Goal: Task Accomplishment & Management: Complete application form

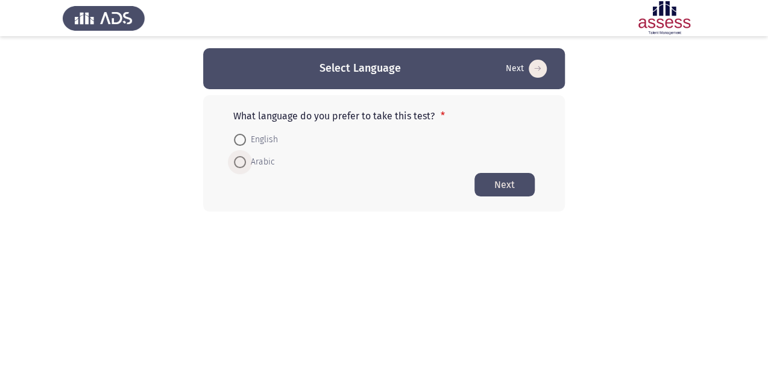
click at [239, 161] on span at bounding box center [240, 162] width 12 height 12
click at [239, 161] on input "Arabic" at bounding box center [240, 162] width 12 height 12
radio input "true"
click at [506, 184] on button "Next" at bounding box center [504, 184] width 60 height 24
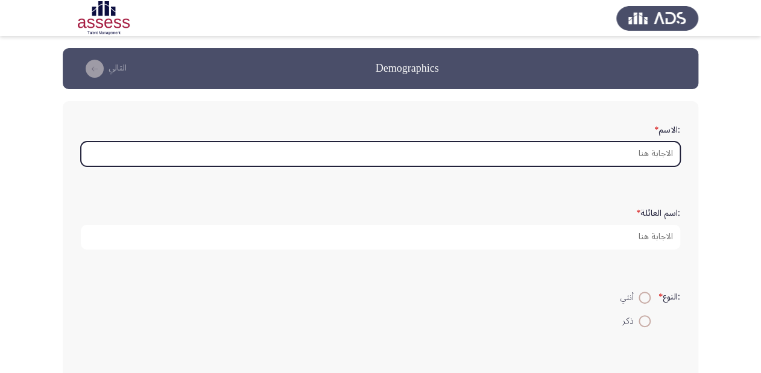
click at [652, 153] on input ":الاسم *" at bounding box center [380, 154] width 599 height 25
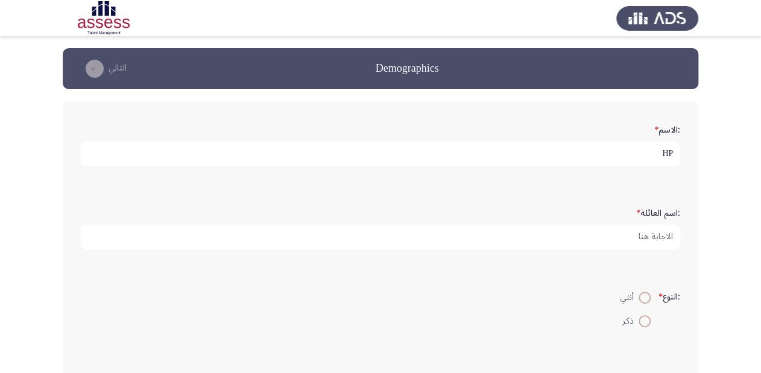
type input "H"
type input "[PERSON_NAME]"
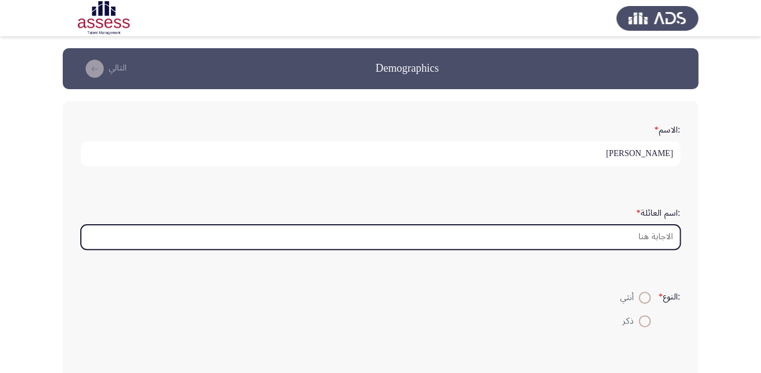
click at [663, 237] on input ":اسم العائلة *" at bounding box center [380, 237] width 599 height 25
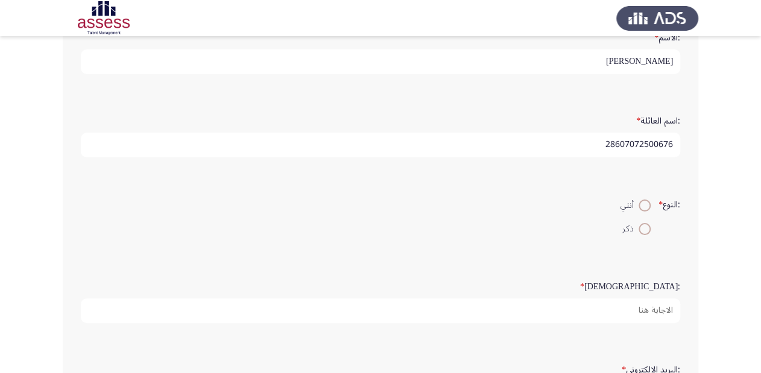
scroll to position [96, 0]
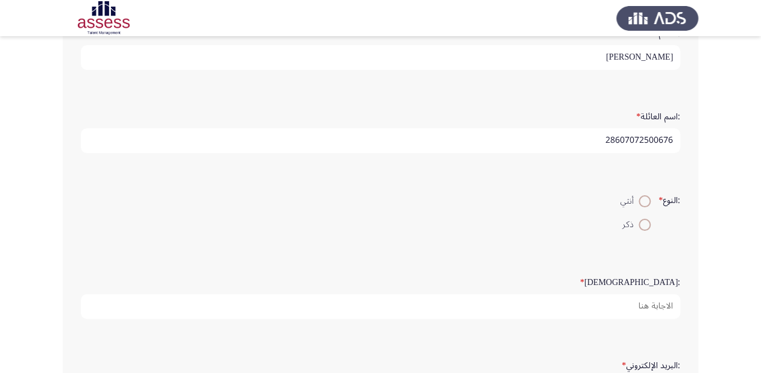
type input "28607072500676"
click at [641, 224] on span at bounding box center [644, 225] width 12 height 12
click at [641, 224] on input "ذكر" at bounding box center [644, 225] width 12 height 12
radio input "true"
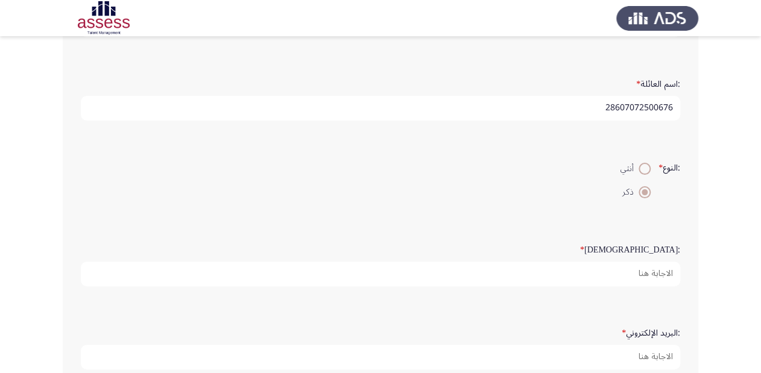
scroll to position [193, 0]
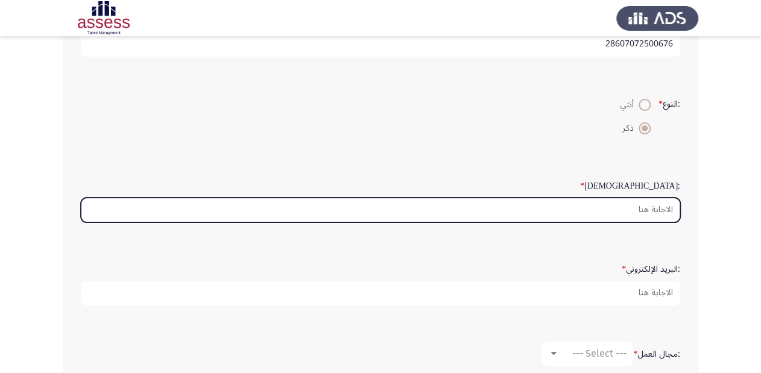
click at [653, 209] on input ":السن *" at bounding box center [380, 210] width 599 height 25
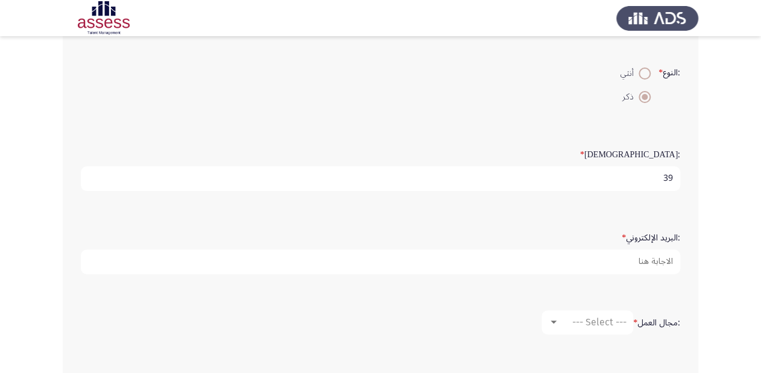
scroll to position [289, 0]
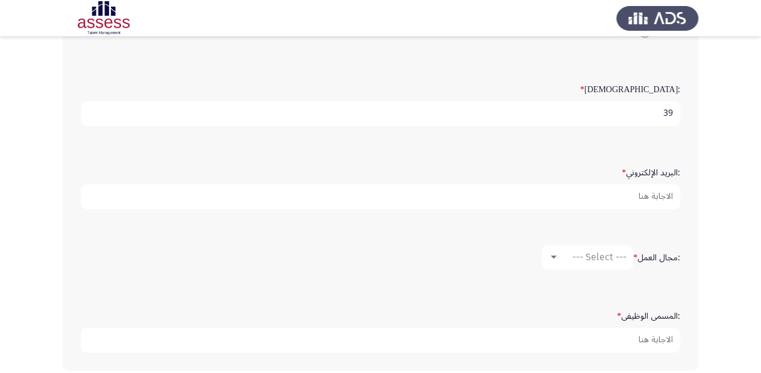
type input "39"
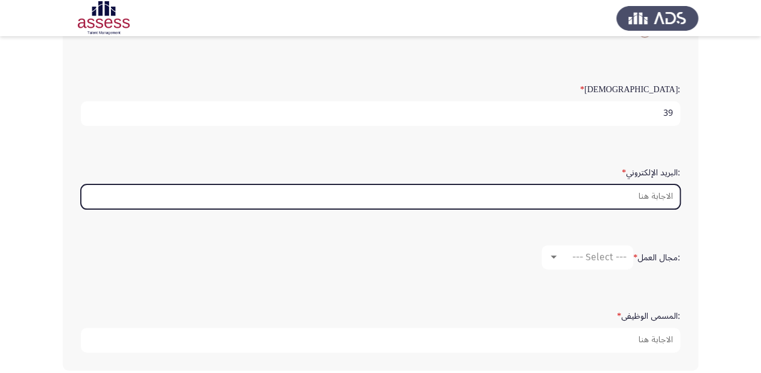
click at [656, 193] on input ":البريد الإلكتروني *" at bounding box center [380, 196] width 599 height 25
type input "ش"
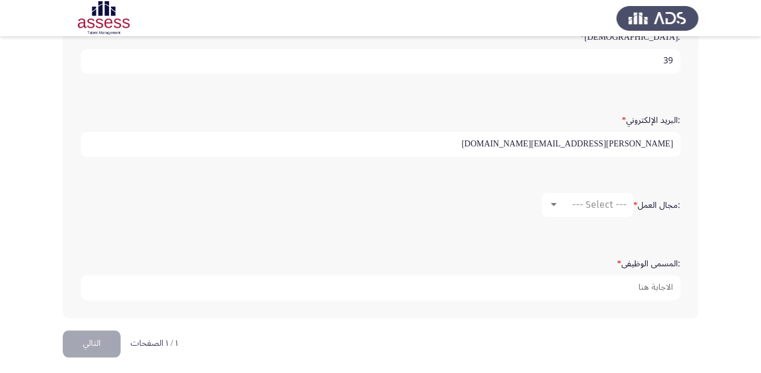
scroll to position [342, 0]
click at [617, 140] on input "[PERSON_NAME][EMAIL_ADDRESS][DOMAIN_NAME]" at bounding box center [380, 143] width 599 height 25
type input "[PERSON_NAME][EMAIL_ADDRESS][DOMAIN_NAME]"
click at [551, 203] on div at bounding box center [553, 204] width 6 height 3
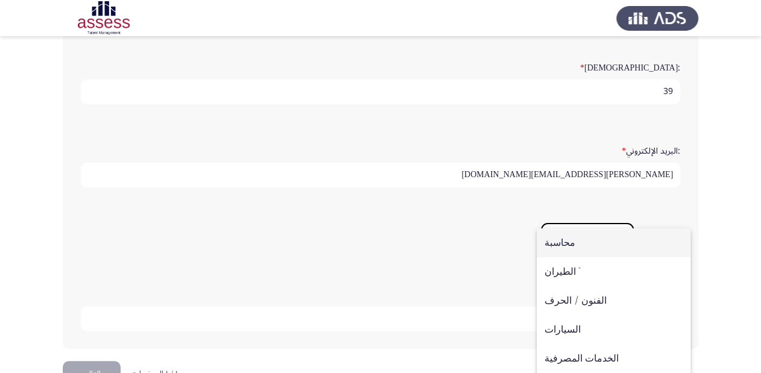
scroll to position [294, 0]
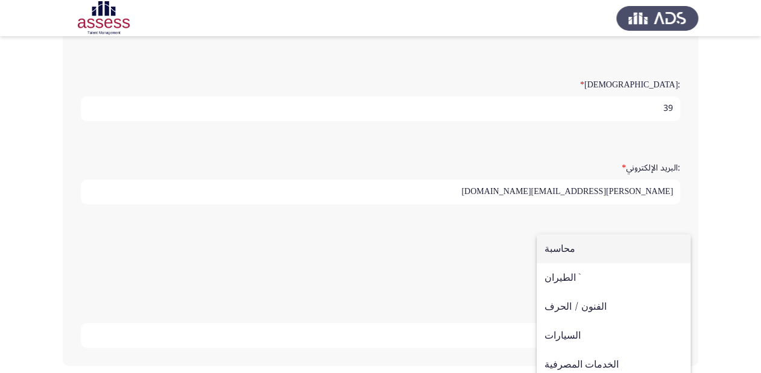
click at [711, 224] on div at bounding box center [380, 186] width 761 height 373
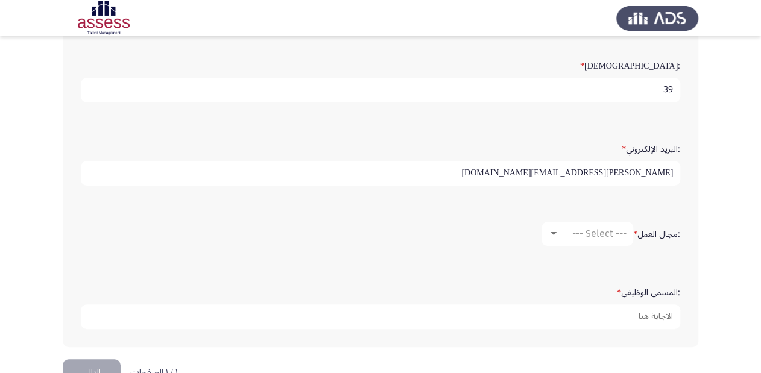
scroll to position [342, 0]
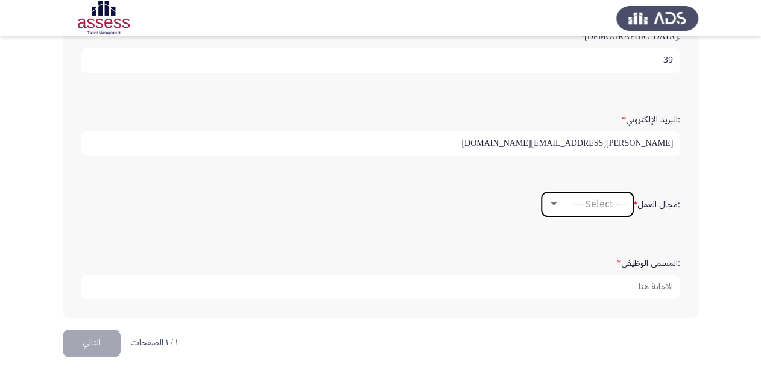
click at [551, 203] on div at bounding box center [553, 205] width 11 height 10
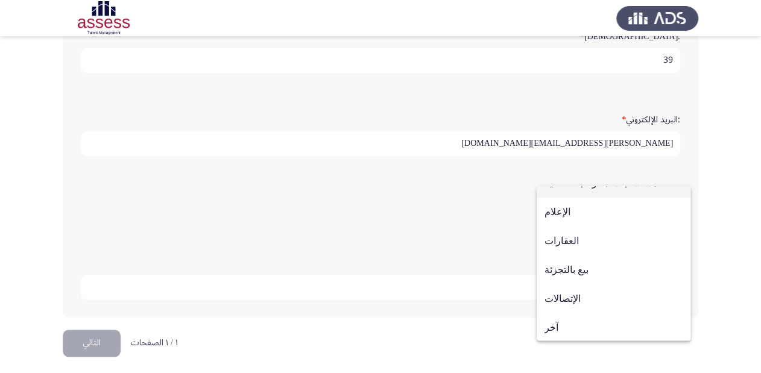
scroll to position [395, 0]
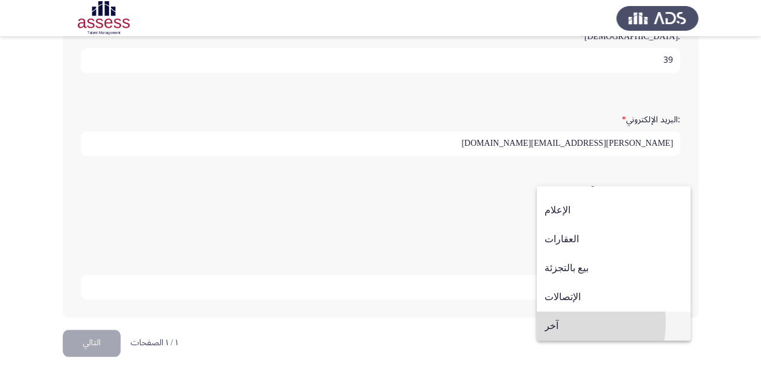
click at [553, 322] on span "آخر" at bounding box center [613, 326] width 138 height 29
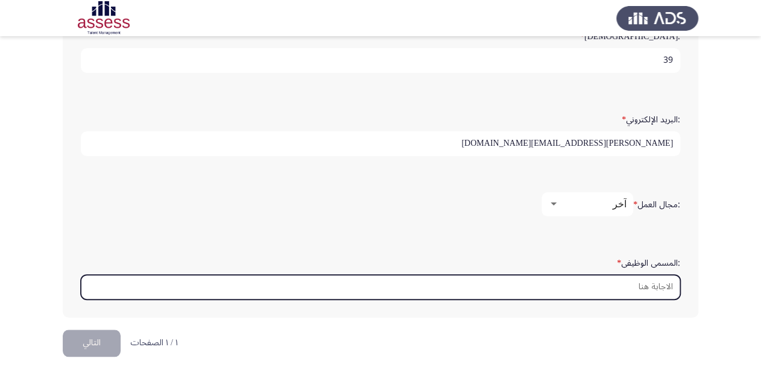
click at [645, 285] on input ":المسمى الوظيفى *" at bounding box center [380, 287] width 599 height 25
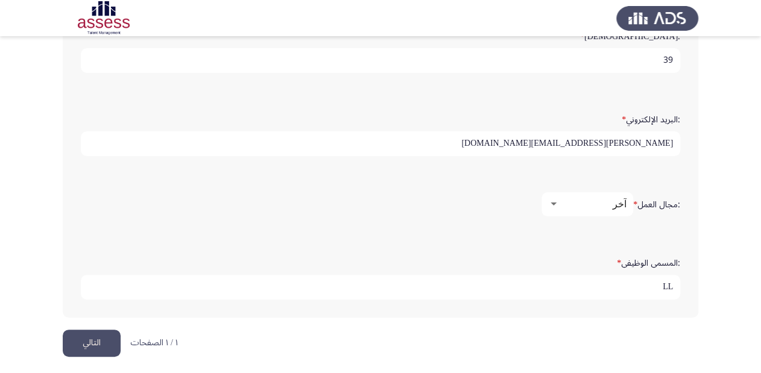
type input "L"
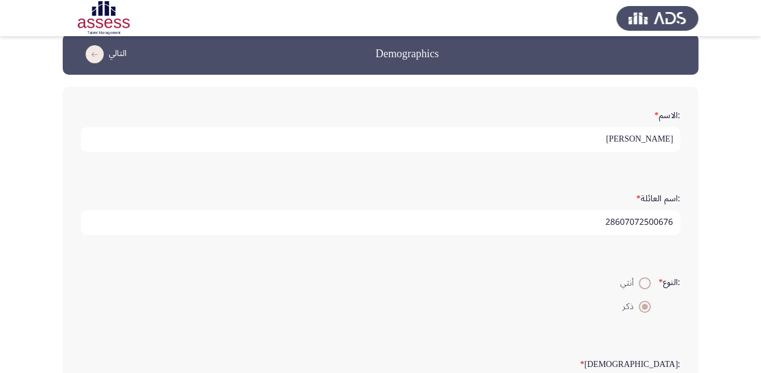
scroll to position [0, 0]
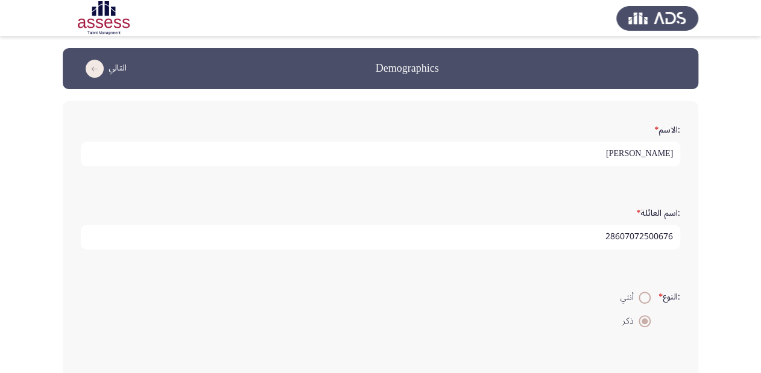
type input "ممرض"
click at [583, 151] on input "[PERSON_NAME]" at bounding box center [380, 154] width 599 height 25
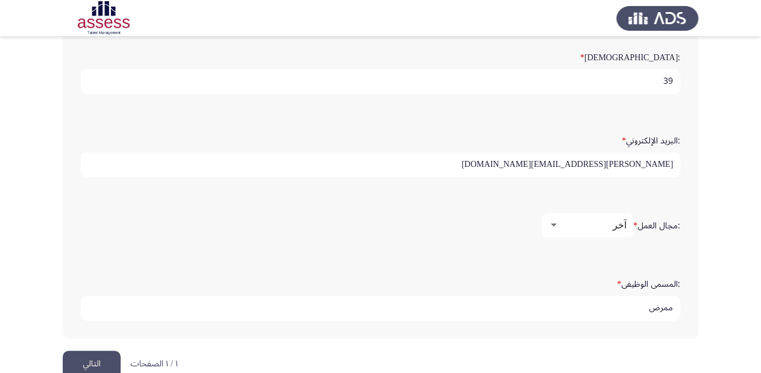
scroll to position [338, 0]
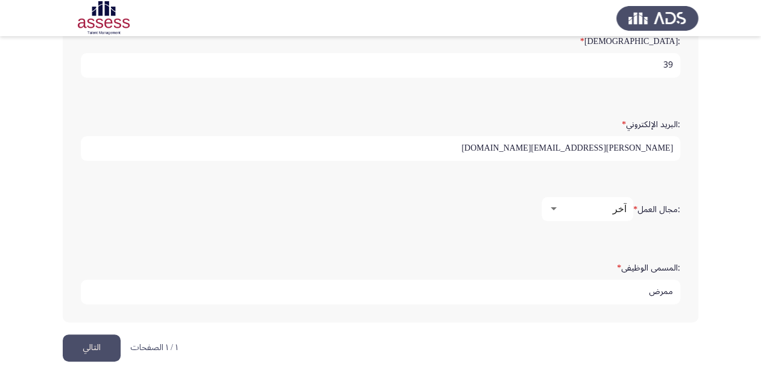
type input "[PERSON_NAME] [PERSON_NAME]"
click at [673, 143] on input "[PERSON_NAME][EMAIL_ADDRESS][DOMAIN_NAME]" at bounding box center [380, 148] width 599 height 25
drag, startPoint x: 608, startPoint y: 146, endPoint x: 671, endPoint y: 145, distance: 62.7
click at [671, 145] on input "[EMAIL_ADDRESS][DOMAIN_NAME]" at bounding box center [380, 148] width 599 height 25
type input "ى"
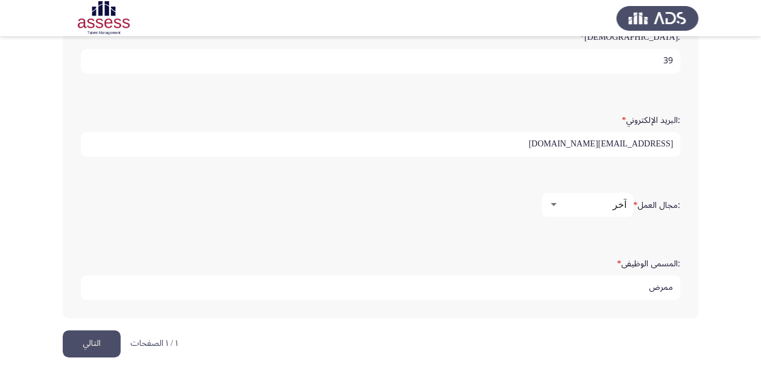
scroll to position [342, 0]
type input "[EMAIL_ADDRESS][DOMAIN_NAME]"
click at [553, 203] on div at bounding box center [553, 204] width 6 height 3
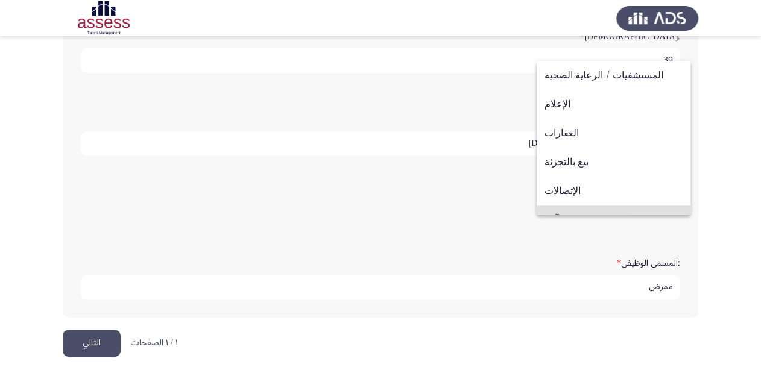
scroll to position [395, 0]
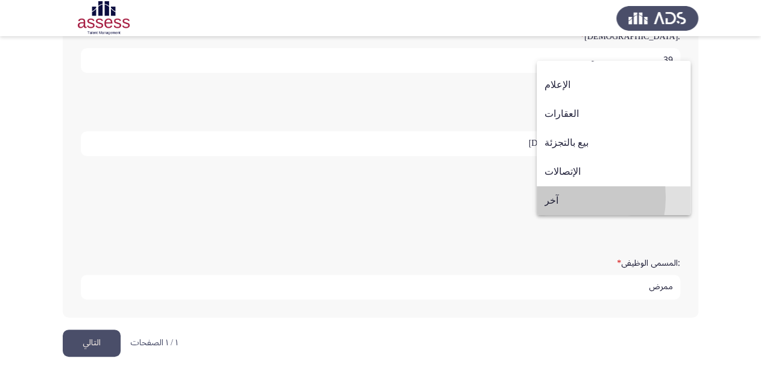
click at [553, 198] on span "آخر" at bounding box center [613, 200] width 138 height 29
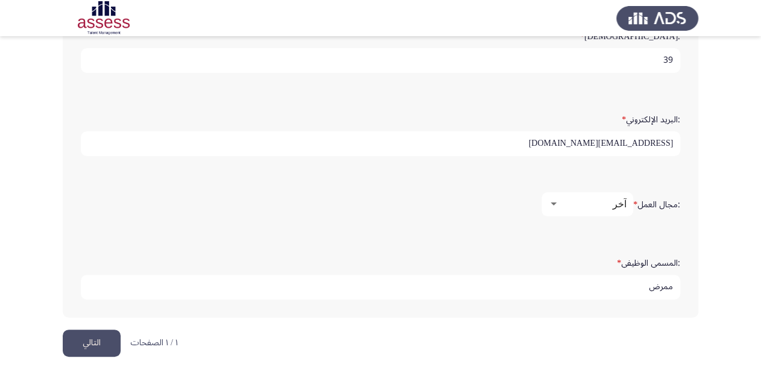
click at [94, 337] on button "التالي" at bounding box center [92, 343] width 58 height 27
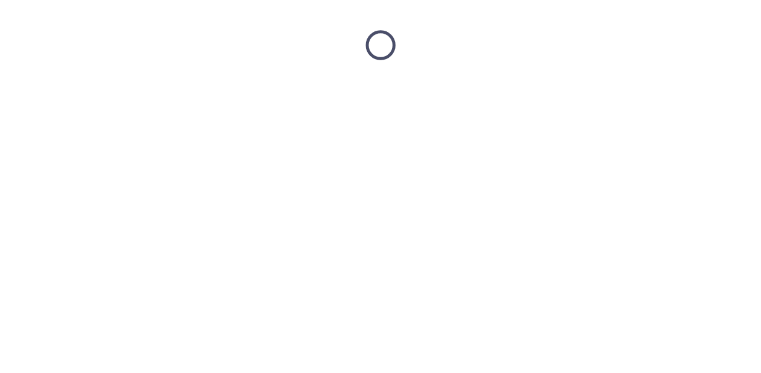
scroll to position [0, 0]
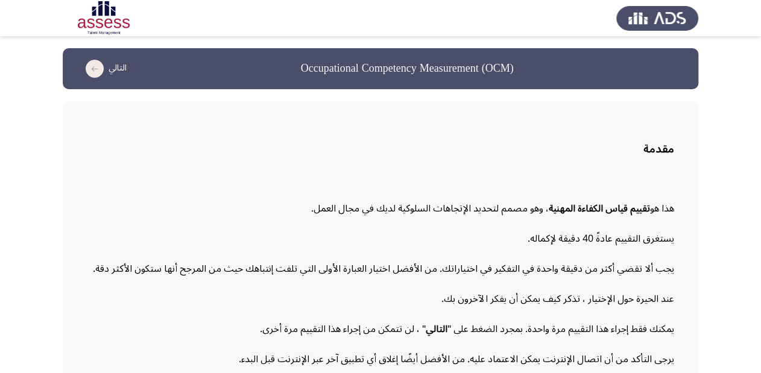
click at [94, 66] on icon "load next page" at bounding box center [95, 69] width 18 height 18
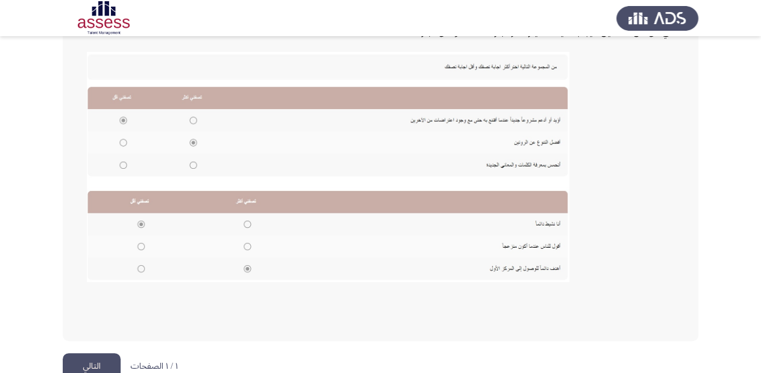
scroll to position [274, 0]
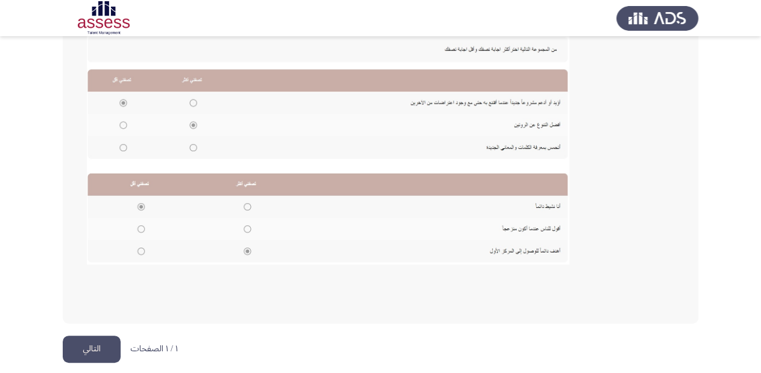
click at [100, 347] on button "التالي" at bounding box center [92, 349] width 58 height 27
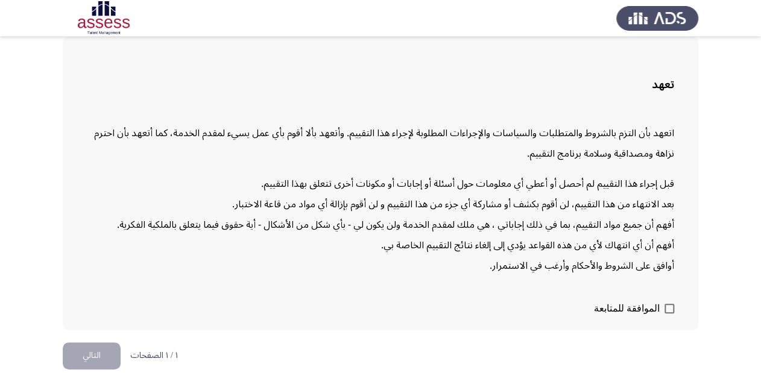
scroll to position [70, 0]
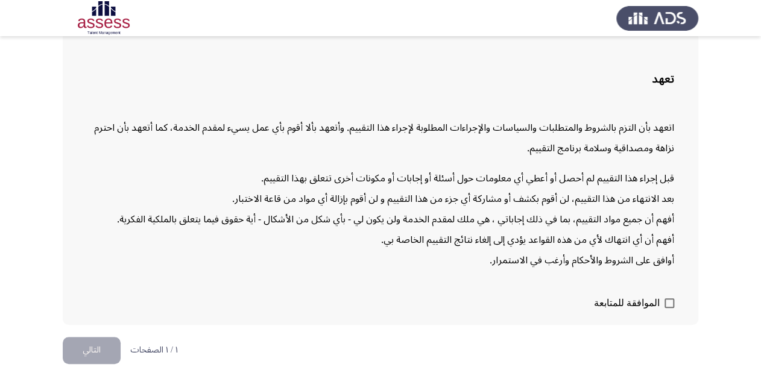
click at [667, 301] on span at bounding box center [669, 303] width 10 height 10
click at [668, 308] on input "الموافقة للمتابعة" at bounding box center [668, 308] width 1 height 1
checkbox input "true"
click at [96, 351] on button "التالي" at bounding box center [92, 350] width 58 height 27
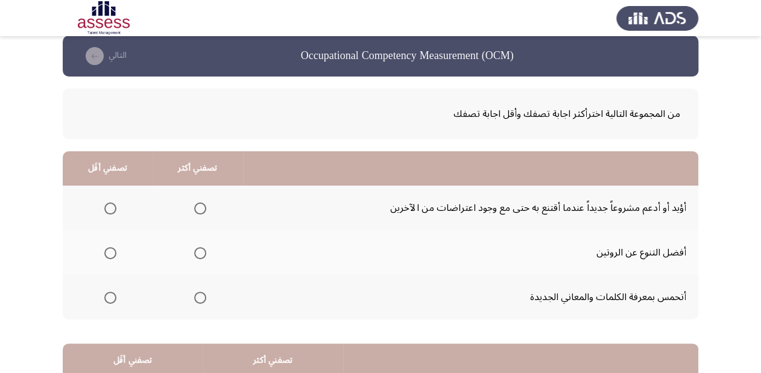
scroll to position [0, 0]
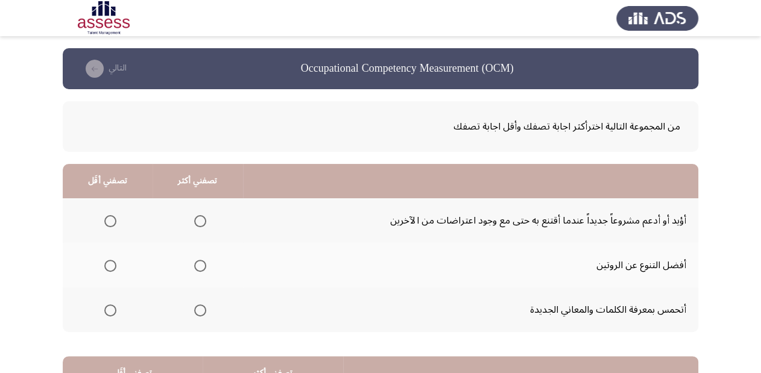
click at [194, 222] on span "Select an option" at bounding box center [200, 221] width 12 height 12
click at [194, 222] on input "Select an option" at bounding box center [200, 221] width 12 height 12
click at [106, 264] on span "Select an option" at bounding box center [110, 266] width 12 height 12
click at [106, 264] on input "Select an option" at bounding box center [110, 266] width 12 height 12
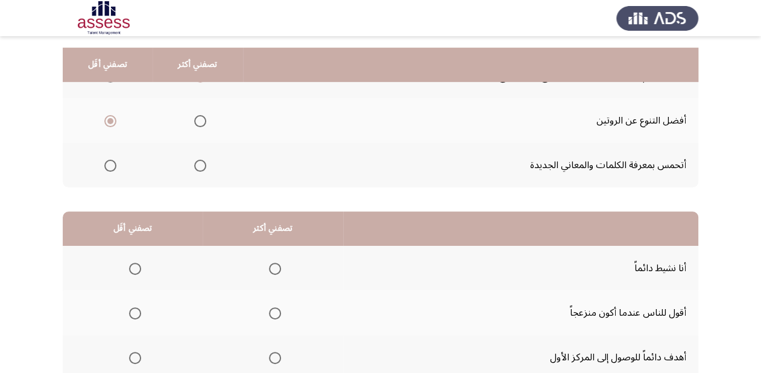
scroll to position [193, 0]
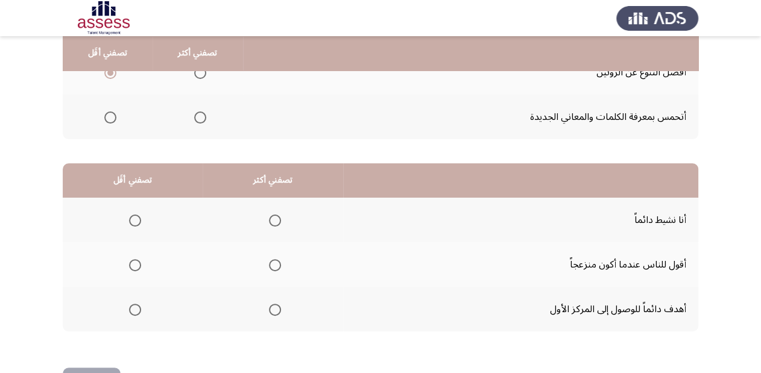
click at [272, 309] on span "Select an option" at bounding box center [275, 310] width 12 height 12
click at [272, 309] on input "Select an option" at bounding box center [275, 310] width 12 height 12
click at [133, 259] on span "Select an option" at bounding box center [135, 265] width 12 height 12
click at [133, 259] on input "Select an option" at bounding box center [135, 265] width 12 height 12
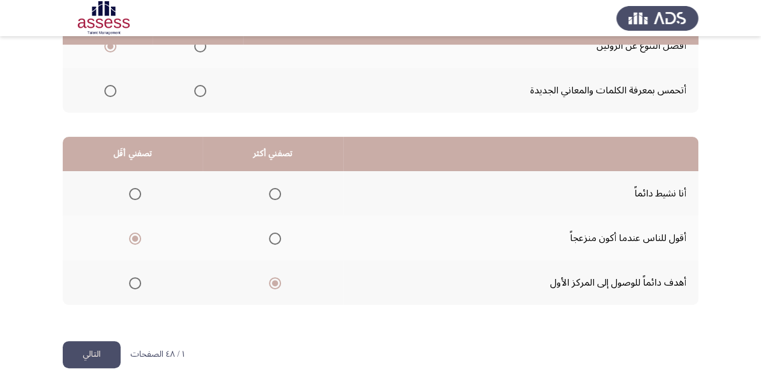
scroll to position [234, 0]
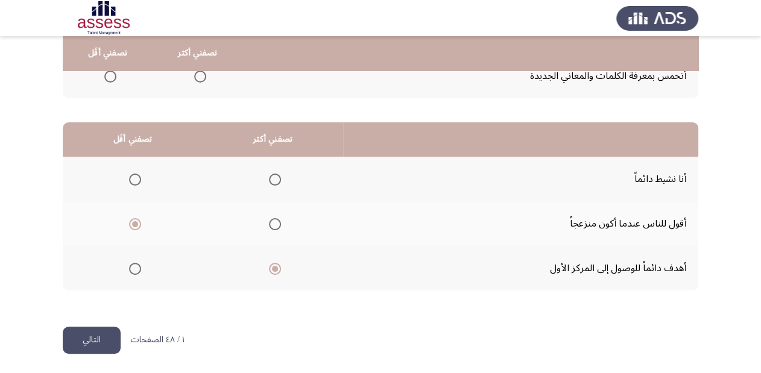
click at [99, 338] on button "التالي" at bounding box center [92, 340] width 58 height 27
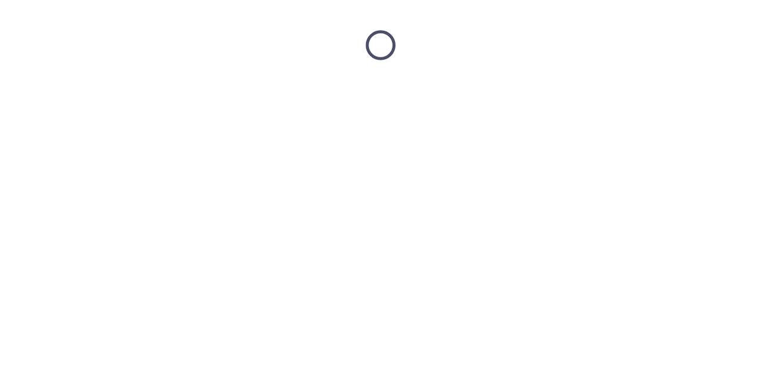
scroll to position [0, 0]
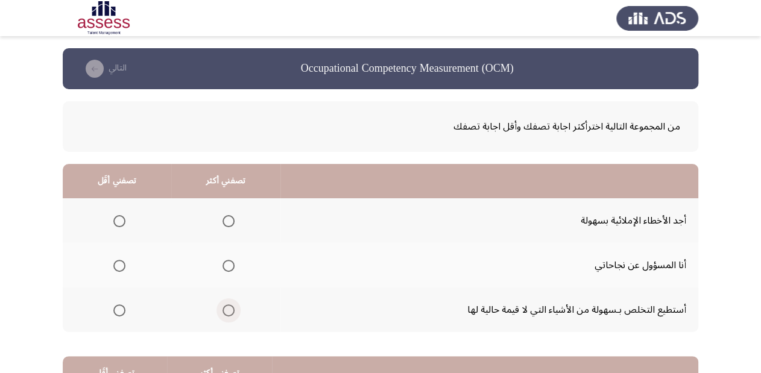
click at [224, 309] on span "Select an option" at bounding box center [228, 310] width 12 height 12
click at [224, 309] on input "Select an option" at bounding box center [228, 310] width 12 height 12
click at [121, 265] on span "Select an option" at bounding box center [119, 266] width 12 height 12
click at [121, 265] on input "Select an option" at bounding box center [119, 266] width 12 height 12
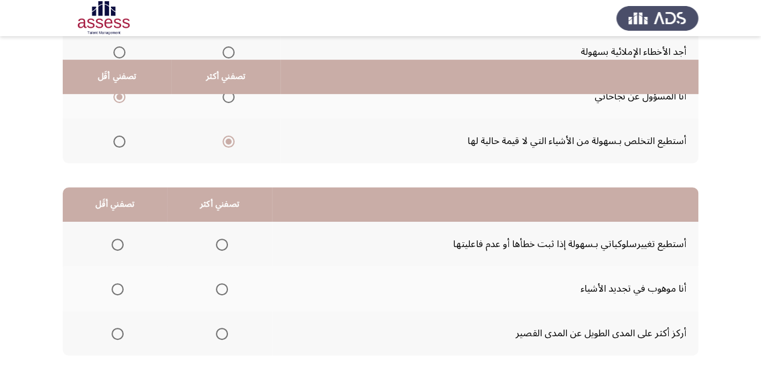
scroll to position [193, 0]
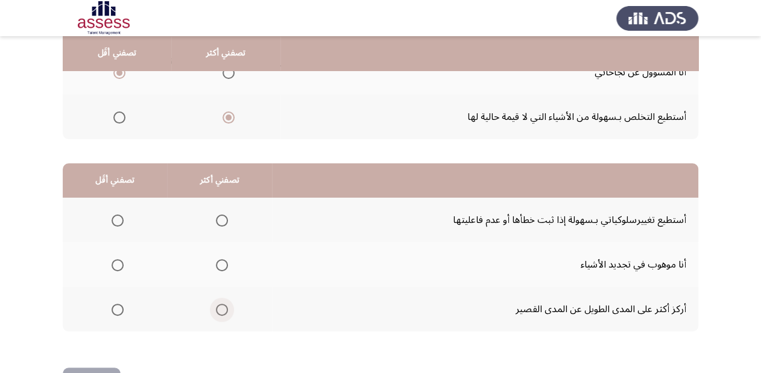
click at [221, 306] on span "Select an option" at bounding box center [222, 310] width 12 height 12
click at [221, 306] on input "Select an option" at bounding box center [222, 310] width 12 height 12
click at [112, 224] on span "Select an option" at bounding box center [118, 221] width 12 height 12
click at [112, 224] on input "Select an option" at bounding box center [118, 221] width 12 height 12
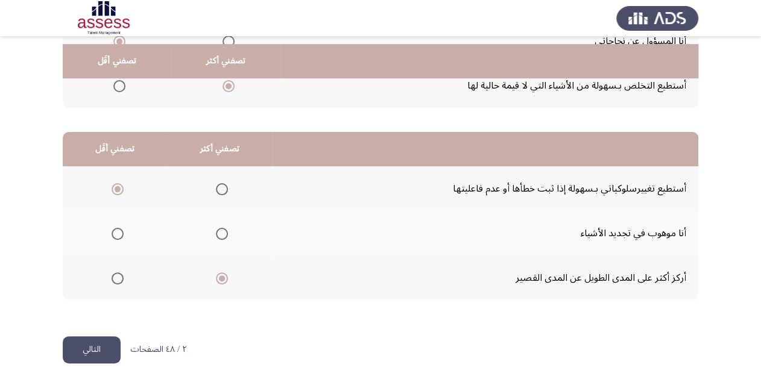
scroll to position [234, 0]
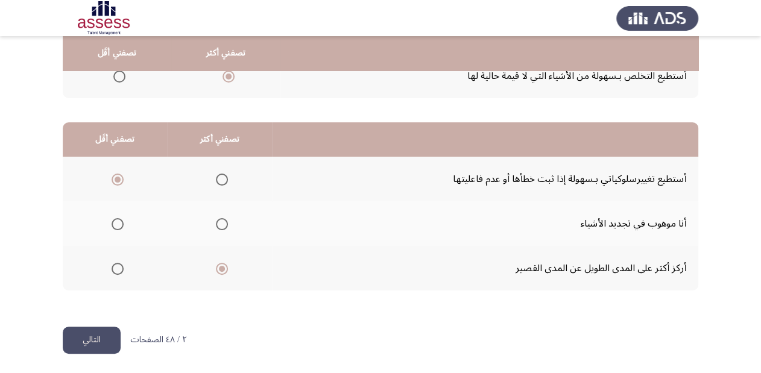
click at [94, 330] on button "التالي" at bounding box center [92, 340] width 58 height 27
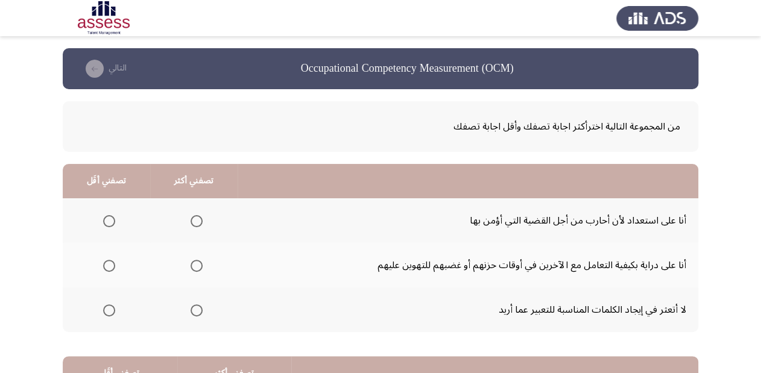
click at [108, 310] on span "Select an option" at bounding box center [109, 310] width 12 height 12
click at [108, 310] on input "Select an option" at bounding box center [109, 310] width 12 height 12
click at [199, 212] on mat-radio-group "Select an option" at bounding box center [194, 220] width 17 height 20
click at [197, 222] on span "Select an option" at bounding box center [196, 221] width 12 height 12
click at [197, 222] on input "Select an option" at bounding box center [196, 221] width 12 height 12
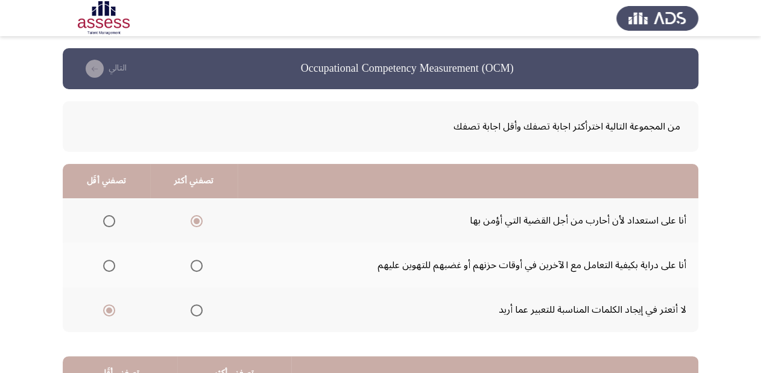
click at [190, 265] on span "Select an option" at bounding box center [196, 266] width 12 height 12
click at [190, 265] on input "Select an option" at bounding box center [196, 266] width 12 height 12
click at [108, 312] on span "Select an option" at bounding box center [109, 310] width 12 height 12
click at [108, 312] on input "Select an option" at bounding box center [109, 310] width 12 height 12
click at [107, 262] on span "Select an option" at bounding box center [109, 266] width 12 height 12
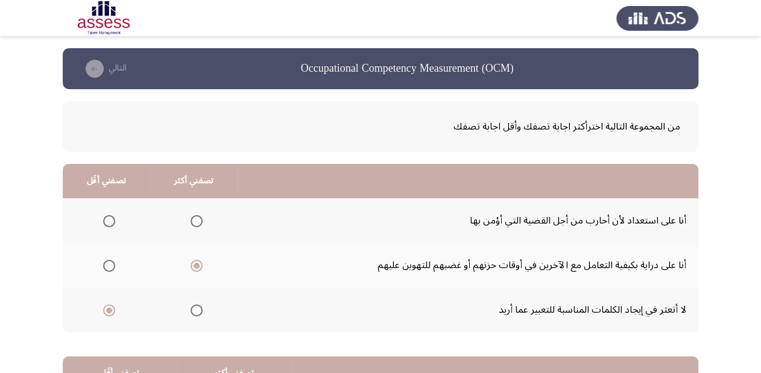
click at [107, 262] on input "Select an option" at bounding box center [109, 266] width 12 height 12
click at [195, 222] on span "Select an option" at bounding box center [196, 221] width 12 height 12
click at [195, 222] on input "Select an option" at bounding box center [196, 221] width 12 height 12
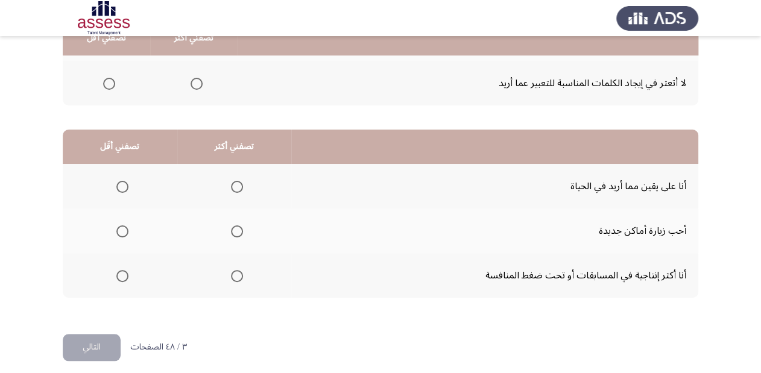
scroll to position [234, 0]
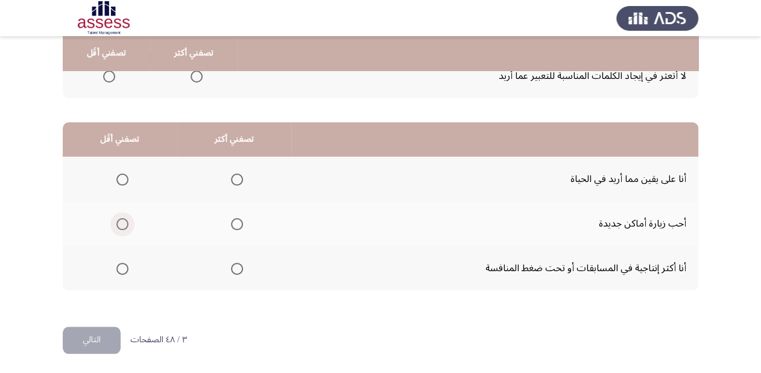
click at [117, 224] on span "Select an option" at bounding box center [122, 224] width 12 height 12
click at [117, 224] on input "Select an option" at bounding box center [122, 224] width 12 height 12
click at [236, 175] on span "Select an option" at bounding box center [237, 180] width 12 height 12
click at [236, 175] on input "Select an option" at bounding box center [237, 180] width 12 height 12
click at [96, 339] on button "التالي" at bounding box center [92, 340] width 58 height 27
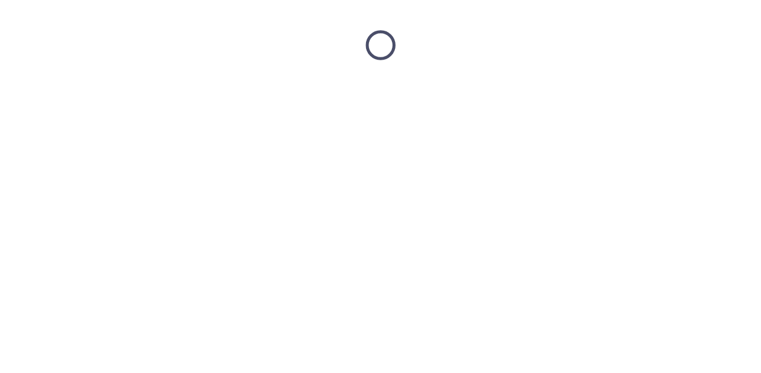
scroll to position [0, 0]
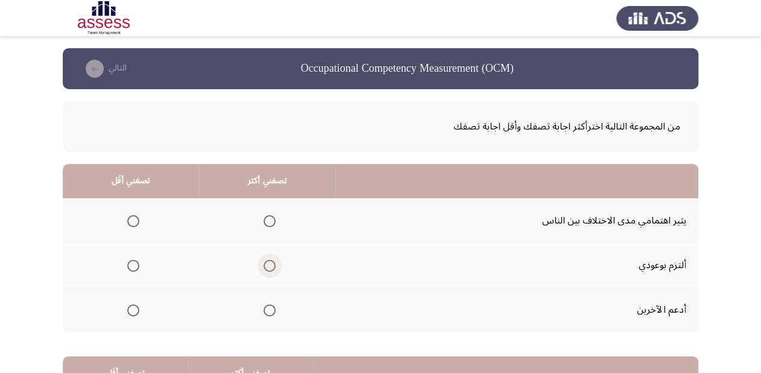
click at [263, 265] on span "Select an option" at bounding box center [269, 266] width 12 height 12
click at [263, 265] on input "Select an option" at bounding box center [269, 266] width 12 height 12
click at [131, 220] on span "Select an option" at bounding box center [133, 221] width 12 height 12
click at [131, 220] on input "Select an option" at bounding box center [133, 221] width 12 height 12
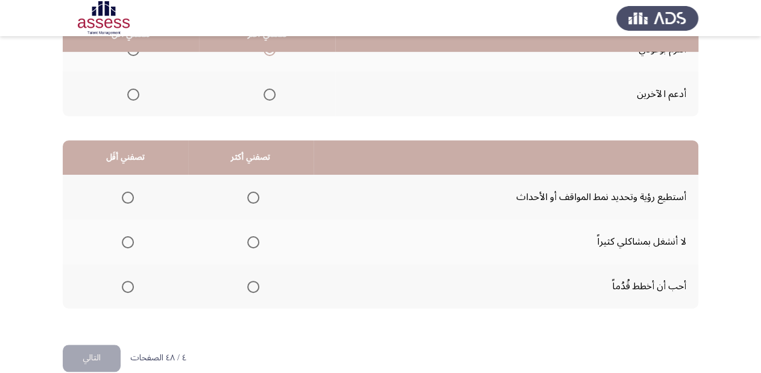
scroll to position [234, 0]
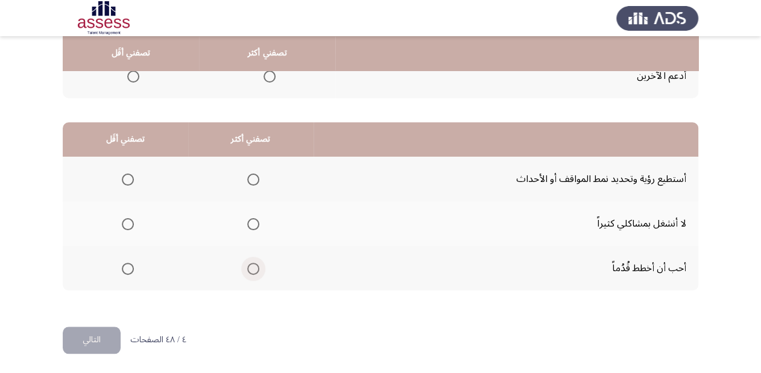
click at [253, 265] on span "Select an option" at bounding box center [253, 269] width 12 height 12
click at [253, 265] on input "Select an option" at bounding box center [253, 269] width 12 height 12
click at [124, 181] on span "Select an option" at bounding box center [128, 180] width 12 height 12
click at [124, 181] on input "Select an option" at bounding box center [128, 180] width 12 height 12
click at [103, 339] on button "التالي" at bounding box center [92, 340] width 58 height 27
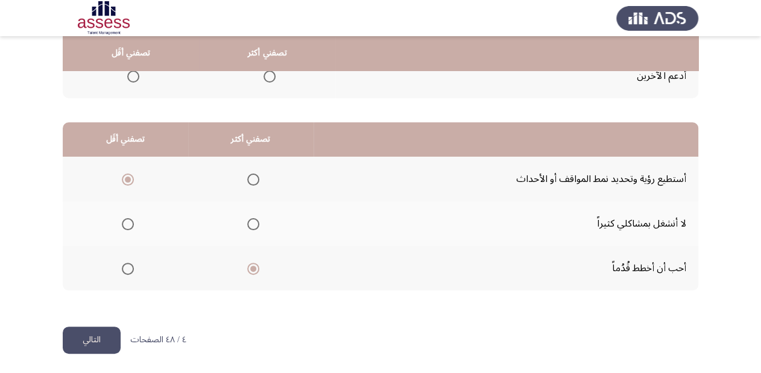
scroll to position [0, 0]
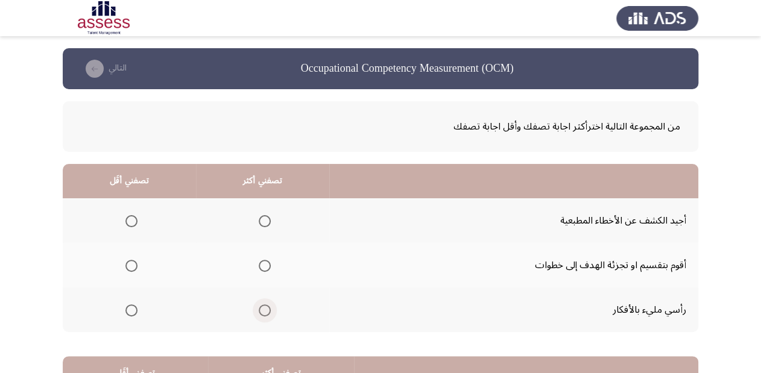
click at [263, 308] on span "Select an option" at bounding box center [265, 310] width 12 height 12
click at [263, 308] on input "Select an option" at bounding box center [265, 310] width 12 height 12
click at [127, 218] on span "Select an option" at bounding box center [131, 221] width 12 height 12
click at [127, 218] on input "Select an option" at bounding box center [131, 221] width 12 height 12
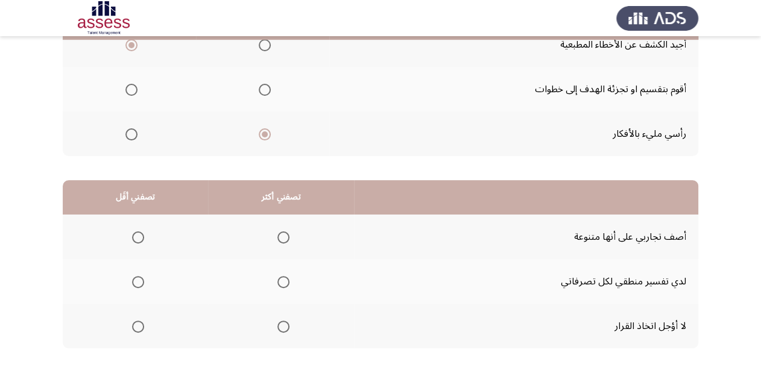
scroll to position [193, 0]
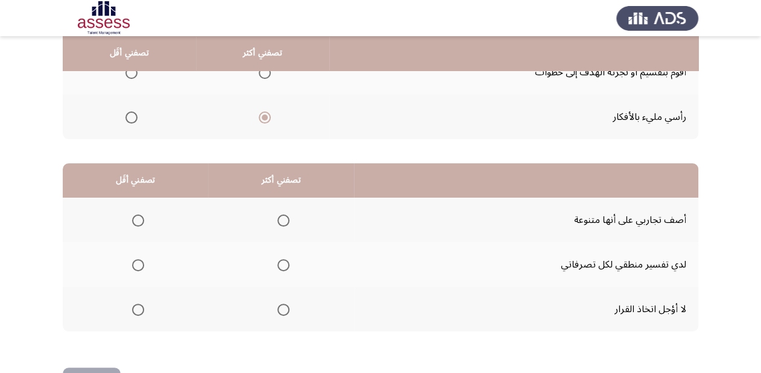
click at [284, 309] on span "Select an option" at bounding box center [283, 310] width 12 height 12
click at [284, 309] on input "Select an option" at bounding box center [283, 310] width 12 height 12
click at [281, 307] on span "Select an option" at bounding box center [283, 310] width 6 height 6
click at [281, 306] on input "Select an option" at bounding box center [283, 310] width 12 height 12
click at [283, 218] on span "Select an option" at bounding box center [283, 221] width 12 height 12
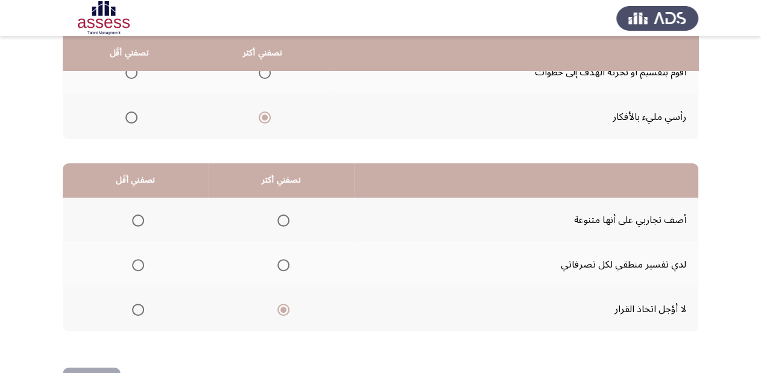
click at [283, 218] on input "Select an option" at bounding box center [283, 221] width 12 height 12
click at [142, 309] on span "Select an option" at bounding box center [138, 310] width 12 height 12
click at [142, 309] on input "Select an option" at bounding box center [138, 310] width 12 height 12
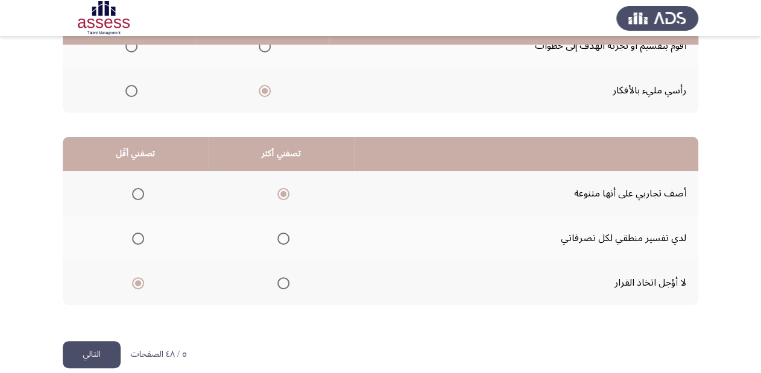
scroll to position [234, 0]
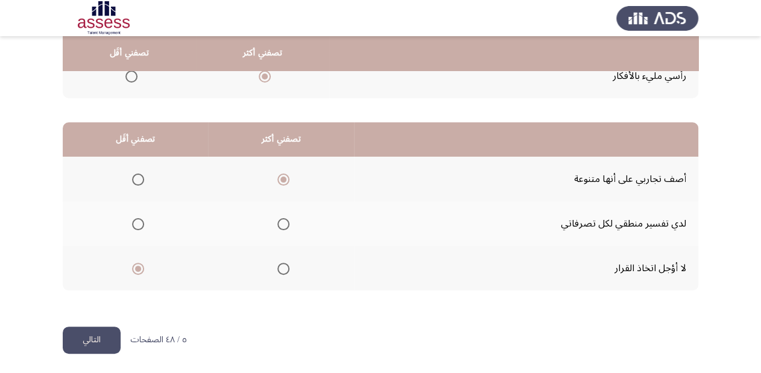
click at [101, 336] on button "التالي" at bounding box center [92, 340] width 58 height 27
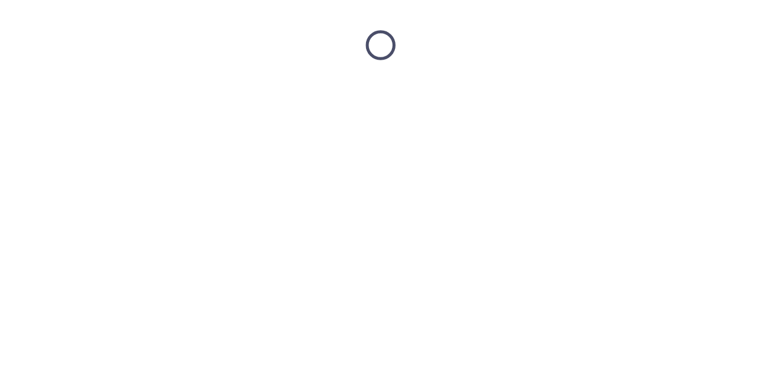
scroll to position [0, 0]
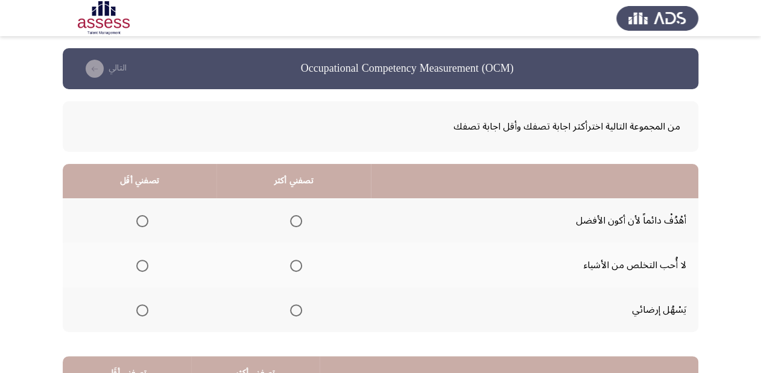
click at [292, 220] on span "Select an option" at bounding box center [296, 221] width 12 height 12
click at [292, 220] on input "Select an option" at bounding box center [296, 221] width 12 height 12
click at [139, 311] on span "Select an option" at bounding box center [142, 310] width 12 height 12
click at [139, 311] on input "Select an option" at bounding box center [142, 310] width 12 height 12
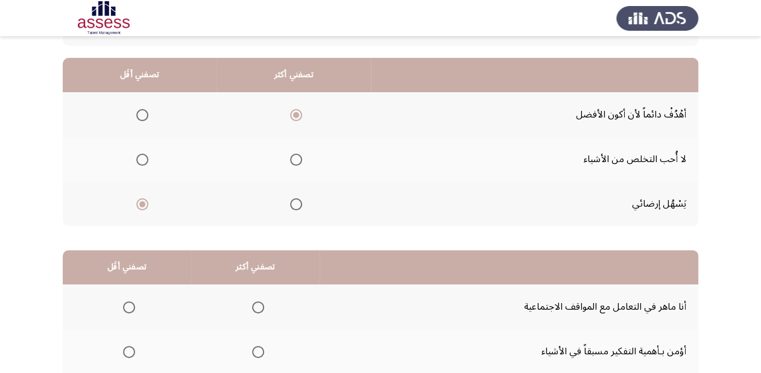
scroll to position [193, 0]
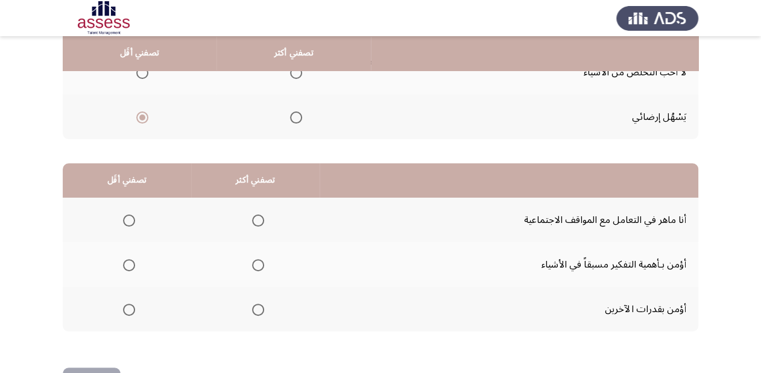
click at [260, 218] on span "Select an option" at bounding box center [258, 221] width 12 height 12
click at [260, 218] on input "Select an option" at bounding box center [258, 221] width 12 height 12
click at [131, 307] on span "Select an option" at bounding box center [129, 310] width 12 height 12
click at [131, 307] on input "Select an option" at bounding box center [129, 310] width 12 height 12
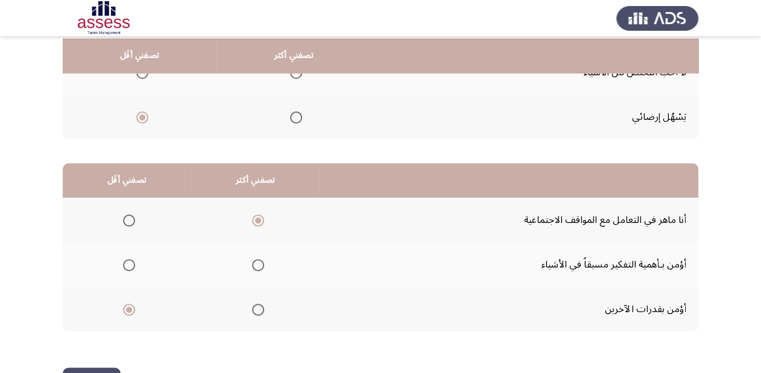
scroll to position [234, 0]
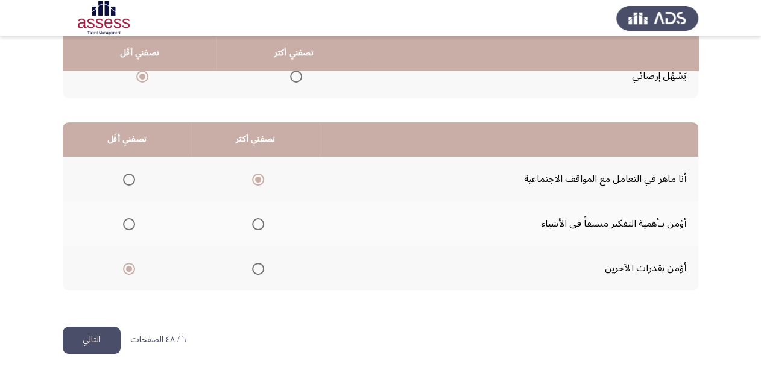
click at [110, 336] on button "التالي" at bounding box center [92, 340] width 58 height 27
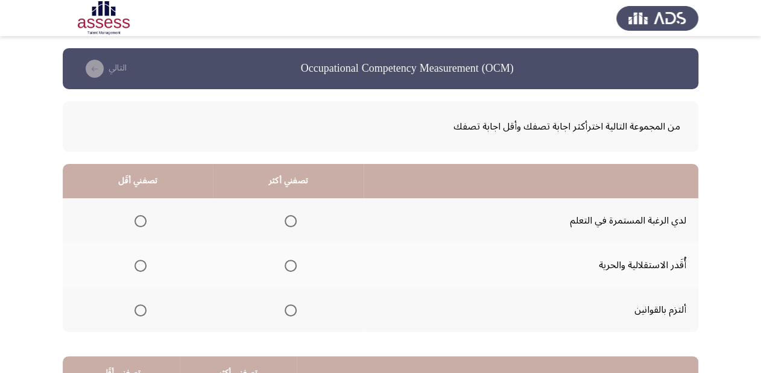
click at [287, 221] on span "Select an option" at bounding box center [291, 221] width 12 height 12
click at [287, 221] on input "Select an option" at bounding box center [291, 221] width 12 height 12
click at [143, 263] on span "Select an option" at bounding box center [140, 266] width 12 height 12
click at [143, 263] on input "Select an option" at bounding box center [140, 266] width 12 height 12
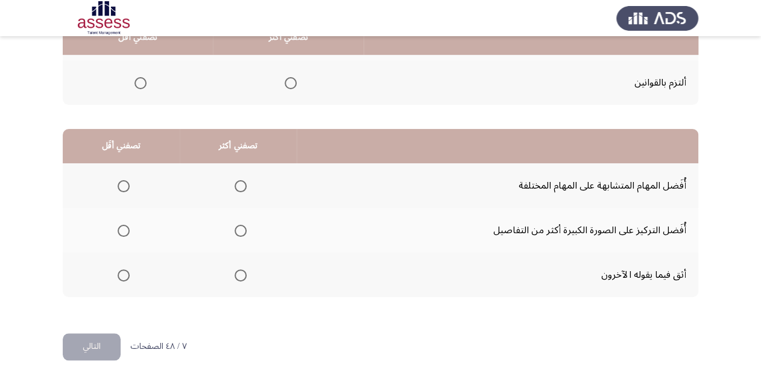
scroll to position [234, 0]
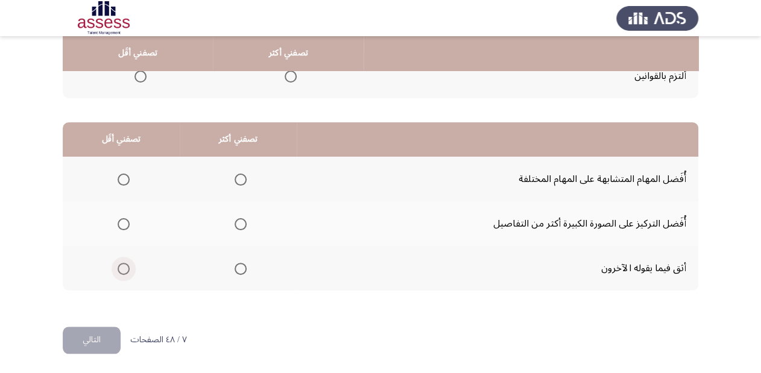
click at [119, 268] on span "Select an option" at bounding box center [124, 269] width 12 height 12
click at [119, 268] on input "Select an option" at bounding box center [124, 269] width 12 height 12
click at [242, 179] on span "Select an option" at bounding box center [240, 180] width 12 height 12
click at [242, 179] on input "Select an option" at bounding box center [240, 180] width 12 height 12
click at [99, 335] on button "التالي" at bounding box center [92, 340] width 58 height 27
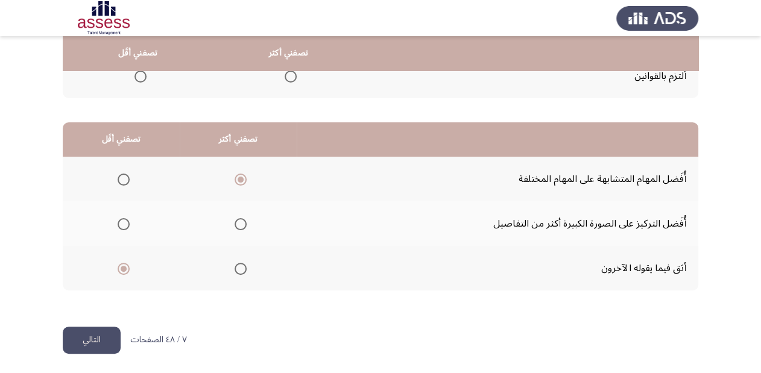
scroll to position [0, 0]
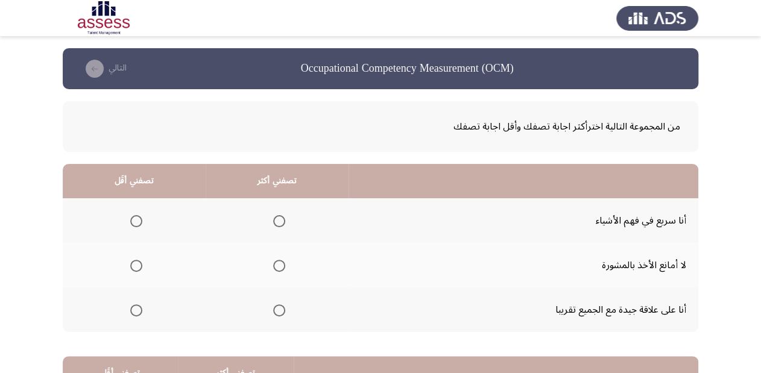
click at [281, 263] on span "Select an option" at bounding box center [279, 266] width 12 height 12
click at [281, 263] on input "Select an option" at bounding box center [279, 266] width 12 height 12
click at [137, 313] on span "Select an option" at bounding box center [136, 310] width 12 height 12
click at [137, 313] on input "Select an option" at bounding box center [136, 310] width 12 height 12
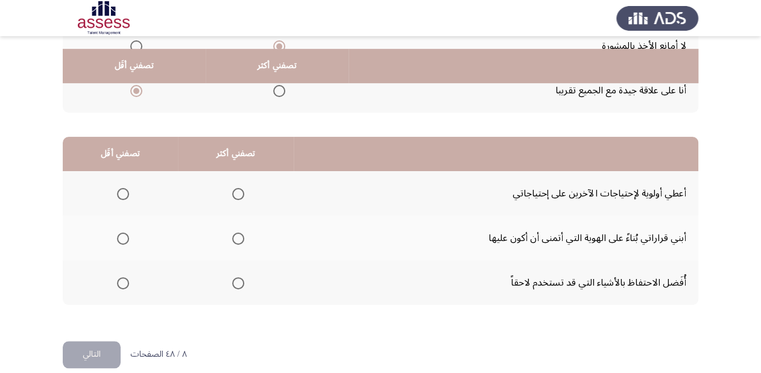
scroll to position [234, 0]
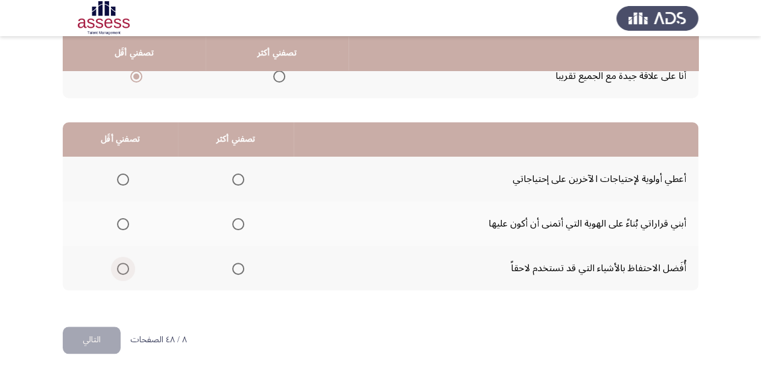
click at [119, 266] on span "Select an option" at bounding box center [123, 269] width 12 height 12
click at [119, 266] on input "Select an option" at bounding box center [123, 269] width 12 height 12
click at [240, 265] on span "Select an option" at bounding box center [238, 269] width 12 height 12
click at [240, 265] on input "Select an option" at bounding box center [238, 269] width 12 height 12
click at [121, 177] on span "Select an option" at bounding box center [123, 180] width 12 height 12
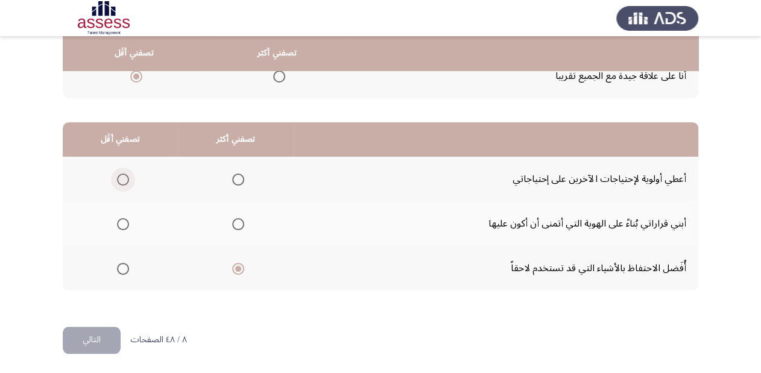
click at [121, 177] on input "Select an option" at bounding box center [123, 180] width 12 height 12
click at [101, 339] on button "التالي" at bounding box center [92, 340] width 58 height 27
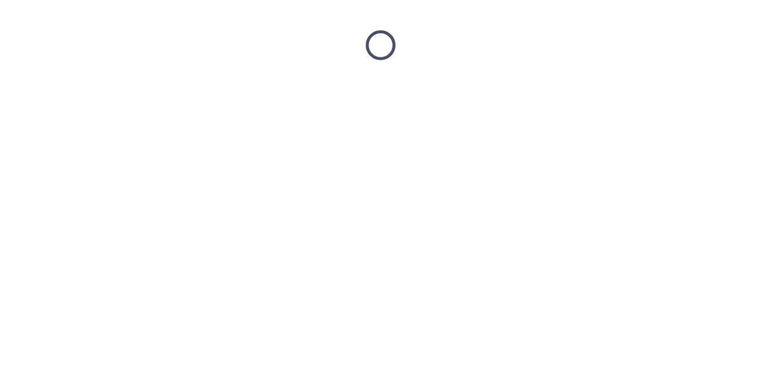
scroll to position [0, 0]
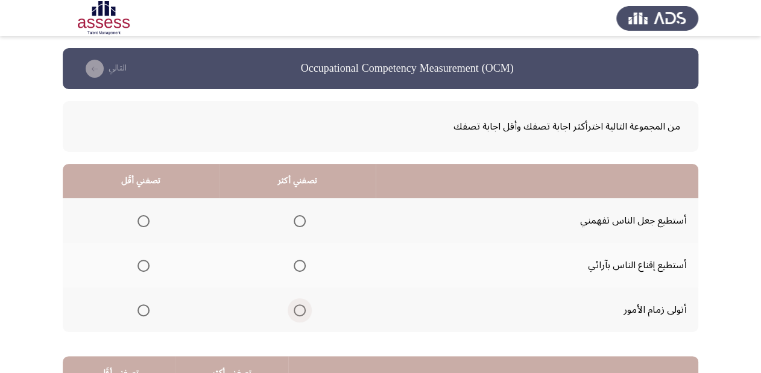
click at [299, 307] on span "Select an option" at bounding box center [300, 310] width 12 height 12
click at [299, 307] on input "Select an option" at bounding box center [300, 310] width 12 height 12
click at [142, 219] on span "Select an option" at bounding box center [143, 221] width 12 height 12
click at [142, 219] on input "Select an option" at bounding box center [143, 221] width 12 height 12
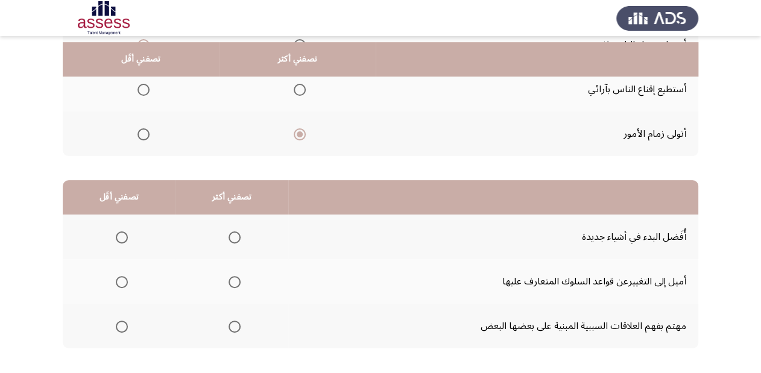
scroll to position [193, 0]
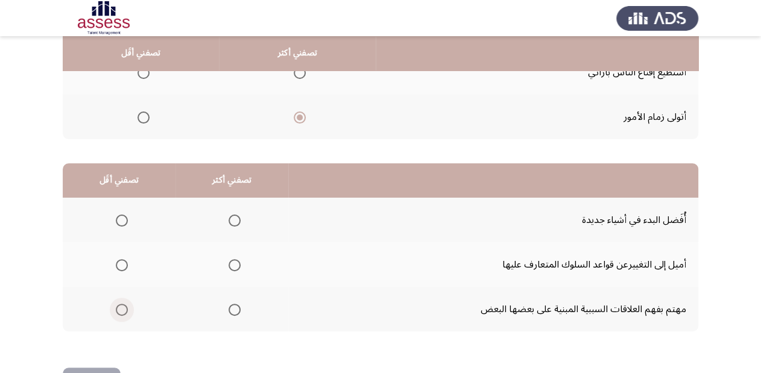
click at [116, 304] on span "Select an option" at bounding box center [122, 310] width 12 height 12
click at [116, 304] on input "Select an option" at bounding box center [122, 310] width 12 height 12
click at [228, 219] on span "Select an option" at bounding box center [234, 221] width 12 height 12
click at [228, 219] on input "Select an option" at bounding box center [234, 221] width 12 height 12
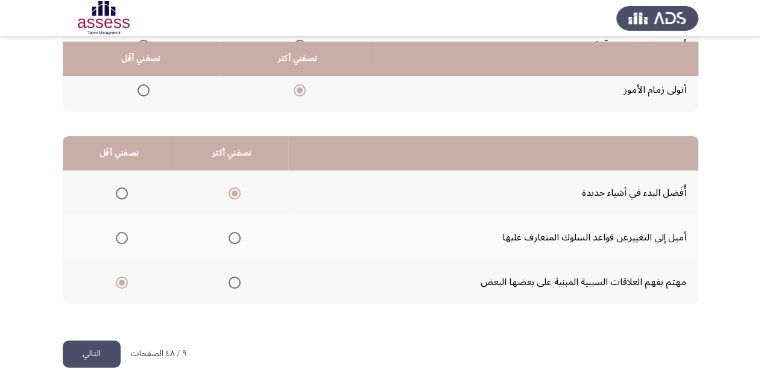
scroll to position [234, 0]
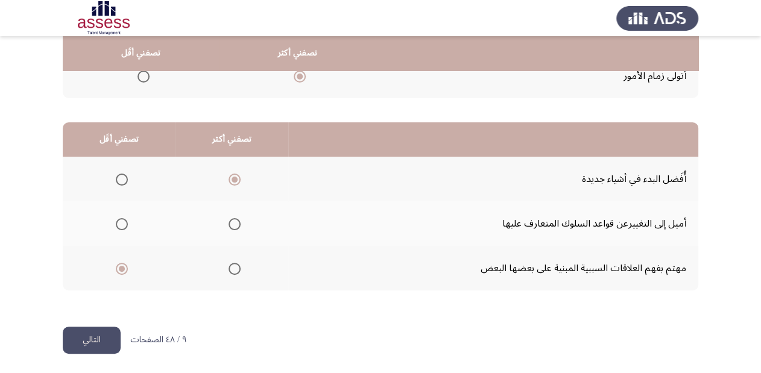
click at [94, 338] on button "التالي" at bounding box center [92, 340] width 58 height 27
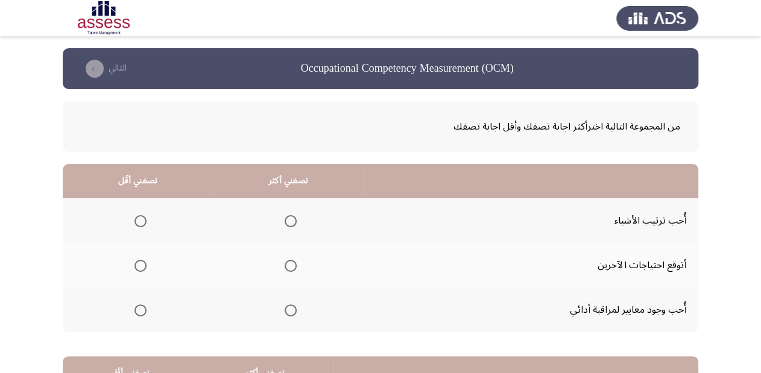
click at [286, 215] on span "Select an option" at bounding box center [291, 221] width 12 height 12
click at [286, 215] on input "Select an option" at bounding box center [291, 221] width 12 height 12
click at [136, 263] on span "Select an option" at bounding box center [140, 266] width 12 height 12
click at [136, 263] on input "Select an option" at bounding box center [140, 266] width 12 height 12
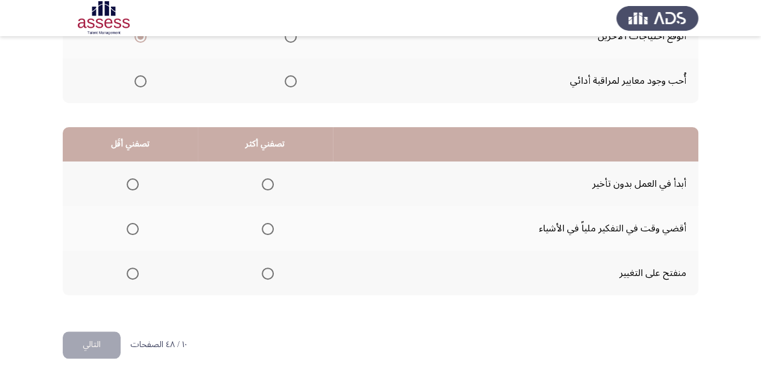
scroll to position [234, 0]
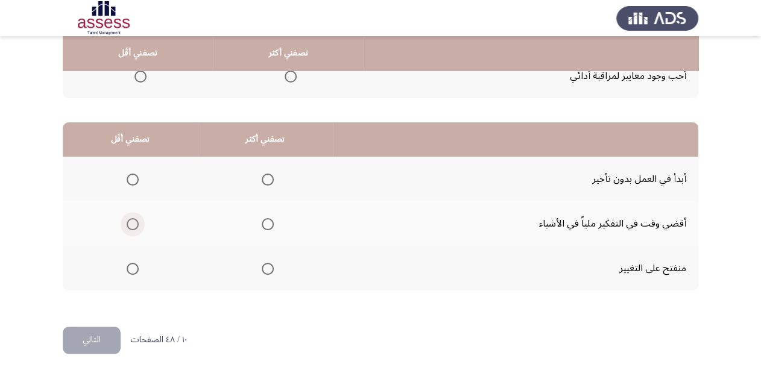
click at [133, 222] on span "Select an option" at bounding box center [133, 224] width 12 height 12
click at [133, 222] on input "Select an option" at bounding box center [133, 224] width 12 height 12
click at [266, 176] on span "Select an option" at bounding box center [268, 180] width 12 height 12
click at [266, 176] on input "Select an option" at bounding box center [268, 180] width 12 height 12
click at [91, 336] on button "التالي" at bounding box center [92, 340] width 58 height 27
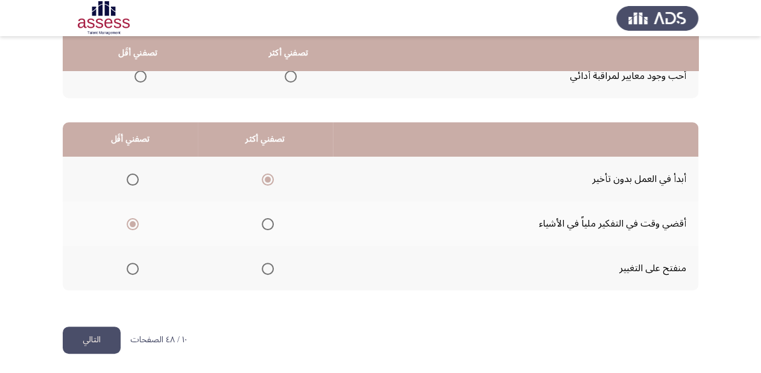
scroll to position [0, 0]
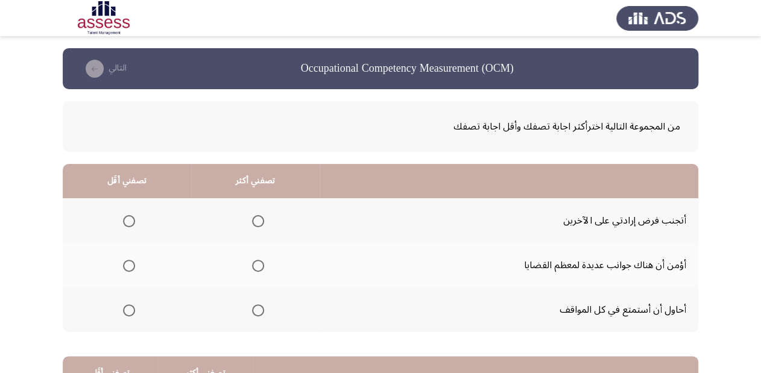
click at [125, 218] on span "Select an option" at bounding box center [129, 221] width 12 height 12
click at [125, 218] on input "Select an option" at bounding box center [129, 221] width 12 height 12
click at [258, 266] on span "Select an option" at bounding box center [258, 266] width 12 height 12
click at [258, 266] on input "Select an option" at bounding box center [258, 266] width 12 height 12
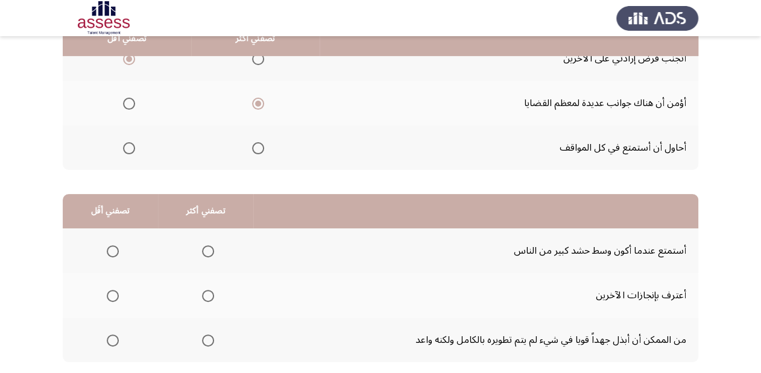
scroll to position [193, 0]
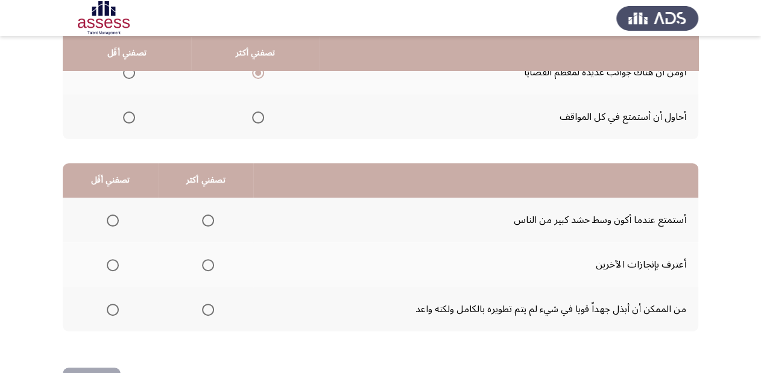
click at [207, 310] on span "Select an option" at bounding box center [208, 310] width 12 height 12
click at [207, 310] on input "Select an option" at bounding box center [208, 310] width 12 height 12
click at [105, 219] on label "Select an option" at bounding box center [110, 221] width 17 height 12
click at [107, 219] on input "Select an option" at bounding box center [113, 221] width 12 height 12
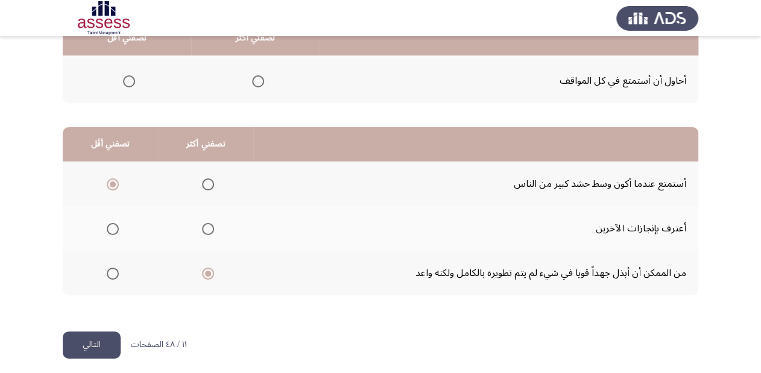
scroll to position [234, 0]
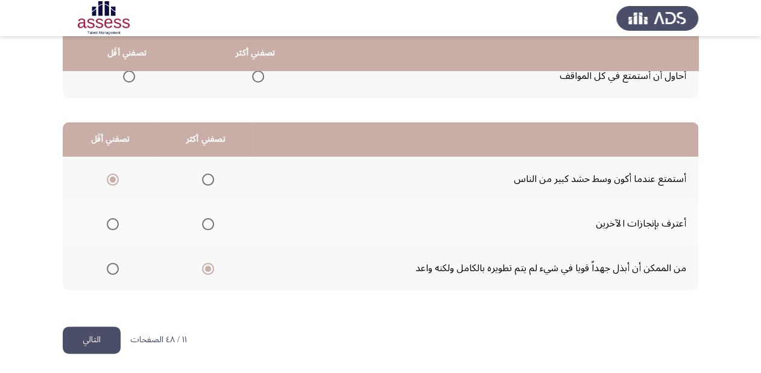
click at [84, 338] on button "التالي" at bounding box center [92, 340] width 58 height 27
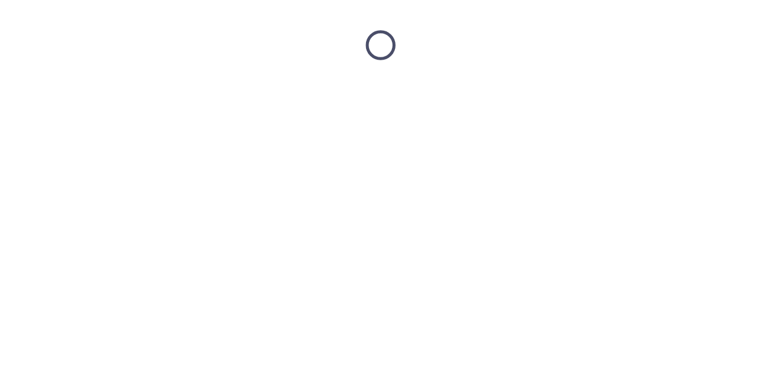
scroll to position [0, 0]
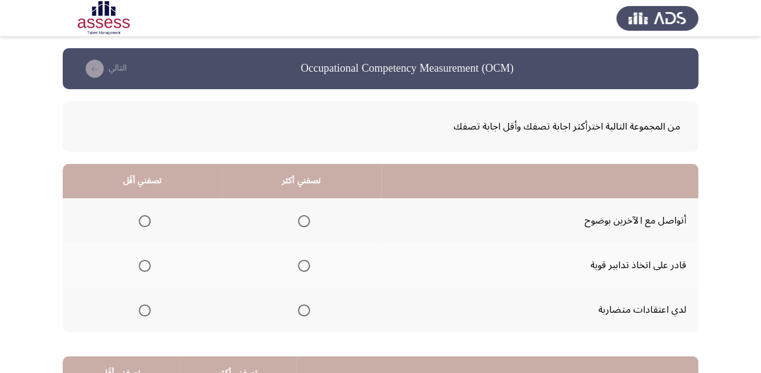
click at [141, 308] on span "Select an option" at bounding box center [145, 310] width 12 height 12
click at [141, 308] on input "Select an option" at bounding box center [145, 310] width 12 height 12
click at [304, 216] on span "Select an option" at bounding box center [304, 221] width 12 height 12
click at [304, 216] on input "Select an option" at bounding box center [304, 221] width 12 height 12
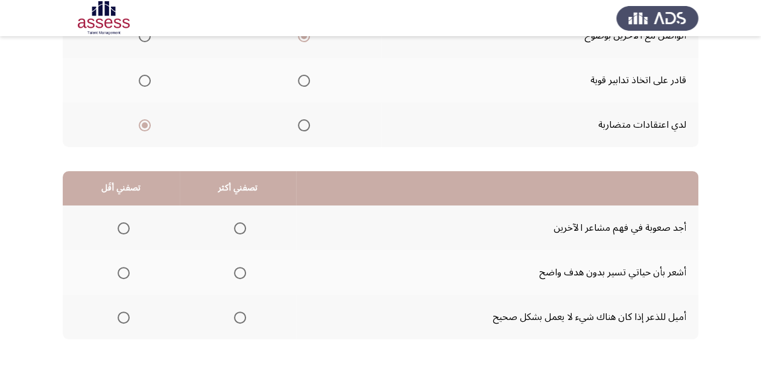
scroll to position [193, 0]
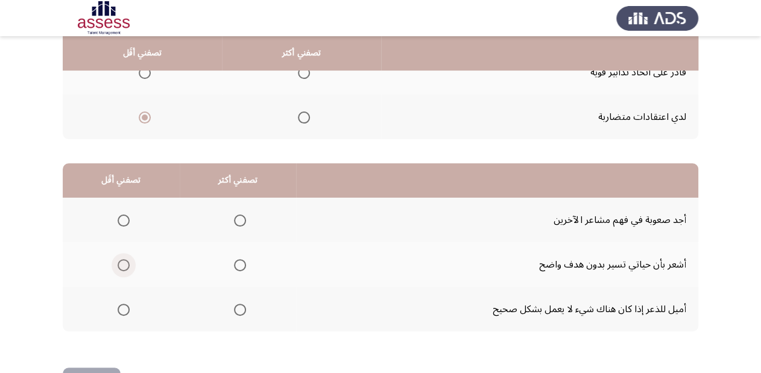
click at [120, 265] on span "Select an option" at bounding box center [124, 265] width 12 height 12
click at [120, 265] on input "Select an option" at bounding box center [124, 265] width 12 height 12
click at [234, 312] on span "Select an option" at bounding box center [240, 310] width 12 height 12
click at [234, 312] on input "Select an option" at bounding box center [240, 310] width 12 height 12
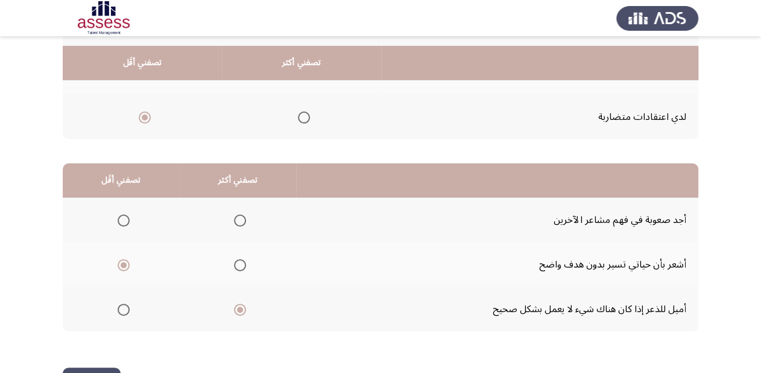
scroll to position [234, 0]
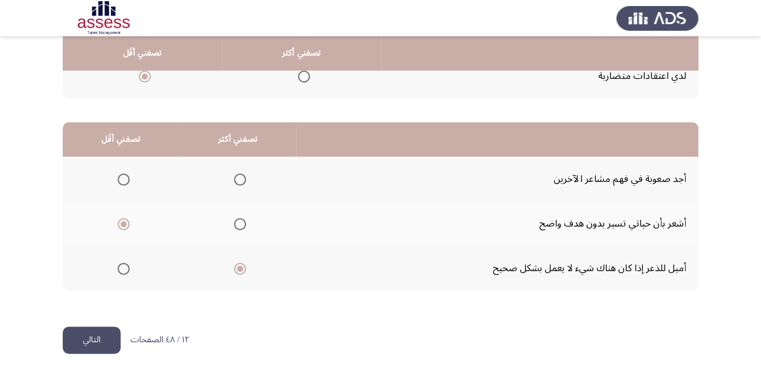
click at [101, 338] on button "التالي" at bounding box center [92, 340] width 58 height 27
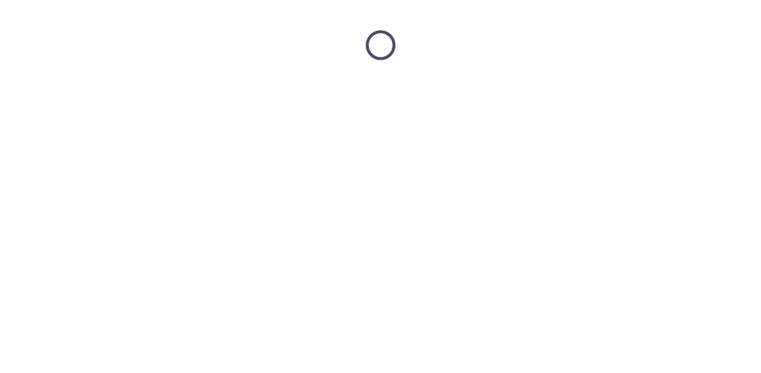
scroll to position [0, 0]
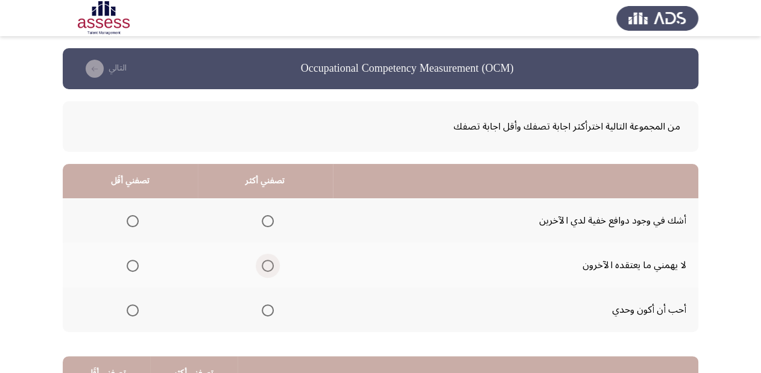
click at [266, 263] on span "Select an option" at bounding box center [268, 266] width 12 height 12
click at [266, 263] on input "Select an option" at bounding box center [268, 266] width 12 height 12
click at [134, 310] on span "Select an option" at bounding box center [133, 310] width 12 height 12
click at [134, 310] on input "Select an option" at bounding box center [133, 310] width 12 height 12
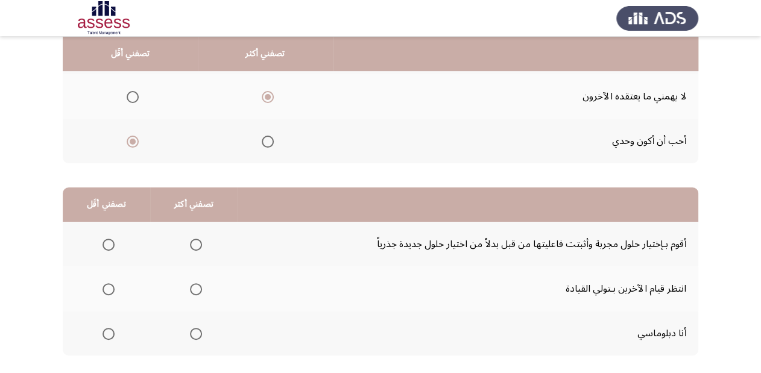
scroll to position [193, 0]
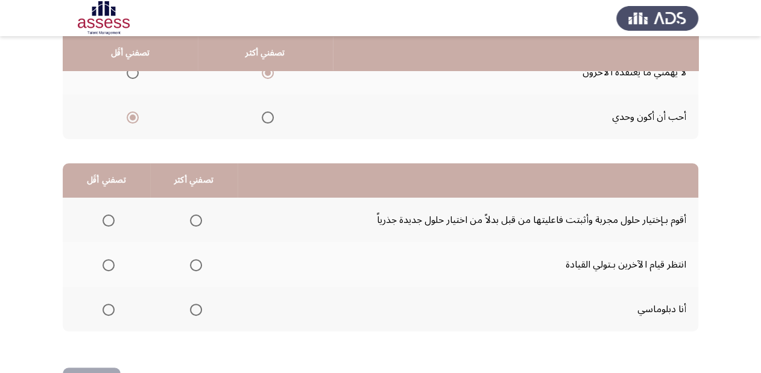
click at [107, 221] on span "Select an option" at bounding box center [108, 221] width 12 height 12
click at [107, 221] on input "Select an option" at bounding box center [108, 221] width 12 height 12
click at [193, 309] on span "Select an option" at bounding box center [196, 310] width 12 height 12
click at [193, 309] on input "Select an option" at bounding box center [196, 310] width 12 height 12
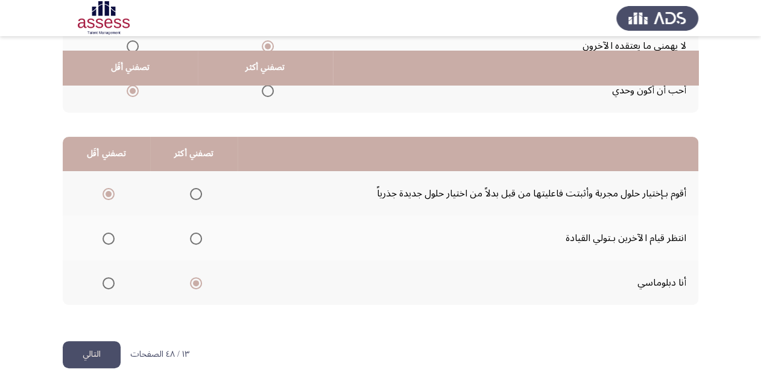
scroll to position [234, 0]
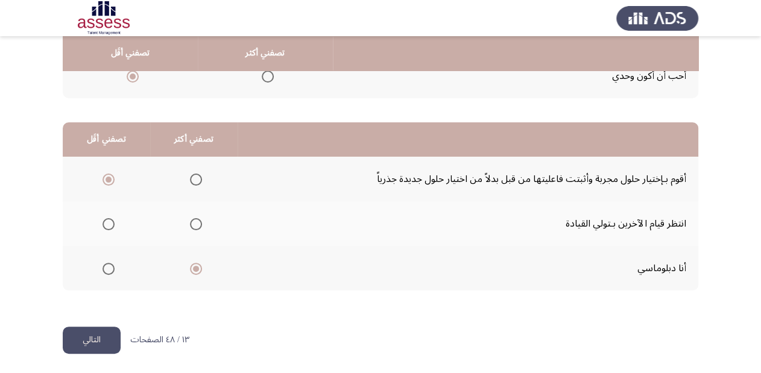
click at [104, 335] on button "التالي" at bounding box center [92, 340] width 58 height 27
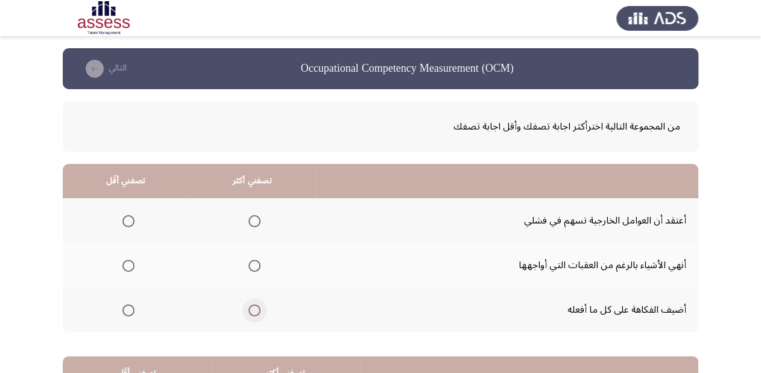
click at [251, 307] on span "Select an option" at bounding box center [254, 310] width 12 height 12
click at [251, 307] on input "Select an option" at bounding box center [254, 310] width 12 height 12
click at [123, 215] on span "Select an option" at bounding box center [128, 221] width 12 height 12
click at [123, 215] on input "Select an option" at bounding box center [128, 221] width 12 height 12
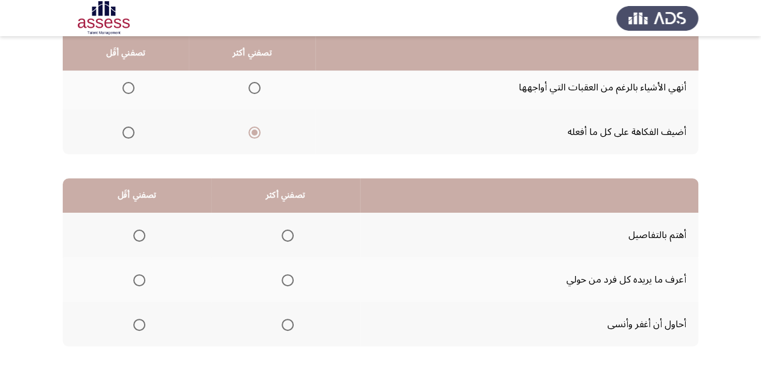
scroll to position [193, 0]
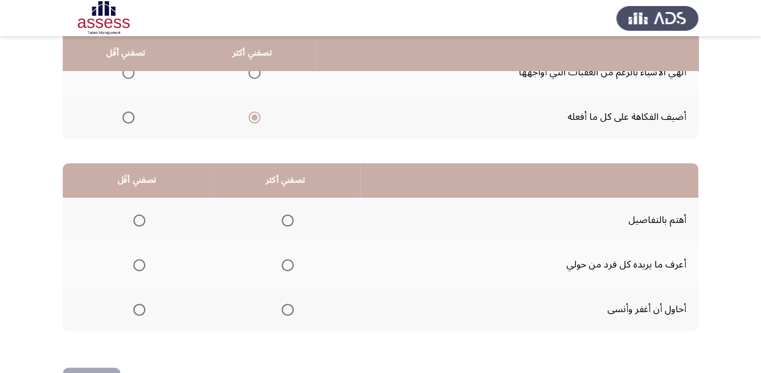
click at [291, 309] on span "Select an option" at bounding box center [287, 310] width 12 height 12
click at [291, 309] on input "Select an option" at bounding box center [287, 310] width 12 height 12
click at [137, 262] on span "Select an option" at bounding box center [139, 265] width 12 height 12
click at [137, 262] on input "Select an option" at bounding box center [139, 265] width 12 height 12
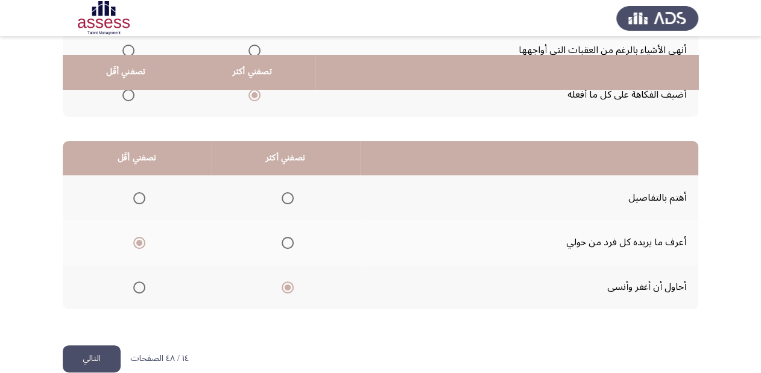
scroll to position [234, 0]
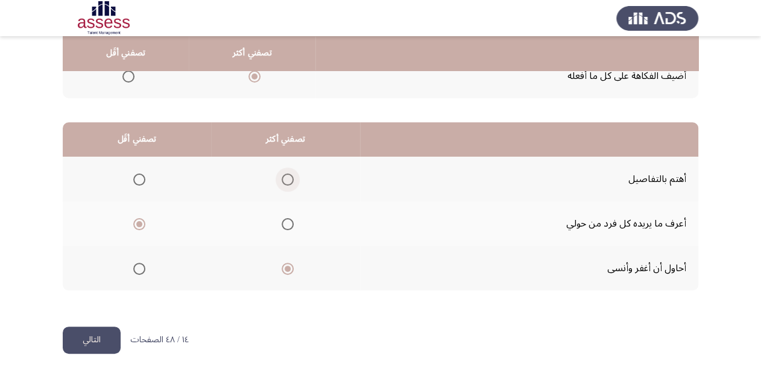
click at [287, 174] on span "Select an option" at bounding box center [287, 180] width 12 height 12
click at [287, 174] on input "Select an option" at bounding box center [287, 180] width 12 height 12
click at [84, 335] on button "التالي" at bounding box center [92, 340] width 58 height 27
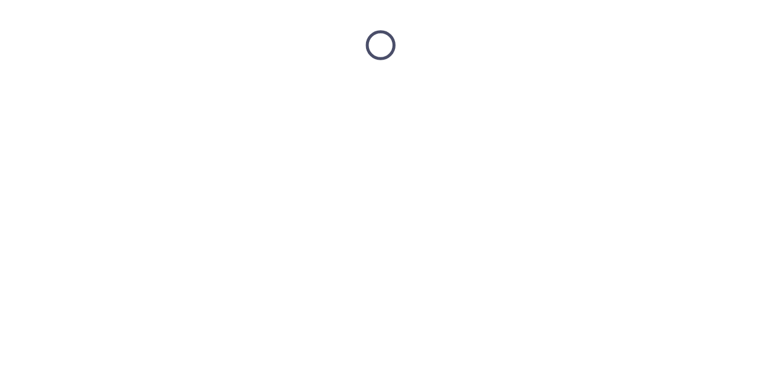
scroll to position [0, 0]
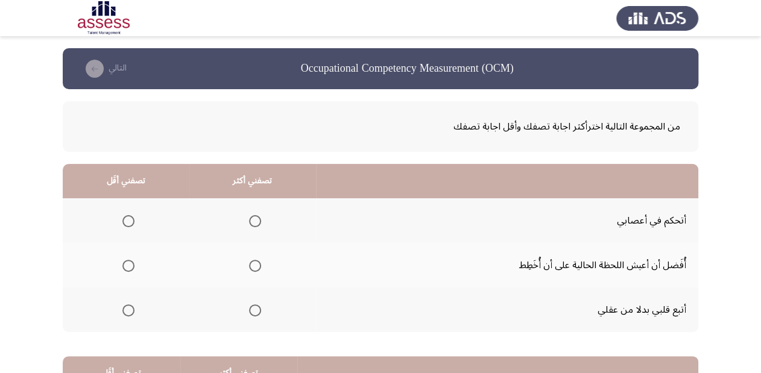
click at [126, 264] on span "Select an option" at bounding box center [128, 266] width 12 height 12
click at [126, 264] on input "Select an option" at bounding box center [128, 266] width 12 height 12
click at [253, 219] on span "Select an option" at bounding box center [255, 221] width 12 height 12
click at [253, 219] on input "Select an option" at bounding box center [255, 221] width 12 height 12
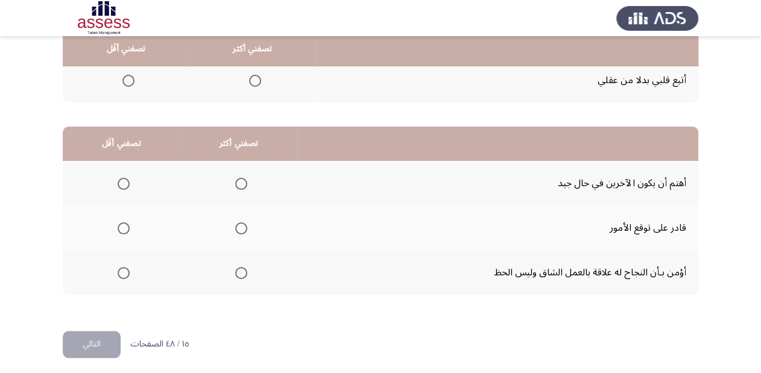
scroll to position [234, 0]
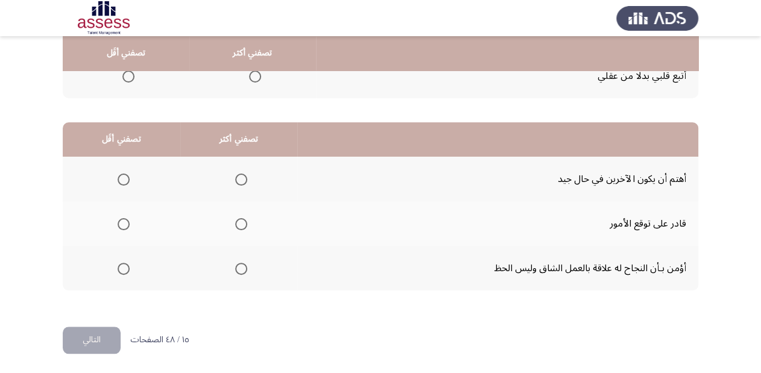
click at [239, 268] on span "Select an option" at bounding box center [241, 269] width 12 height 12
click at [239, 268] on input "Select an option" at bounding box center [241, 269] width 12 height 12
click at [121, 177] on span "Select an option" at bounding box center [124, 180] width 12 height 12
click at [121, 177] on input "Select an option" at bounding box center [124, 180] width 12 height 12
click at [90, 338] on button "التالي" at bounding box center [92, 340] width 58 height 27
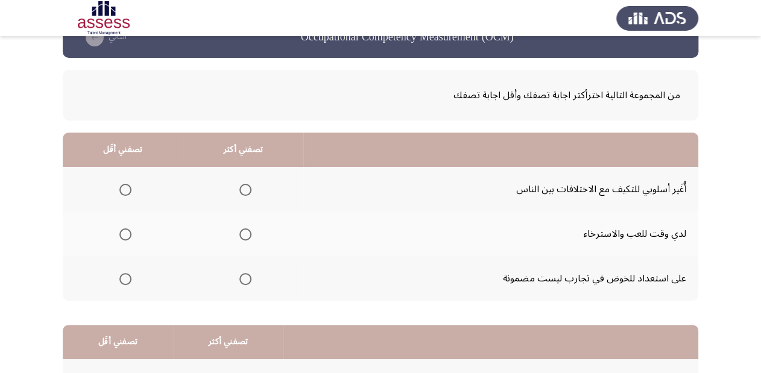
scroll to position [48, 0]
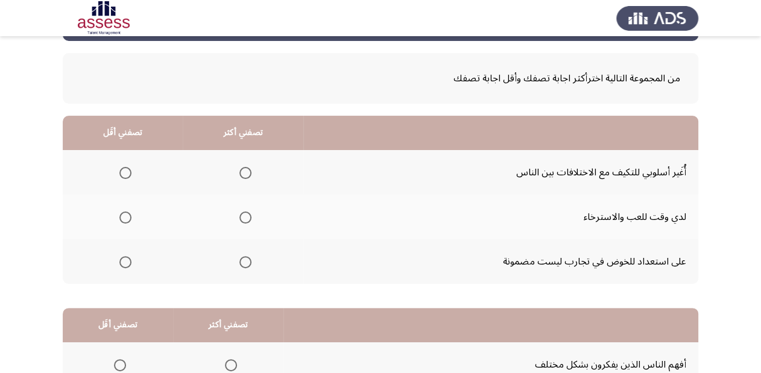
click at [241, 261] on span "Select an option" at bounding box center [245, 262] width 12 height 12
click at [241, 261] on input "Select an option" at bounding box center [245, 262] width 12 height 12
click at [123, 169] on span "Select an option" at bounding box center [125, 173] width 12 height 12
click at [123, 169] on input "Select an option" at bounding box center [125, 173] width 12 height 12
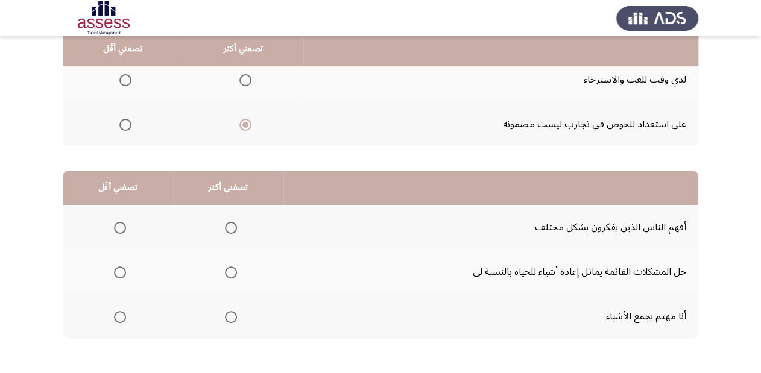
scroll to position [193, 0]
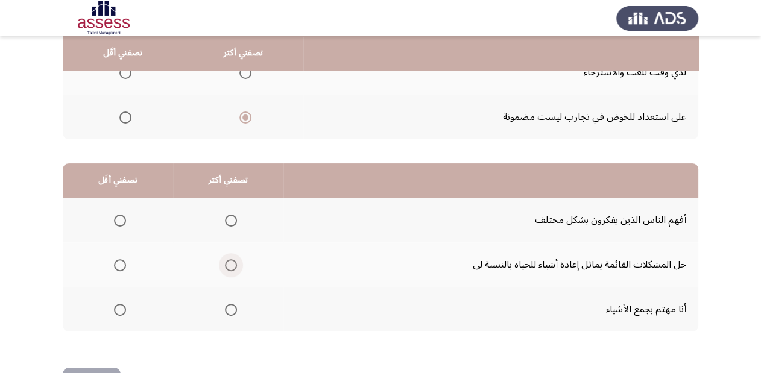
click at [225, 262] on span "Select an option" at bounding box center [231, 265] width 12 height 12
click at [225, 262] on input "Select an option" at bounding box center [231, 265] width 12 height 12
click at [116, 217] on span "Select an option" at bounding box center [120, 221] width 12 height 12
click at [116, 217] on input "Select an option" at bounding box center [120, 221] width 12 height 12
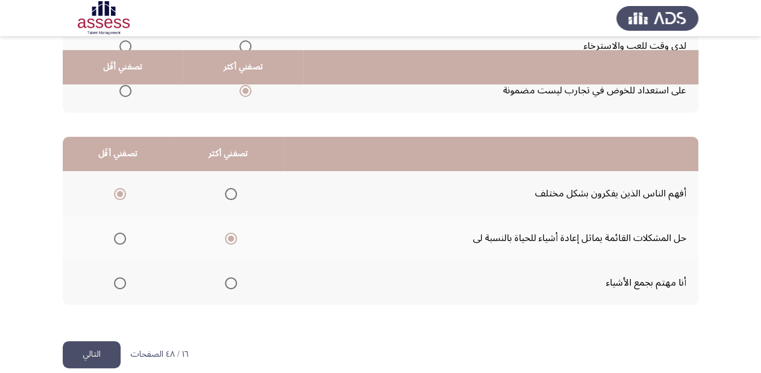
scroll to position [234, 0]
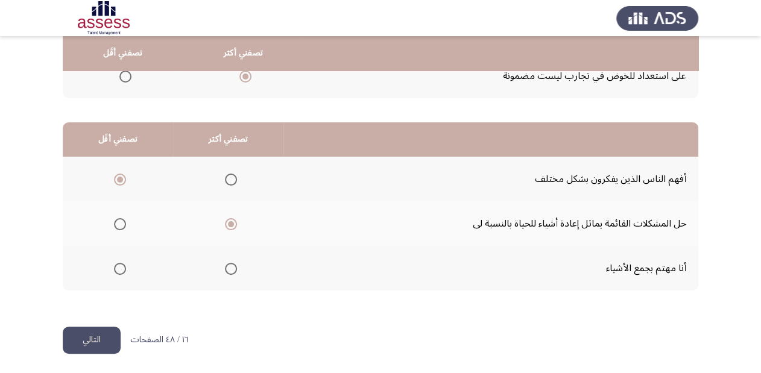
click at [95, 340] on button "التالي" at bounding box center [92, 340] width 58 height 27
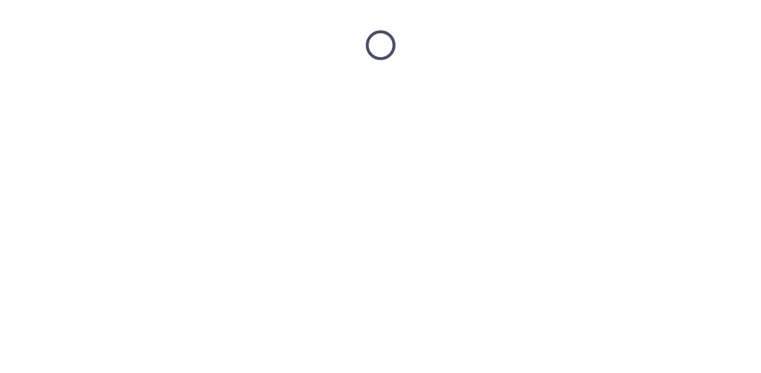
scroll to position [0, 0]
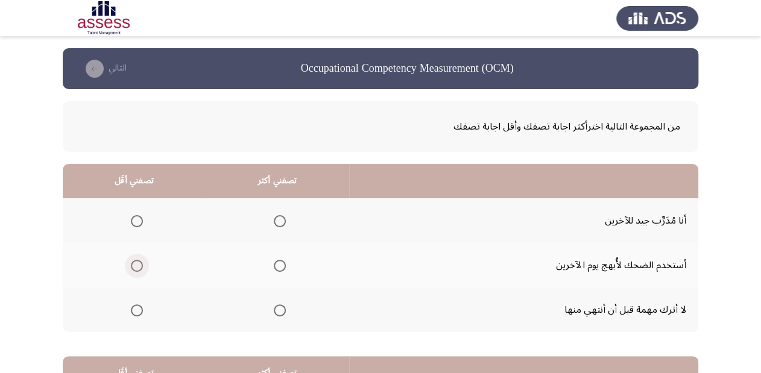
click at [137, 266] on span "Select an option" at bounding box center [137, 266] width 0 height 0
click at [136, 265] on input "Select an option" at bounding box center [137, 266] width 12 height 12
click at [284, 306] on span "Select an option" at bounding box center [280, 310] width 12 height 12
click at [284, 306] on input "Select an option" at bounding box center [280, 310] width 12 height 12
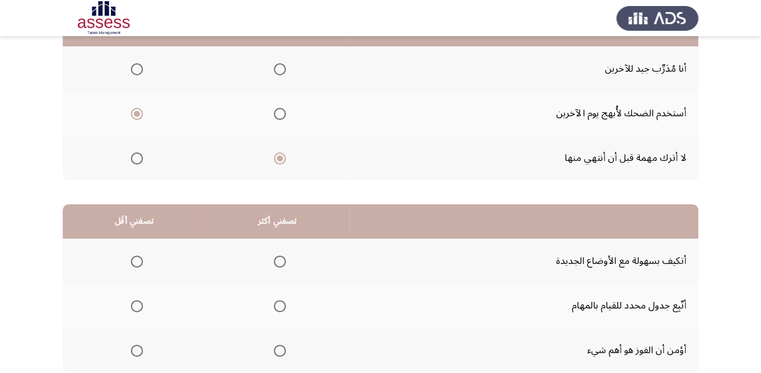
scroll to position [193, 0]
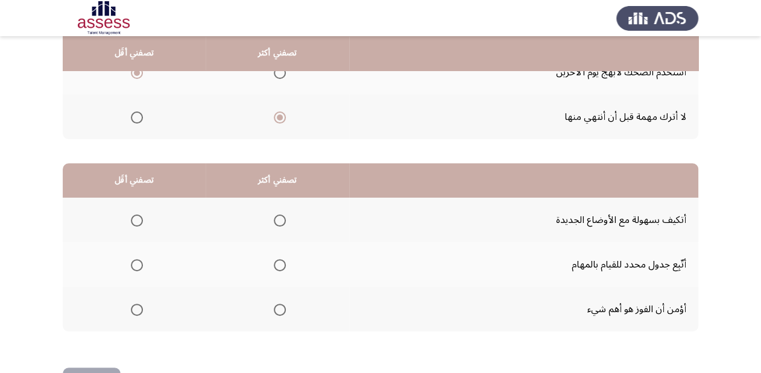
click at [272, 305] on label "Select an option" at bounding box center [277, 310] width 17 height 12
click at [274, 305] on input "Select an option" at bounding box center [280, 310] width 12 height 12
click at [140, 264] on span "Select an option" at bounding box center [137, 265] width 12 height 12
click at [140, 264] on input "Select an option" at bounding box center [137, 265] width 12 height 12
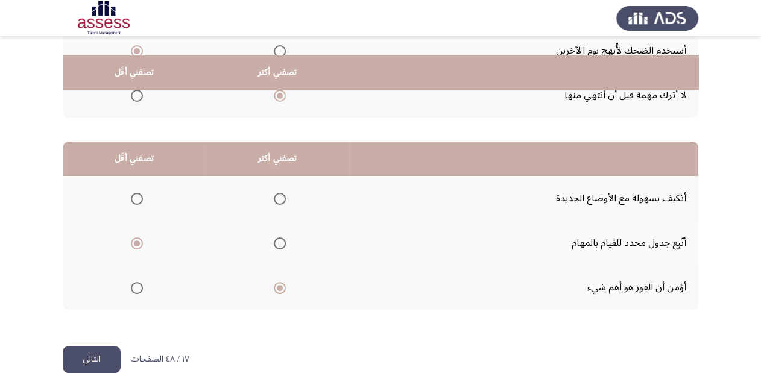
scroll to position [234, 0]
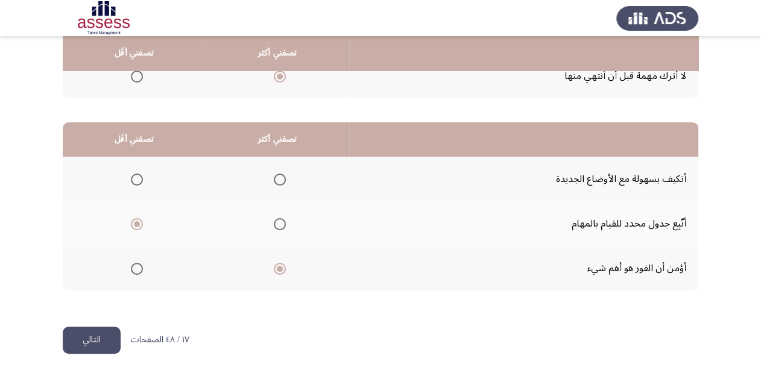
click at [89, 330] on button "التالي" at bounding box center [92, 340] width 58 height 27
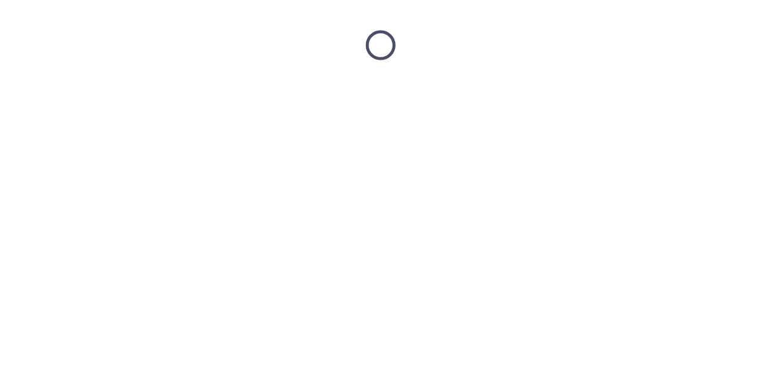
scroll to position [0, 0]
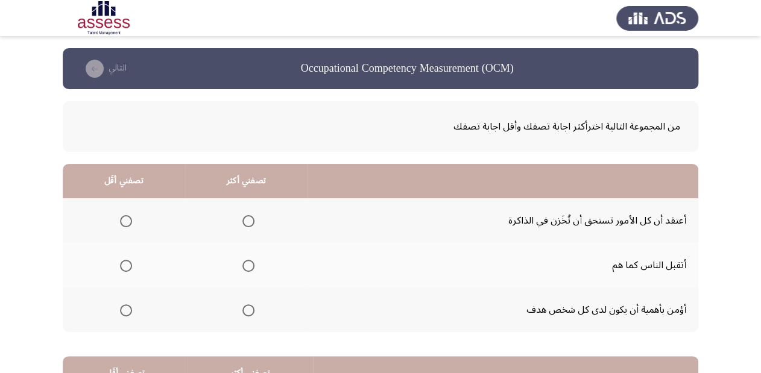
click at [253, 311] on span "Select an option" at bounding box center [248, 310] width 12 height 12
click at [253, 311] on input "Select an option" at bounding box center [248, 310] width 12 height 12
click at [128, 220] on span "Select an option" at bounding box center [126, 221] width 12 height 12
click at [128, 220] on input "Select an option" at bounding box center [126, 221] width 12 height 12
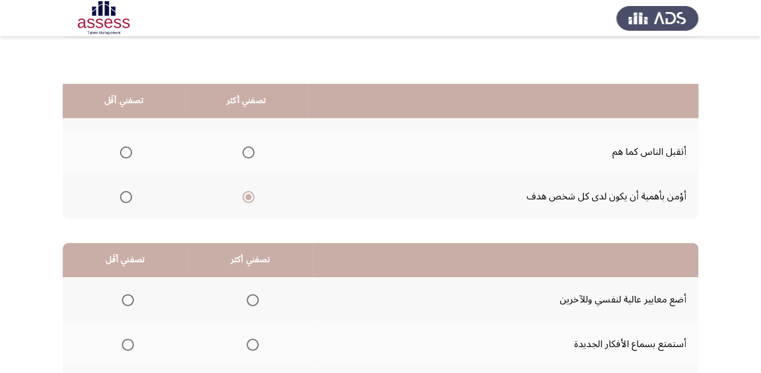
scroll to position [193, 0]
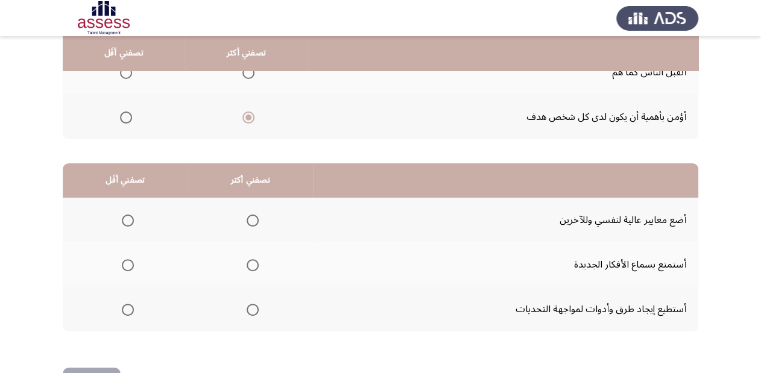
click at [247, 265] on span "Select an option" at bounding box center [253, 265] width 12 height 12
click at [247, 265] on input "Select an option" at bounding box center [253, 265] width 12 height 12
click at [251, 306] on span "Select an option" at bounding box center [253, 310] width 12 height 12
click at [251, 306] on input "Select an option" at bounding box center [253, 310] width 12 height 12
click at [126, 217] on span "Select an option" at bounding box center [128, 221] width 12 height 12
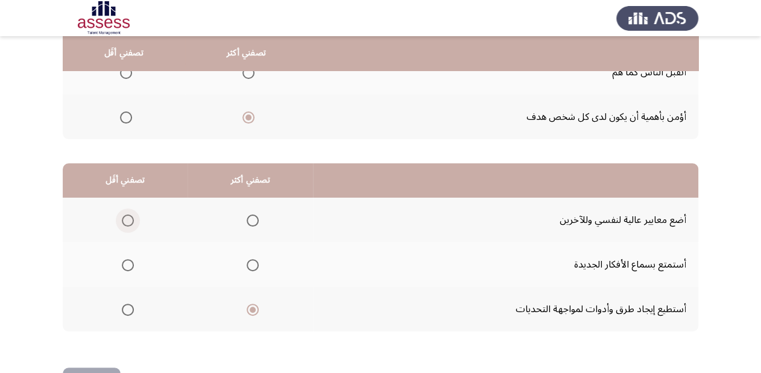
click at [126, 217] on input "Select an option" at bounding box center [128, 221] width 12 height 12
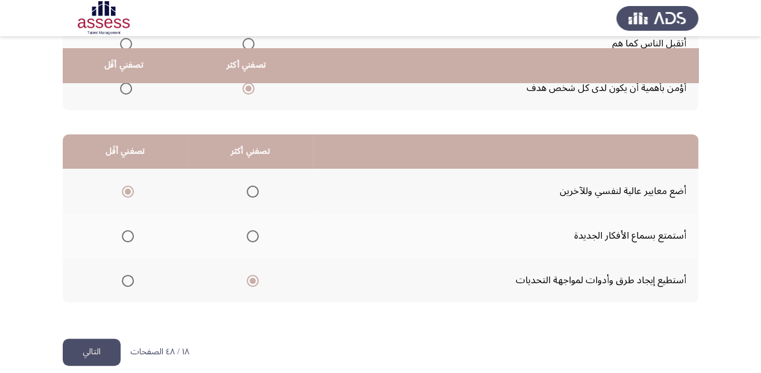
scroll to position [234, 0]
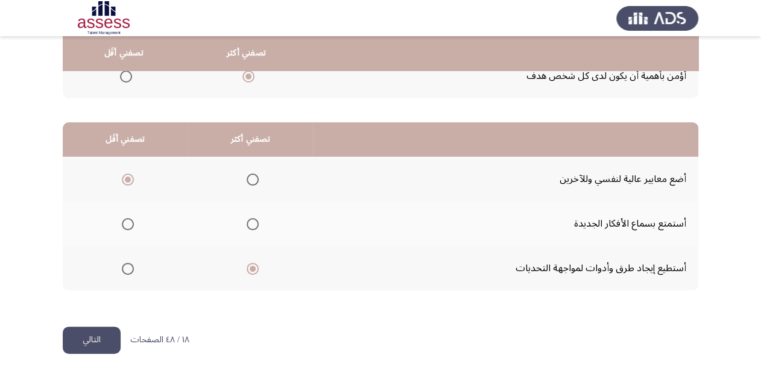
click at [109, 338] on button "التالي" at bounding box center [92, 340] width 58 height 27
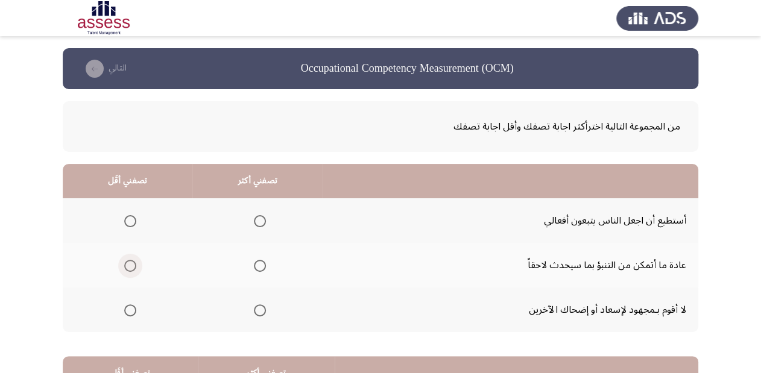
click at [131, 265] on span "Select an option" at bounding box center [130, 266] width 12 height 12
click at [131, 265] on input "Select an option" at bounding box center [130, 266] width 12 height 12
click at [131, 309] on span "Select an option" at bounding box center [130, 310] width 12 height 12
click at [131, 309] on input "Select an option" at bounding box center [130, 310] width 12 height 12
click at [263, 265] on span "Select an option" at bounding box center [260, 266] width 12 height 12
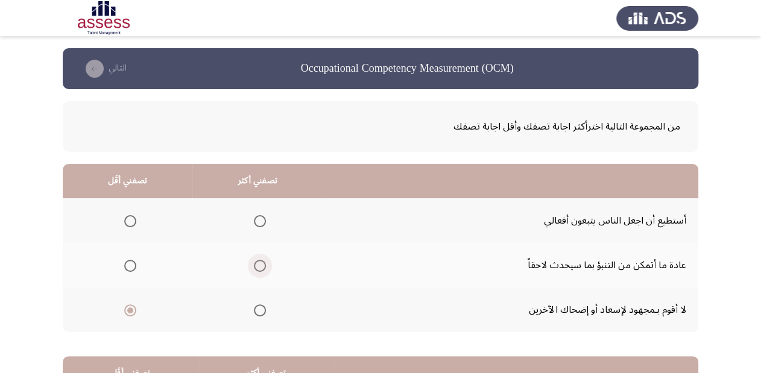
click at [263, 265] on input "Select an option" at bounding box center [260, 266] width 12 height 12
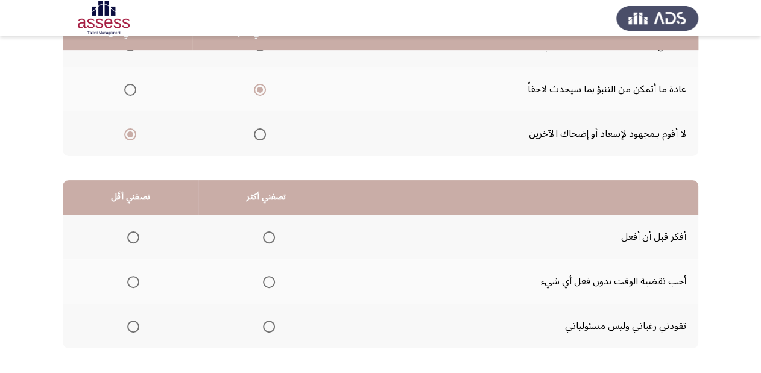
scroll to position [193, 0]
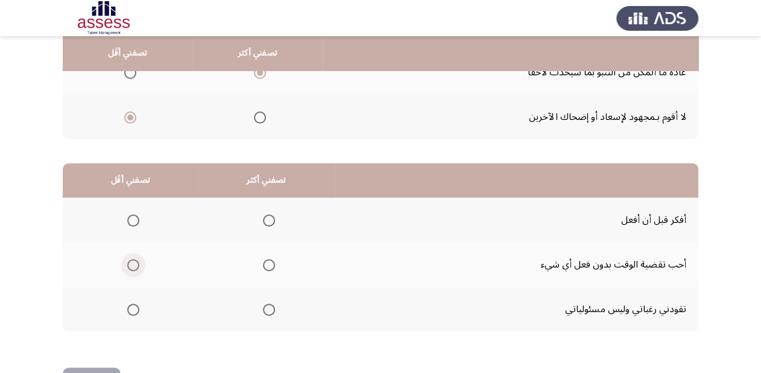
click at [128, 265] on span "Select an option" at bounding box center [133, 265] width 12 height 12
click at [128, 265] on input "Select an option" at bounding box center [133, 265] width 12 height 12
click at [263, 222] on span "Select an option" at bounding box center [269, 221] width 12 height 12
click at [263, 222] on input "Select an option" at bounding box center [269, 221] width 12 height 12
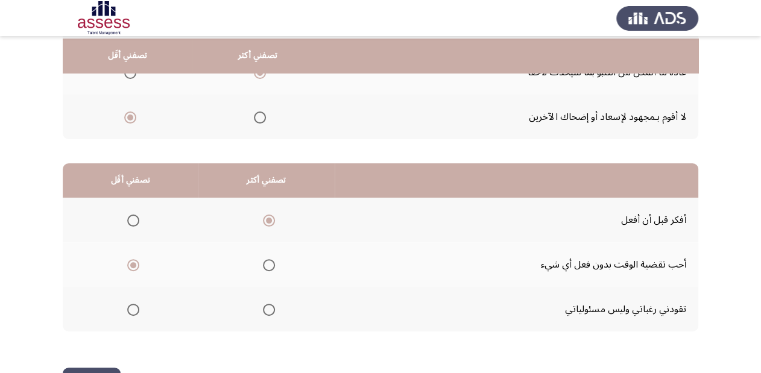
scroll to position [234, 0]
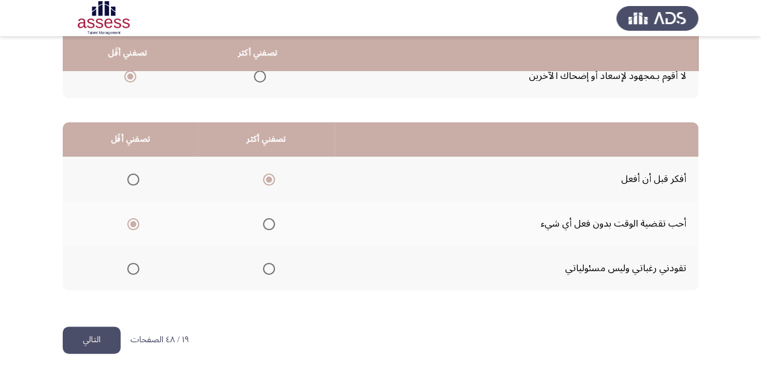
click at [83, 340] on button "التالي" at bounding box center [92, 340] width 58 height 27
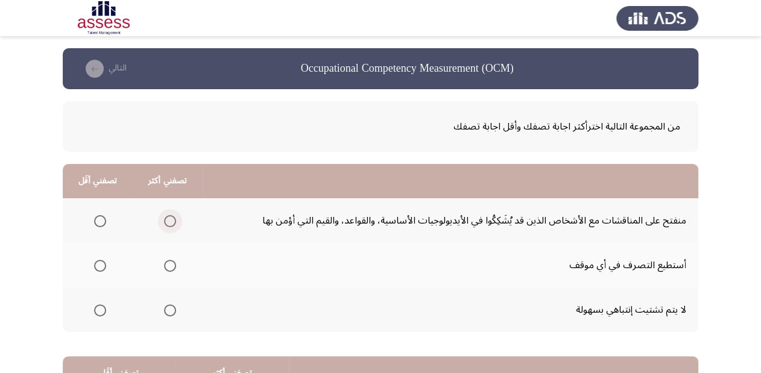
click at [167, 220] on span "Select an option" at bounding box center [170, 221] width 12 height 12
click at [167, 220] on input "Select an option" at bounding box center [170, 221] width 12 height 12
click at [96, 265] on span "Select an option" at bounding box center [100, 266] width 12 height 12
click at [96, 265] on input "Select an option" at bounding box center [100, 266] width 12 height 12
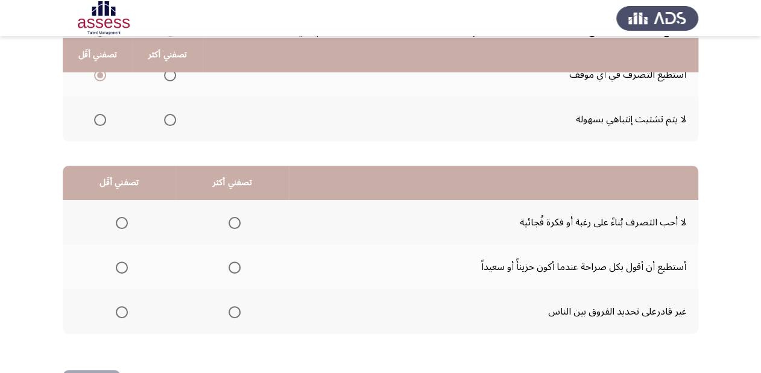
scroll to position [193, 0]
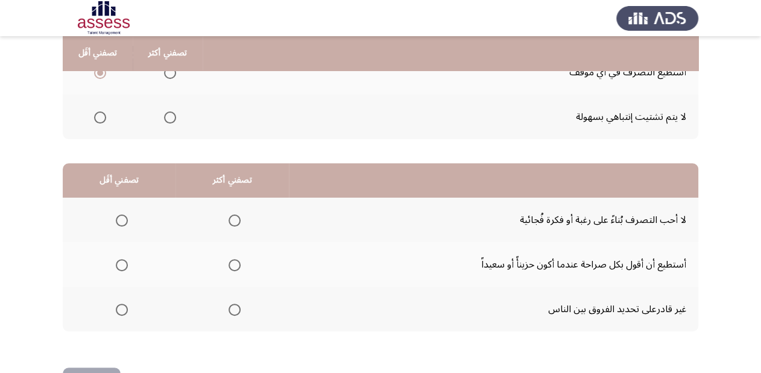
click at [123, 262] on span "Select an option" at bounding box center [122, 265] width 12 height 12
click at [123, 262] on input "Select an option" at bounding box center [122, 265] width 12 height 12
click at [232, 218] on span "Select an option" at bounding box center [234, 221] width 12 height 12
click at [232, 218] on input "Select an option" at bounding box center [234, 221] width 12 height 12
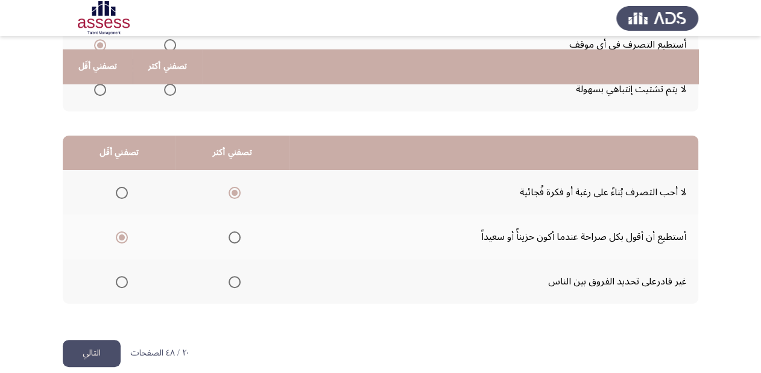
scroll to position [234, 0]
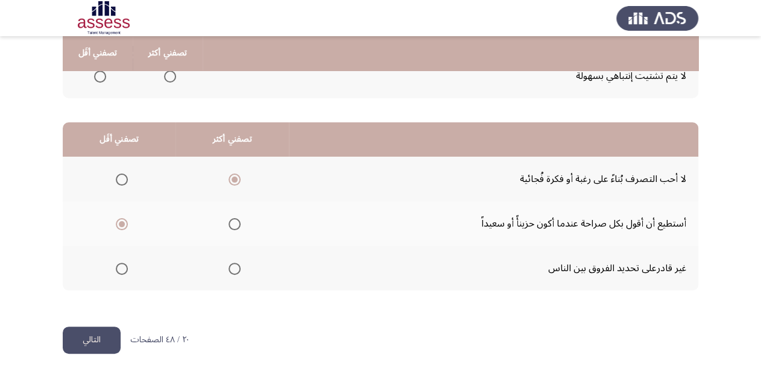
click at [98, 339] on button "التالي" at bounding box center [92, 340] width 58 height 27
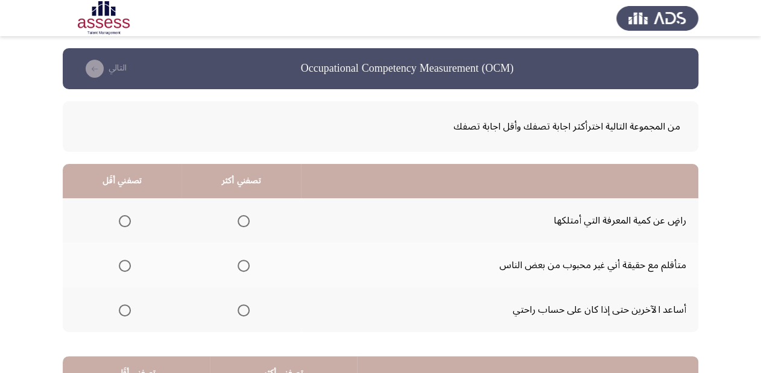
click at [242, 308] on span "Select an option" at bounding box center [243, 310] width 12 height 12
click at [242, 308] on input "Select an option" at bounding box center [243, 310] width 12 height 12
click at [125, 221] on span "Select an option" at bounding box center [125, 221] width 12 height 12
click at [125, 221] on input "Select an option" at bounding box center [125, 221] width 12 height 12
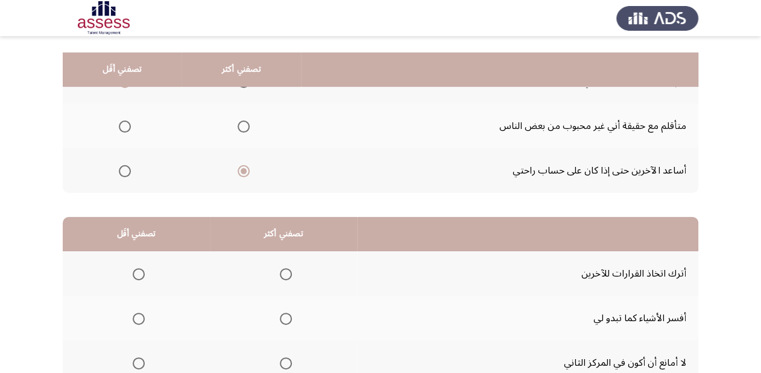
scroll to position [193, 0]
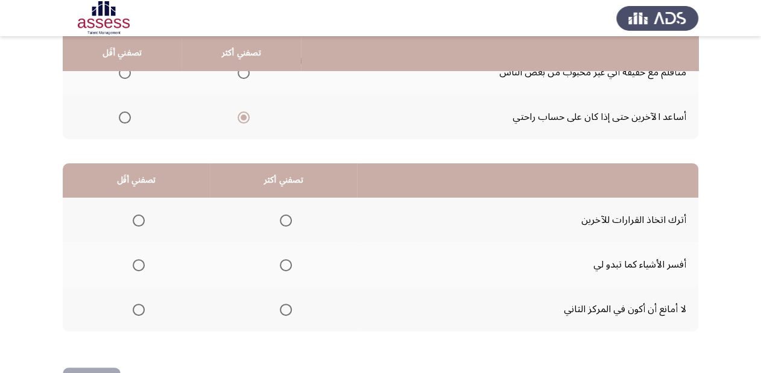
click at [283, 307] on span "Select an option" at bounding box center [286, 310] width 12 height 12
click at [283, 307] on input "Select an option" at bounding box center [286, 310] width 12 height 12
click at [140, 267] on span "Select an option" at bounding box center [139, 265] width 12 height 12
click at [140, 267] on input "Select an option" at bounding box center [139, 265] width 12 height 12
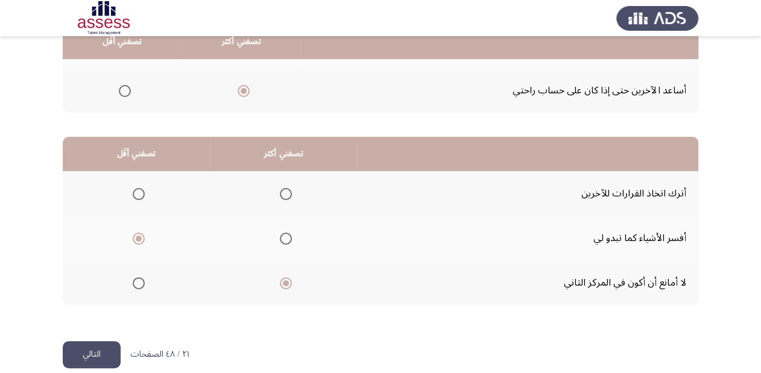
scroll to position [234, 0]
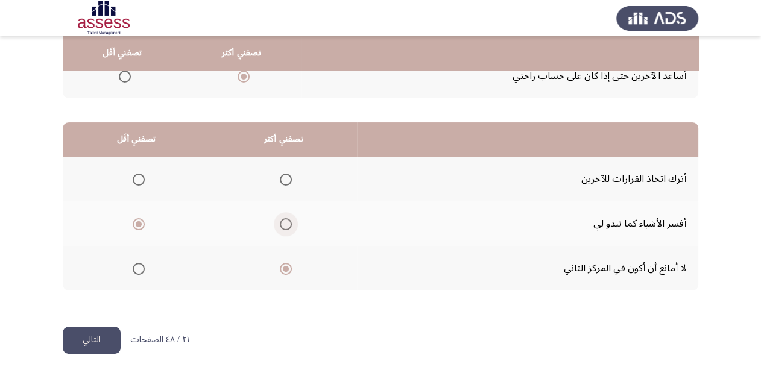
click at [291, 222] on span "Select an option" at bounding box center [286, 224] width 12 height 12
click at [291, 222] on input "Select an option" at bounding box center [286, 224] width 12 height 12
click at [137, 218] on span "Select an option" at bounding box center [139, 224] width 12 height 12
click at [137, 218] on input "Select an option" at bounding box center [139, 224] width 12 height 12
click at [287, 263] on span "Select an option" at bounding box center [286, 269] width 12 height 12
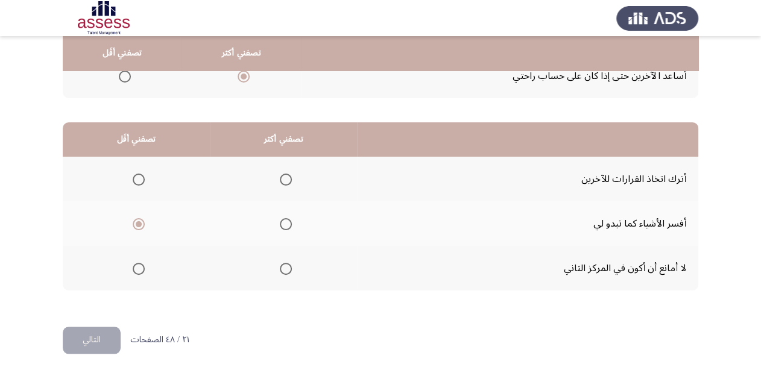
click at [287, 263] on input "Select an option" at bounding box center [286, 269] width 12 height 12
click at [82, 338] on button "التالي" at bounding box center [92, 340] width 58 height 27
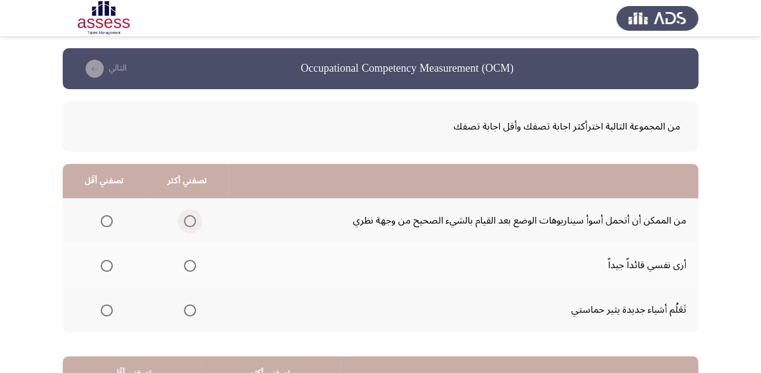
click at [187, 222] on span "Select an option" at bounding box center [190, 221] width 12 height 12
click at [187, 222] on input "Select an option" at bounding box center [190, 221] width 12 height 12
click at [186, 306] on span "Select an option" at bounding box center [190, 310] width 12 height 12
click at [186, 306] on input "Select an option" at bounding box center [190, 310] width 12 height 12
click at [104, 222] on span "Select an option" at bounding box center [107, 221] width 12 height 12
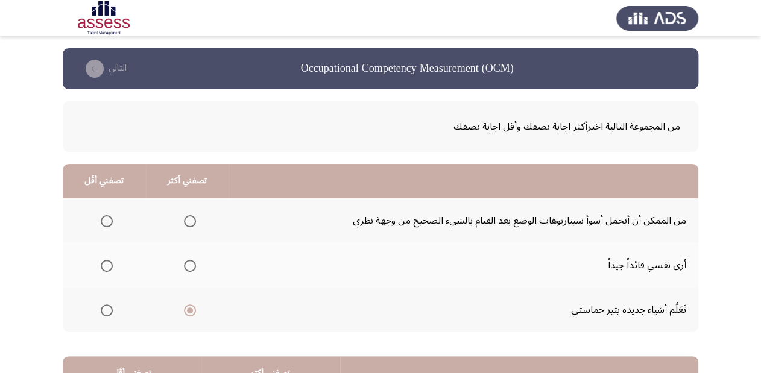
click at [104, 222] on input "Select an option" at bounding box center [107, 221] width 12 height 12
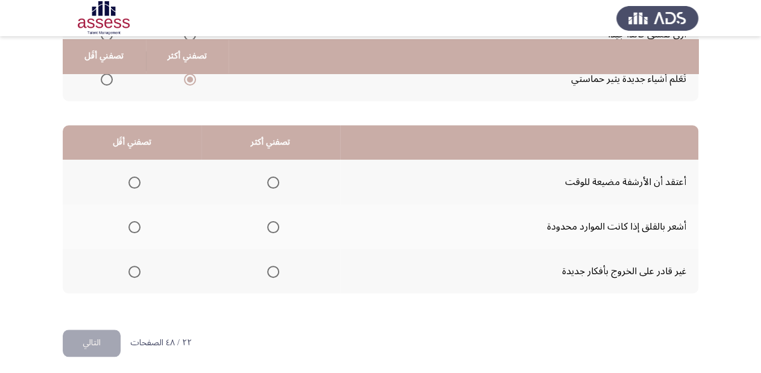
scroll to position [234, 0]
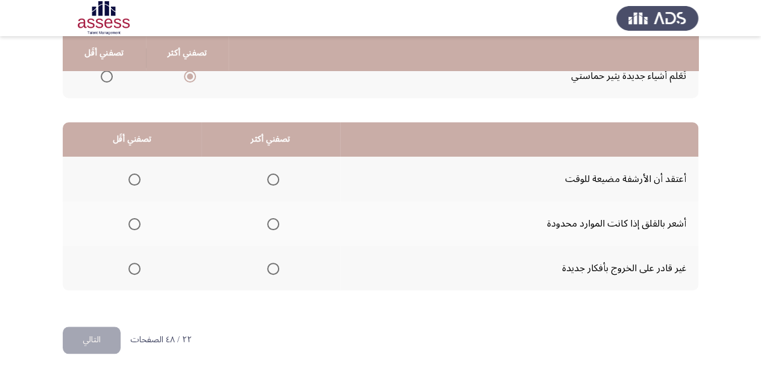
click at [134, 269] on span "Select an option" at bounding box center [134, 269] width 12 height 12
click at [134, 269] on input "Select an option" at bounding box center [134, 269] width 12 height 12
click at [272, 222] on span "Select an option" at bounding box center [273, 224] width 12 height 12
click at [272, 222] on input "Select an option" at bounding box center [273, 224] width 12 height 12
click at [83, 336] on button "التالي" at bounding box center [92, 340] width 58 height 27
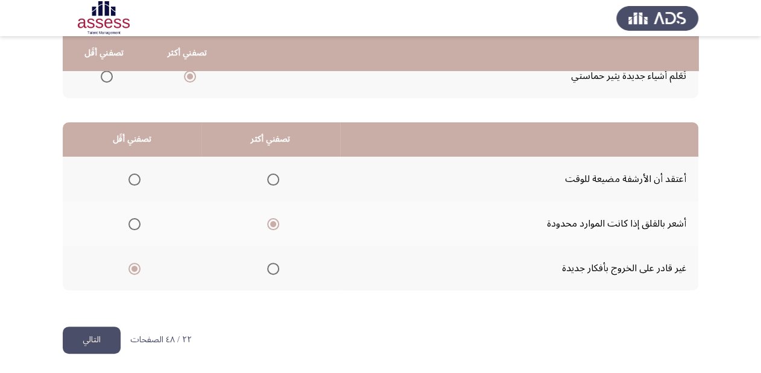
scroll to position [0, 0]
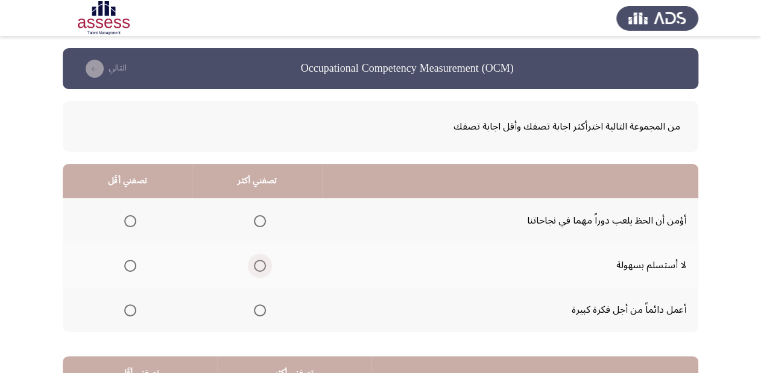
click at [254, 263] on span "Select an option" at bounding box center [260, 266] width 12 height 12
click at [254, 263] on input "Select an option" at bounding box center [260, 266] width 12 height 12
click at [130, 218] on span "Select an option" at bounding box center [130, 221] width 12 height 12
click at [130, 218] on input "Select an option" at bounding box center [130, 221] width 12 height 12
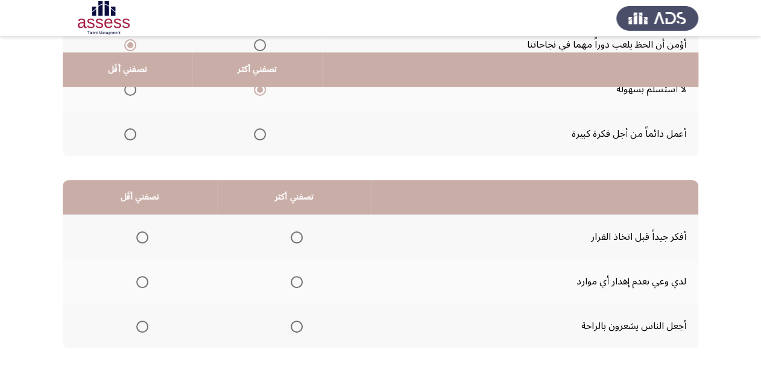
scroll to position [193, 0]
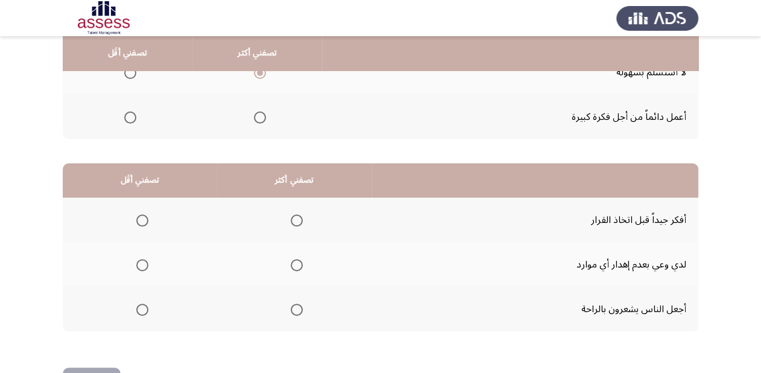
click at [297, 216] on span "Select an option" at bounding box center [297, 221] width 12 height 12
click at [297, 216] on input "Select an option" at bounding box center [297, 221] width 12 height 12
click at [140, 262] on span "Select an option" at bounding box center [142, 265] width 12 height 12
click at [140, 262] on input "Select an option" at bounding box center [142, 265] width 12 height 12
click at [142, 306] on span "Select an option" at bounding box center [142, 310] width 12 height 12
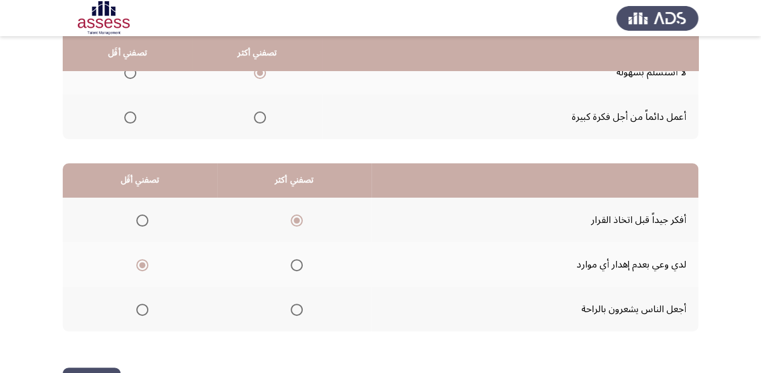
click at [142, 306] on input "Select an option" at bounding box center [142, 310] width 12 height 12
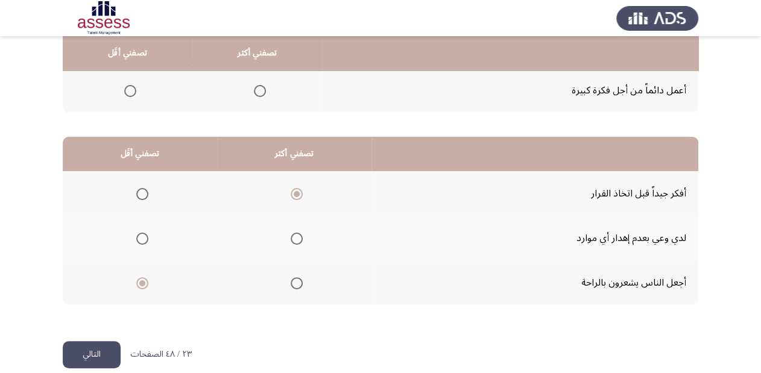
scroll to position [234, 0]
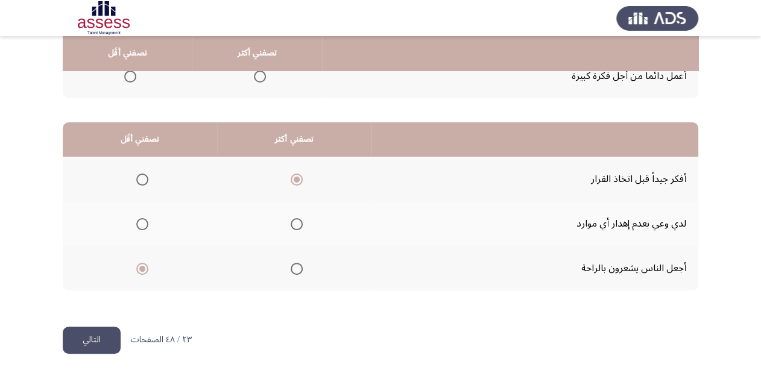
click at [95, 338] on button "التالي" at bounding box center [92, 340] width 58 height 27
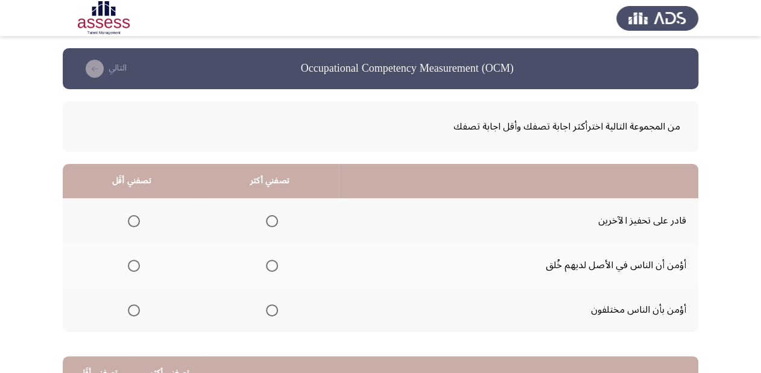
click at [279, 220] on th at bounding box center [270, 220] width 138 height 45
click at [272, 222] on span "Select an option" at bounding box center [272, 221] width 12 height 12
click at [272, 222] on input "Select an option" at bounding box center [272, 221] width 12 height 12
click at [134, 310] on span "Select an option" at bounding box center [134, 310] width 12 height 12
click at [134, 310] on input "Select an option" at bounding box center [134, 310] width 12 height 12
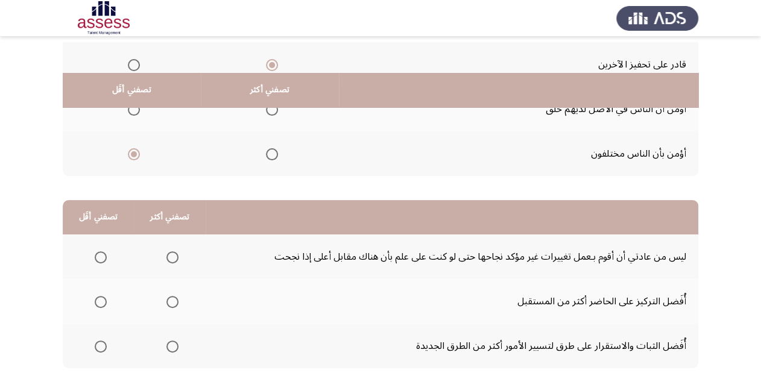
scroll to position [193, 0]
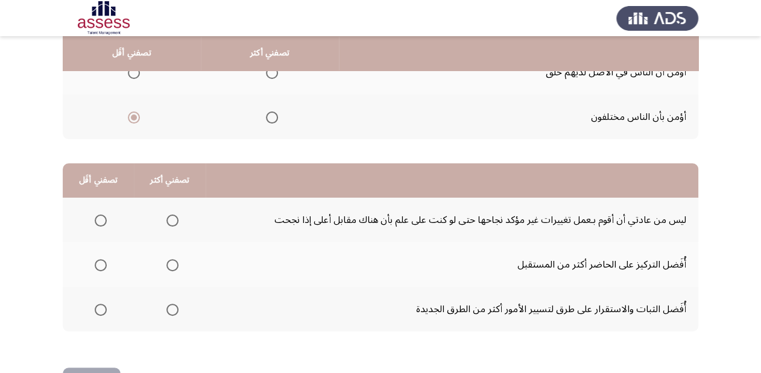
click at [104, 262] on span "Select an option" at bounding box center [101, 265] width 12 height 12
click at [104, 262] on input "Select an option" at bounding box center [101, 265] width 12 height 12
click at [167, 220] on span "Select an option" at bounding box center [172, 221] width 12 height 12
click at [167, 220] on input "Select an option" at bounding box center [172, 221] width 12 height 12
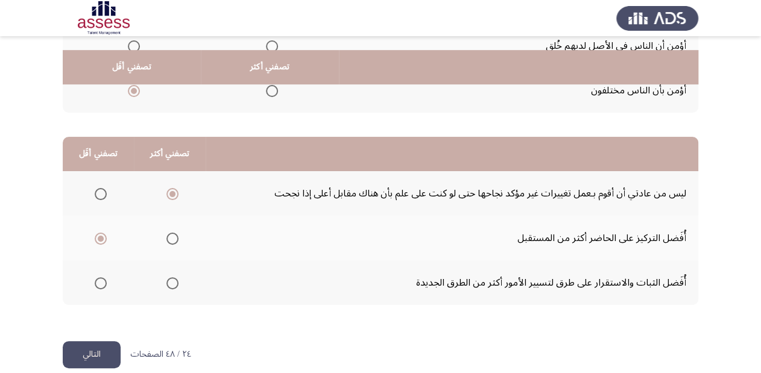
scroll to position [234, 0]
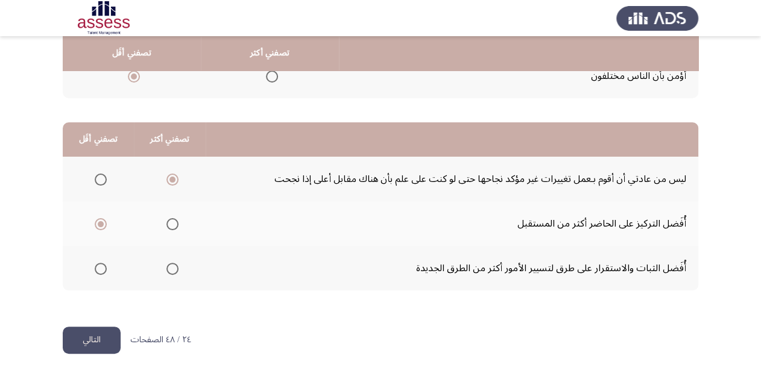
click at [104, 337] on button "التالي" at bounding box center [92, 340] width 58 height 27
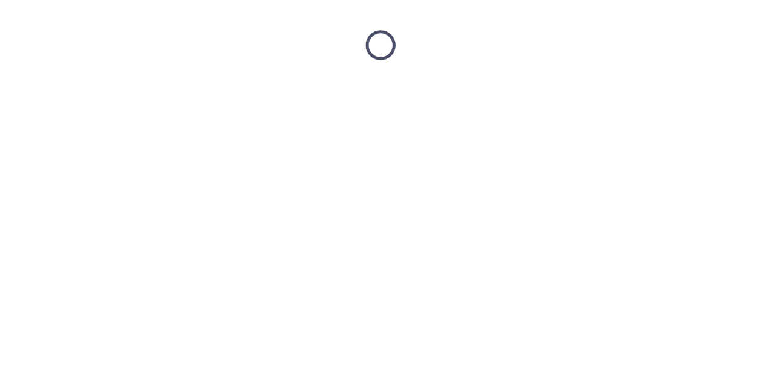
scroll to position [0, 0]
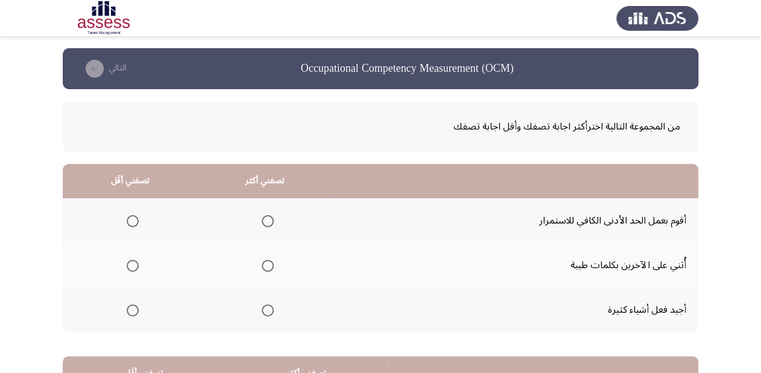
click at [266, 216] on span "Select an option" at bounding box center [268, 221] width 12 height 12
click at [266, 216] on input "Select an option" at bounding box center [268, 221] width 12 height 12
click at [266, 219] on span "Select an option" at bounding box center [268, 221] width 6 height 6
click at [266, 219] on input "Select an option" at bounding box center [268, 221] width 12 height 12
click at [268, 268] on span "Select an option" at bounding box center [268, 266] width 12 height 12
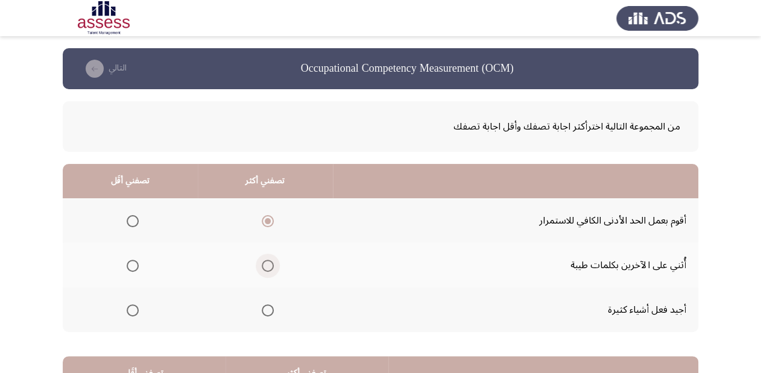
click at [268, 268] on input "Select an option" at bounding box center [268, 266] width 12 height 12
click at [265, 311] on span "Select an option" at bounding box center [268, 310] width 12 height 12
click at [265, 311] on input "Select an option" at bounding box center [268, 310] width 12 height 12
click at [131, 216] on span "Select an option" at bounding box center [133, 221] width 12 height 12
click at [131, 216] on input "Select an option" at bounding box center [133, 221] width 12 height 12
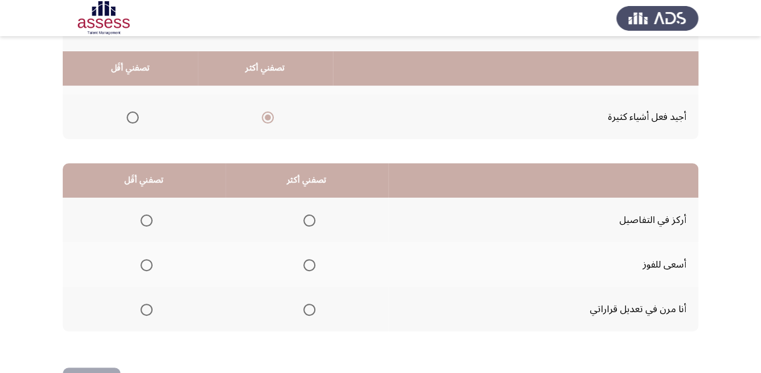
scroll to position [234, 0]
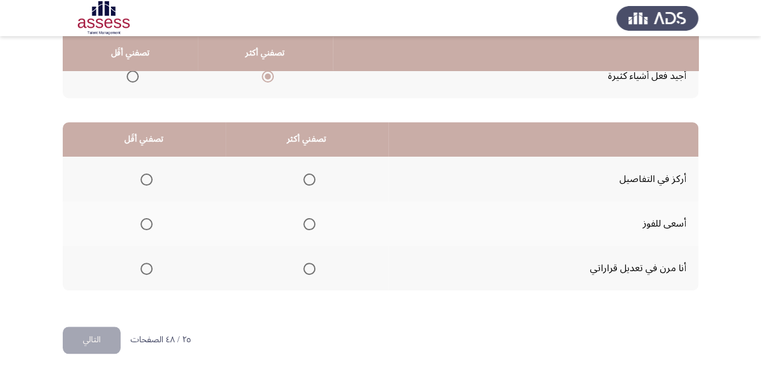
click at [307, 222] on span "Select an option" at bounding box center [309, 224] width 12 height 12
click at [307, 222] on input "Select an option" at bounding box center [309, 224] width 12 height 12
click at [148, 266] on span "Select an option" at bounding box center [146, 269] width 12 height 12
click at [148, 266] on input "Select an option" at bounding box center [146, 269] width 12 height 12
click at [95, 342] on button "التالي" at bounding box center [92, 340] width 58 height 27
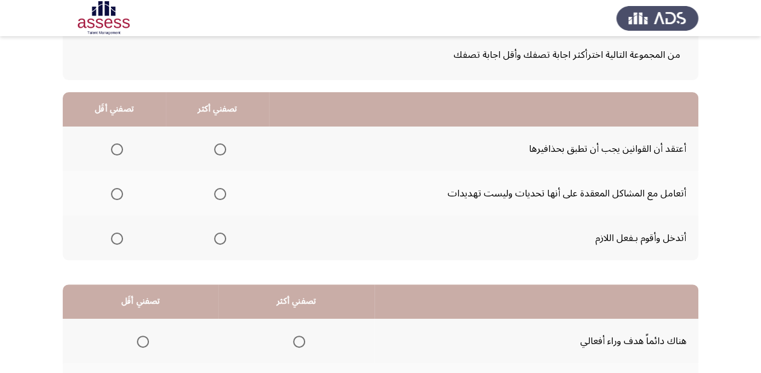
scroll to position [96, 0]
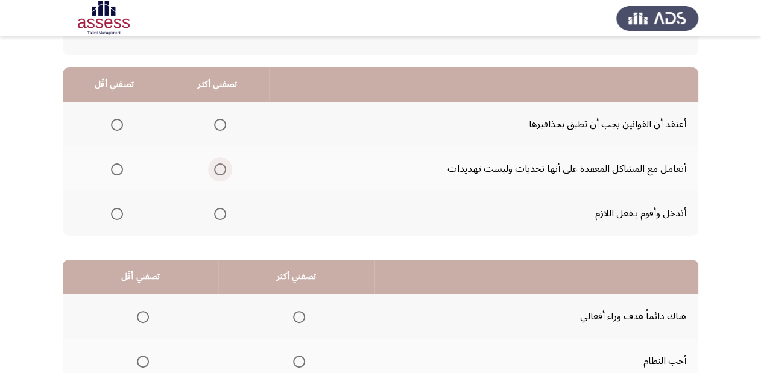
click at [216, 168] on span "Select an option" at bounding box center [220, 169] width 12 height 12
click at [216, 168] on input "Select an option" at bounding box center [220, 169] width 12 height 12
click at [114, 122] on span "Select an option" at bounding box center [117, 125] width 12 height 12
click at [114, 122] on input "Select an option" at bounding box center [117, 125] width 12 height 12
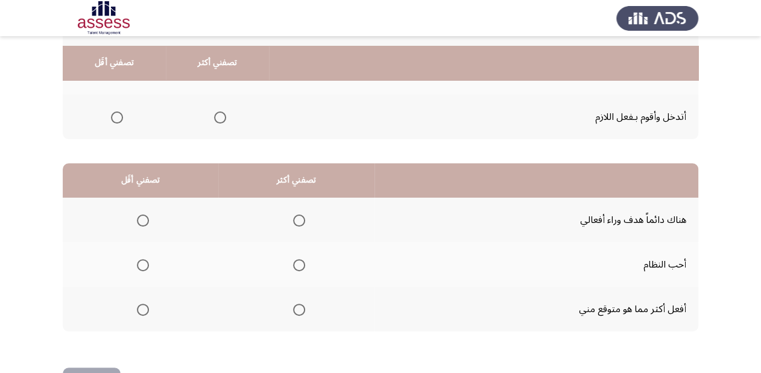
scroll to position [234, 0]
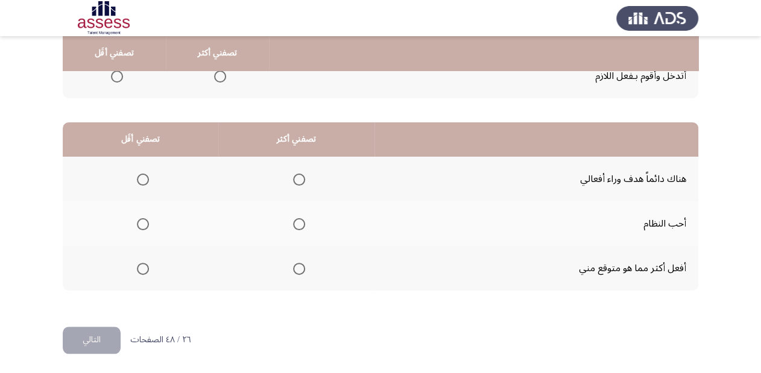
click at [296, 218] on span "Select an option" at bounding box center [299, 224] width 12 height 12
click at [296, 218] on input "Select an option" at bounding box center [299, 224] width 12 height 12
click at [145, 263] on span "Select an option" at bounding box center [143, 269] width 12 height 12
click at [145, 263] on input "Select an option" at bounding box center [143, 269] width 12 height 12
click at [87, 336] on button "التالي" at bounding box center [92, 340] width 58 height 27
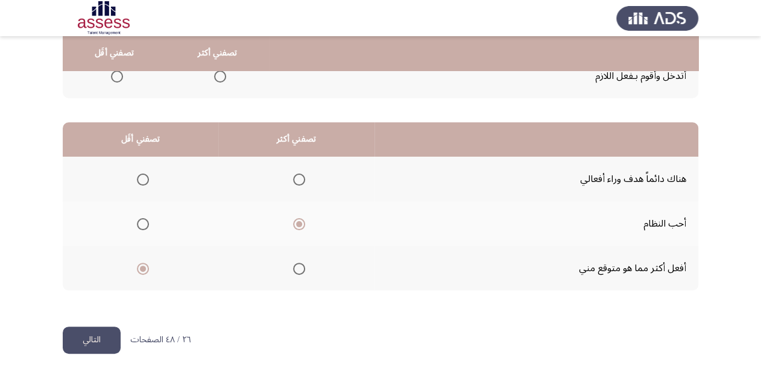
scroll to position [0, 0]
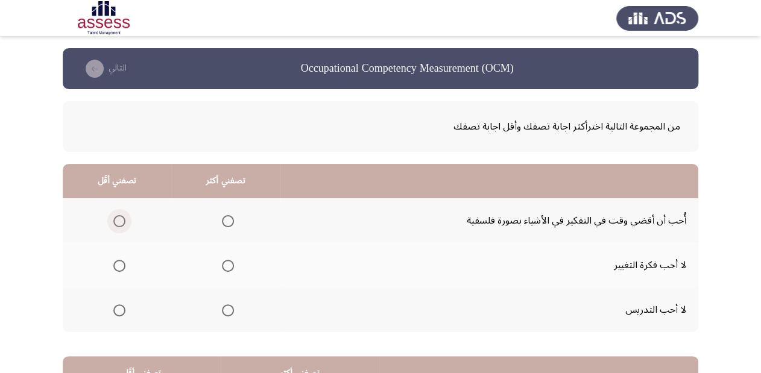
click at [114, 219] on span "Select an option" at bounding box center [119, 221] width 12 height 12
click at [114, 219] on input "Select an option" at bounding box center [119, 221] width 12 height 12
click at [224, 216] on span "Select an option" at bounding box center [228, 221] width 12 height 12
click at [224, 216] on input "Select an option" at bounding box center [228, 221] width 12 height 12
click at [122, 313] on span "Select an option" at bounding box center [119, 310] width 12 height 12
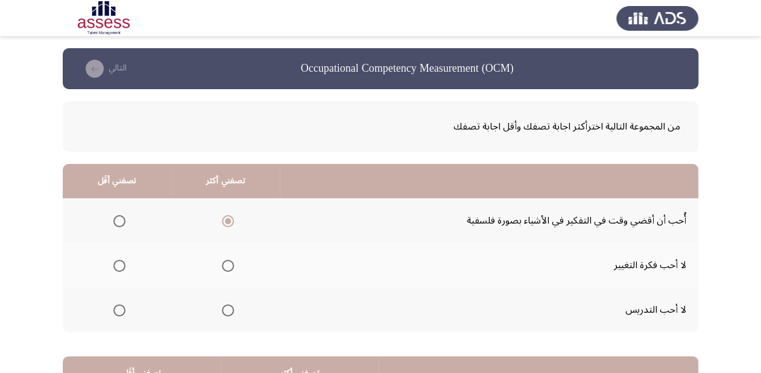
click at [122, 313] on input "Select an option" at bounding box center [119, 310] width 12 height 12
click at [115, 263] on span "Select an option" at bounding box center [119, 266] width 12 height 12
click at [115, 263] on input "Select an option" at bounding box center [119, 266] width 12 height 12
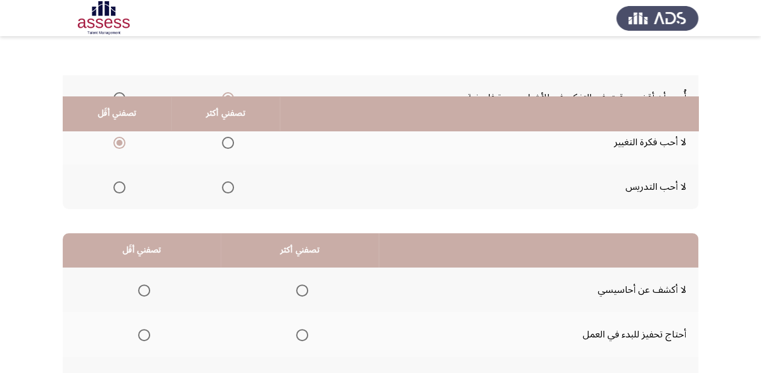
scroll to position [193, 0]
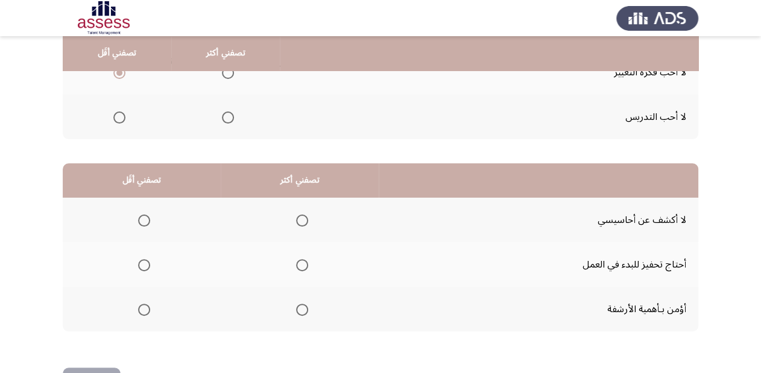
click at [298, 307] on span "Select an option" at bounding box center [302, 310] width 12 height 12
click at [298, 307] on input "Select an option" at bounding box center [302, 310] width 12 height 12
click at [144, 221] on span "Select an option" at bounding box center [144, 221] width 12 height 12
click at [144, 221] on input "Select an option" at bounding box center [144, 221] width 12 height 12
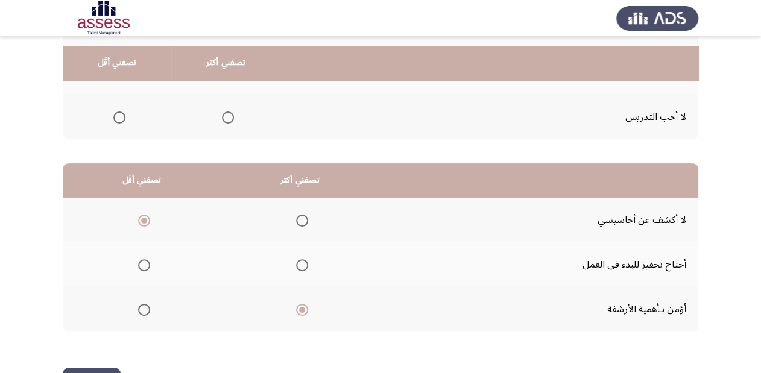
scroll to position [234, 0]
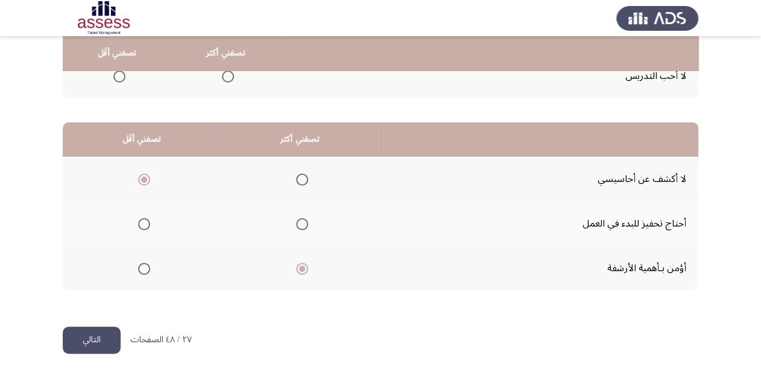
click at [90, 344] on button "التالي" at bounding box center [92, 340] width 58 height 27
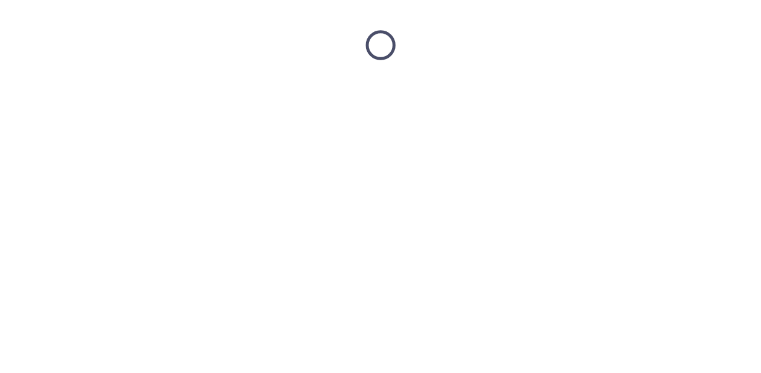
scroll to position [0, 0]
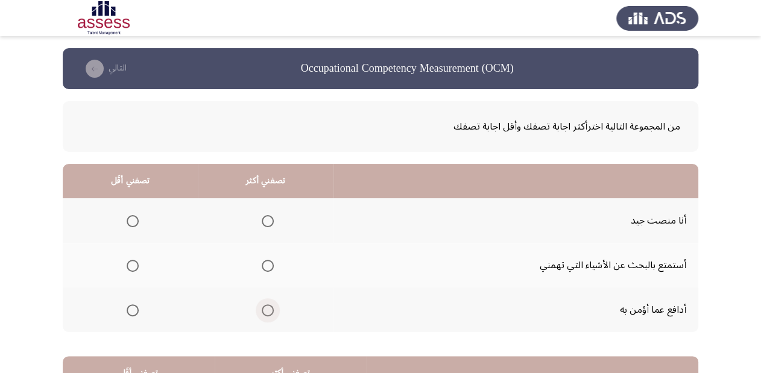
click at [266, 309] on span "Select an option" at bounding box center [268, 310] width 12 height 12
click at [266, 309] on input "Select an option" at bounding box center [268, 310] width 12 height 12
click at [131, 265] on span "Select an option" at bounding box center [133, 266] width 12 height 12
click at [131, 265] on input "Select an option" at bounding box center [133, 266] width 12 height 12
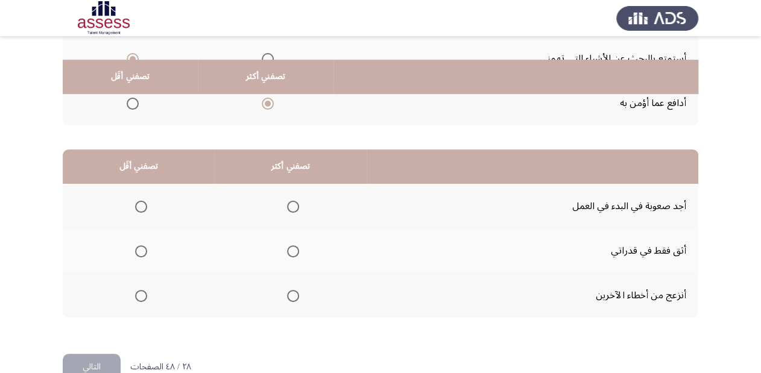
scroll to position [234, 0]
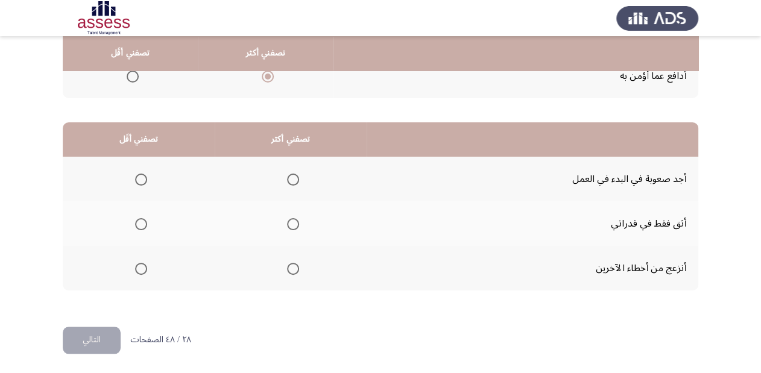
click at [138, 266] on span "Select an option" at bounding box center [141, 269] width 12 height 12
click at [138, 266] on input "Select an option" at bounding box center [141, 269] width 12 height 12
click at [291, 218] on span "Select an option" at bounding box center [293, 224] width 12 height 12
click at [291, 218] on input "Select an option" at bounding box center [293, 224] width 12 height 12
click at [99, 345] on button "التالي" at bounding box center [92, 340] width 58 height 27
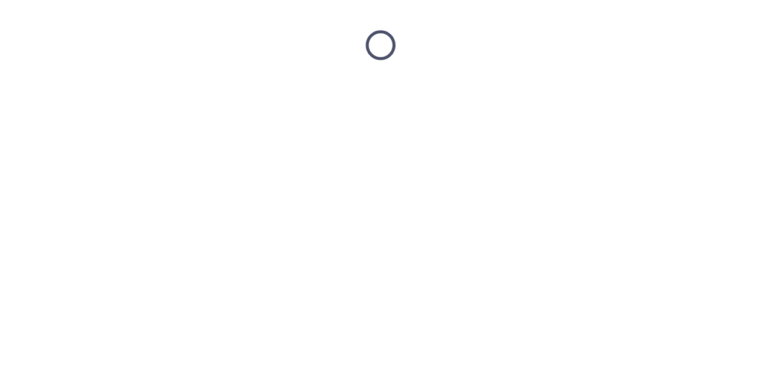
scroll to position [0, 0]
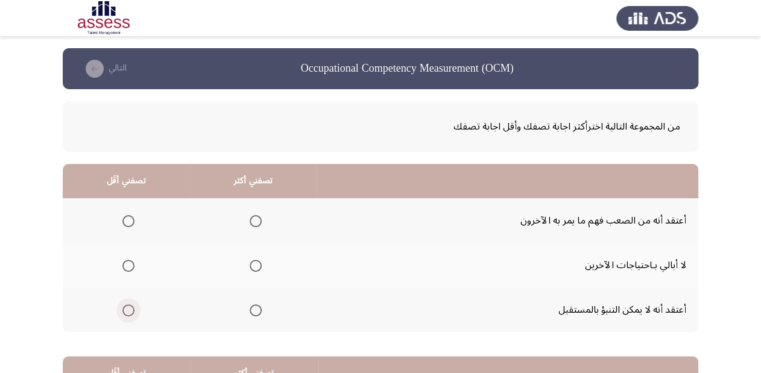
click at [118, 306] on label "Select an option" at bounding box center [126, 310] width 17 height 12
click at [122, 306] on input "Select an option" at bounding box center [128, 310] width 12 height 12
click at [254, 219] on span "Select an option" at bounding box center [256, 221] width 12 height 12
click at [254, 219] on input "Select an option" at bounding box center [256, 221] width 12 height 12
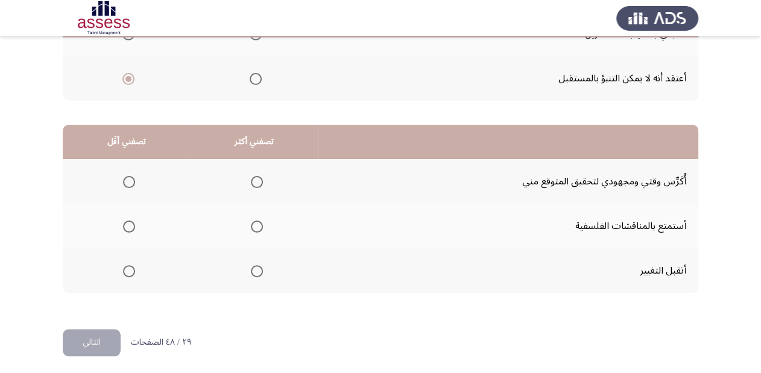
scroll to position [234, 0]
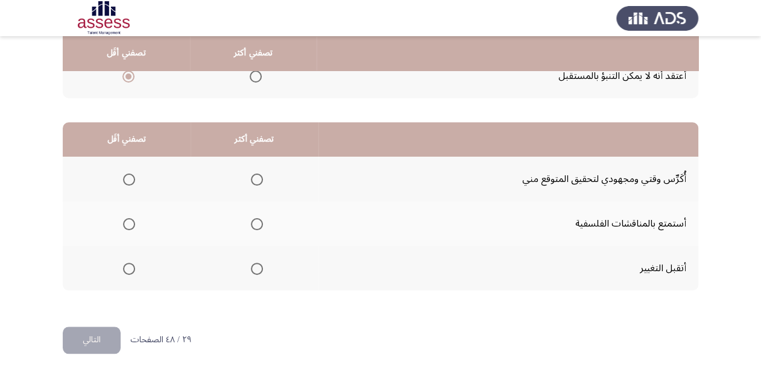
click at [256, 180] on span "Select an option" at bounding box center [257, 180] width 12 height 12
click at [256, 180] on input "Select an option" at bounding box center [257, 180] width 12 height 12
click at [127, 269] on span "Select an option" at bounding box center [129, 269] width 12 height 12
click at [127, 269] on input "Select an option" at bounding box center [129, 269] width 12 height 12
click at [87, 338] on button "التالي" at bounding box center [92, 340] width 58 height 27
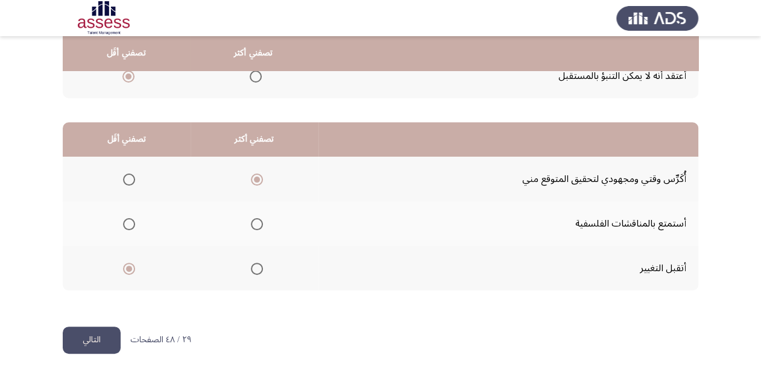
scroll to position [0, 0]
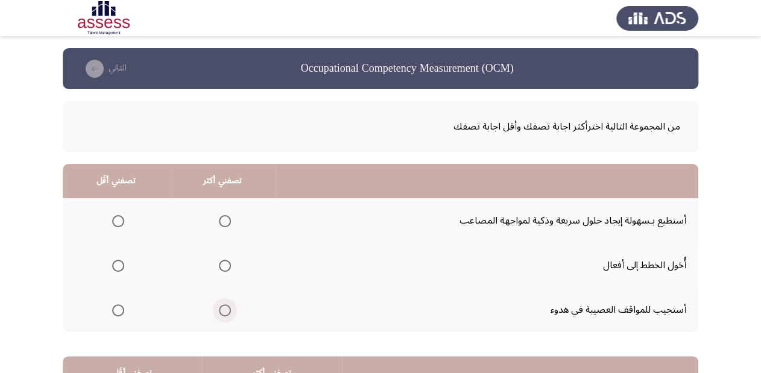
click at [219, 310] on span "Select an option" at bounding box center [225, 310] width 12 height 12
click at [219, 310] on input "Select an option" at bounding box center [225, 310] width 12 height 12
click at [117, 222] on span "Select an option" at bounding box center [118, 221] width 12 height 12
click at [117, 222] on input "Select an option" at bounding box center [118, 221] width 12 height 12
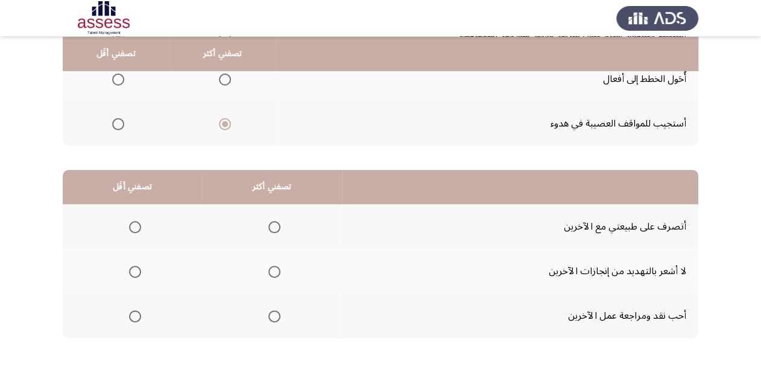
scroll to position [193, 0]
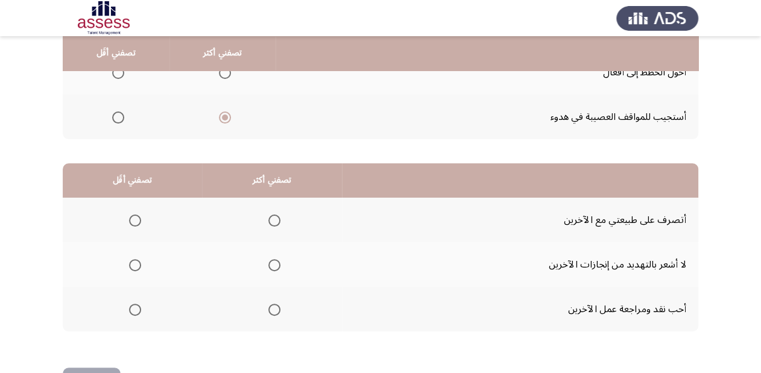
click at [139, 309] on span "Select an option" at bounding box center [135, 310] width 12 height 12
click at [139, 309] on input "Select an option" at bounding box center [135, 310] width 12 height 12
click at [270, 217] on span "Select an option" at bounding box center [274, 221] width 12 height 12
click at [270, 217] on input "Select an option" at bounding box center [274, 221] width 12 height 12
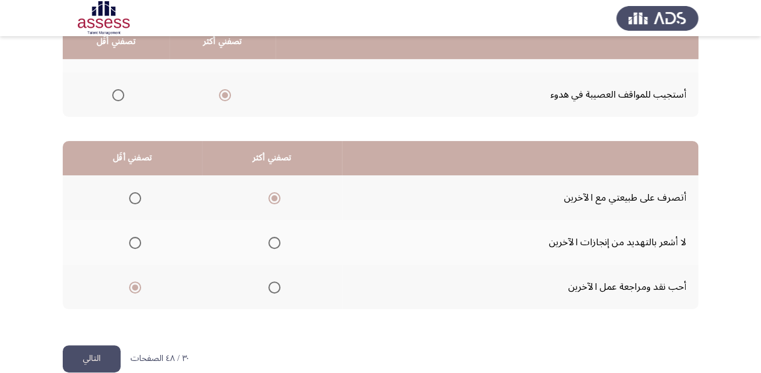
scroll to position [234, 0]
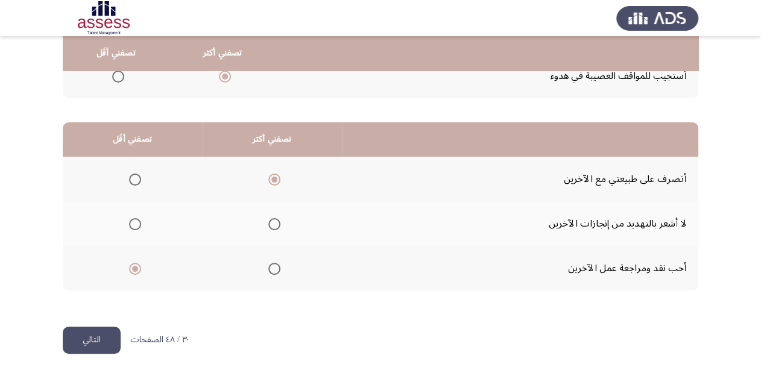
click at [92, 338] on button "التالي" at bounding box center [92, 340] width 58 height 27
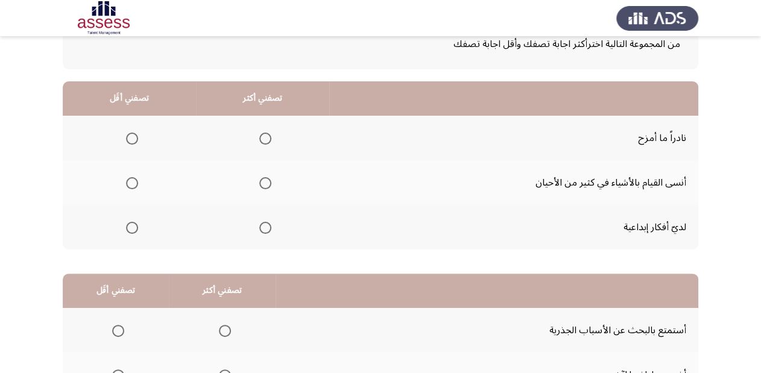
scroll to position [96, 0]
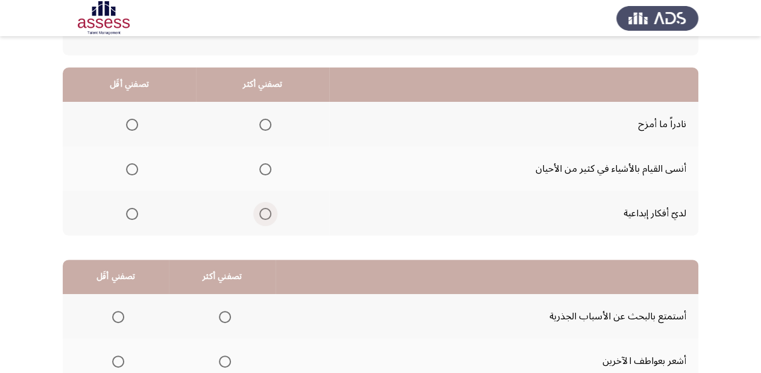
click at [259, 213] on span "Select an option" at bounding box center [265, 214] width 12 height 12
click at [259, 213] on input "Select an option" at bounding box center [265, 214] width 12 height 12
click at [133, 119] on span "Select an option" at bounding box center [132, 125] width 12 height 12
click at [133, 119] on input "Select an option" at bounding box center [132, 125] width 12 height 12
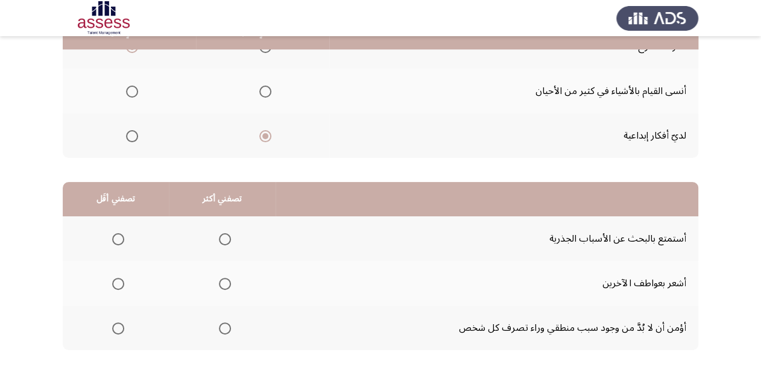
scroll to position [193, 0]
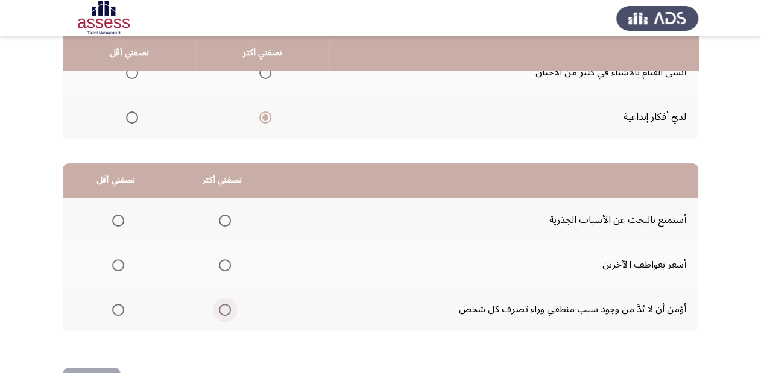
click at [227, 308] on span "Select an option" at bounding box center [225, 310] width 12 height 12
click at [227, 308] on input "Select an option" at bounding box center [225, 310] width 12 height 12
click at [118, 219] on span "Select an option" at bounding box center [118, 221] width 12 height 12
click at [118, 219] on input "Select an option" at bounding box center [118, 221] width 12 height 12
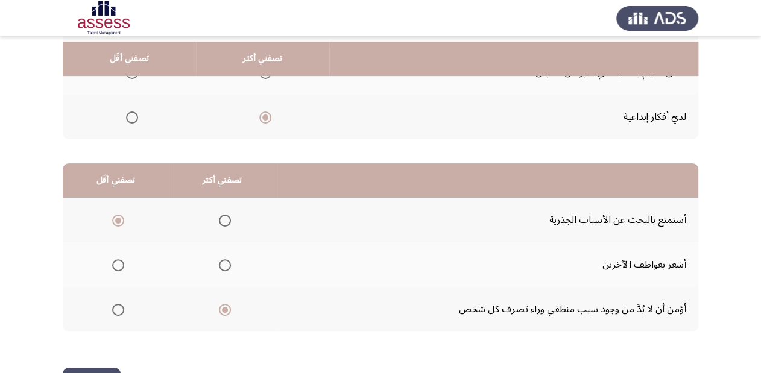
scroll to position [234, 0]
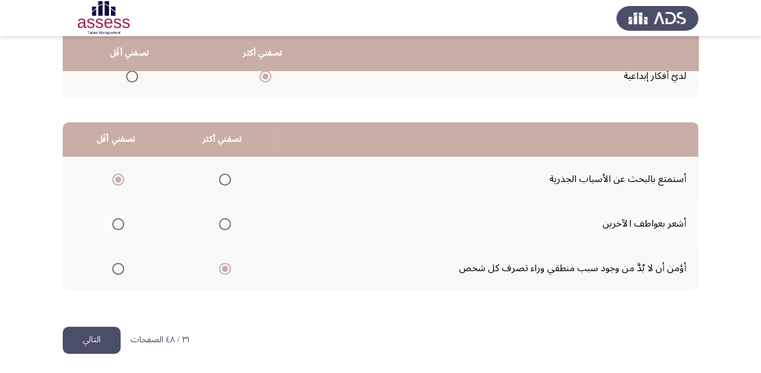
click at [102, 334] on button "التالي" at bounding box center [92, 340] width 58 height 27
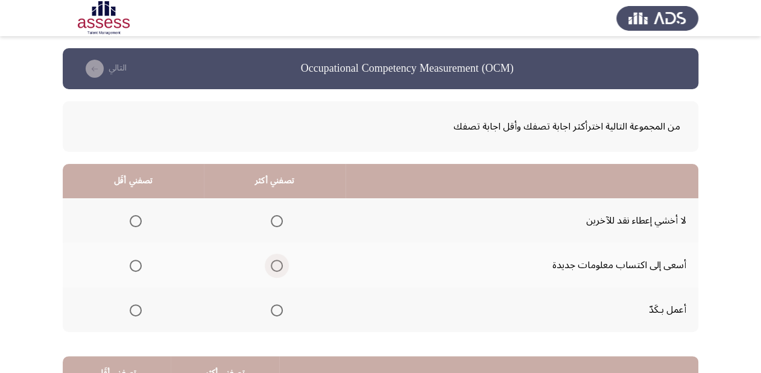
click at [272, 261] on span "Select an option" at bounding box center [277, 266] width 12 height 12
click at [272, 261] on input "Select an option" at bounding box center [277, 266] width 12 height 12
click at [135, 218] on span "Select an option" at bounding box center [136, 221] width 12 height 12
click at [135, 218] on input "Select an option" at bounding box center [136, 221] width 12 height 12
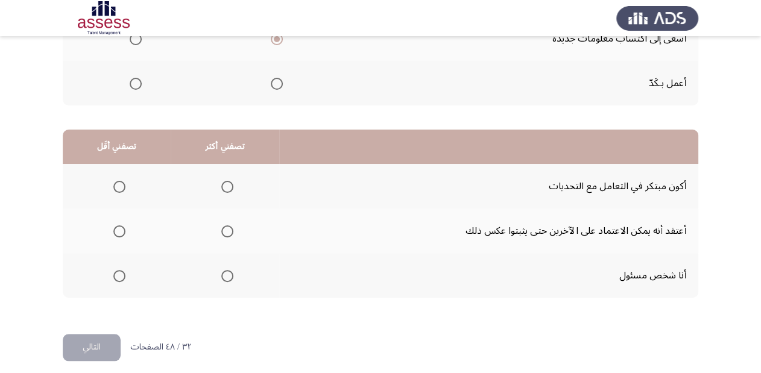
scroll to position [234, 0]
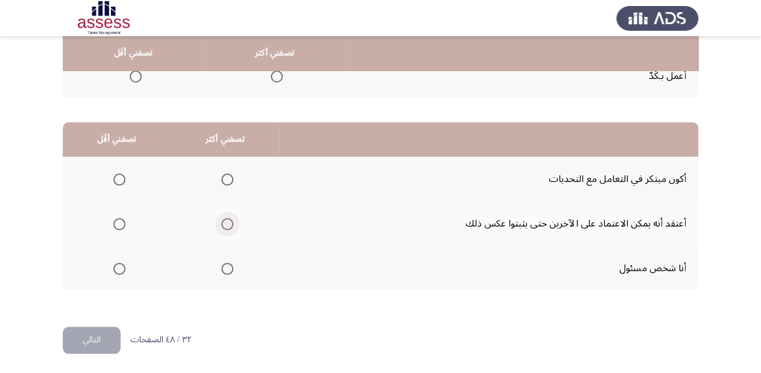
click at [229, 222] on span "Select an option" at bounding box center [227, 224] width 12 height 12
click at [229, 222] on input "Select an option" at bounding box center [227, 224] width 12 height 12
click at [116, 180] on span "Select an option" at bounding box center [119, 180] width 12 height 12
click at [116, 180] on input "Select an option" at bounding box center [119, 180] width 12 height 12
click at [96, 335] on button "التالي" at bounding box center [92, 340] width 58 height 27
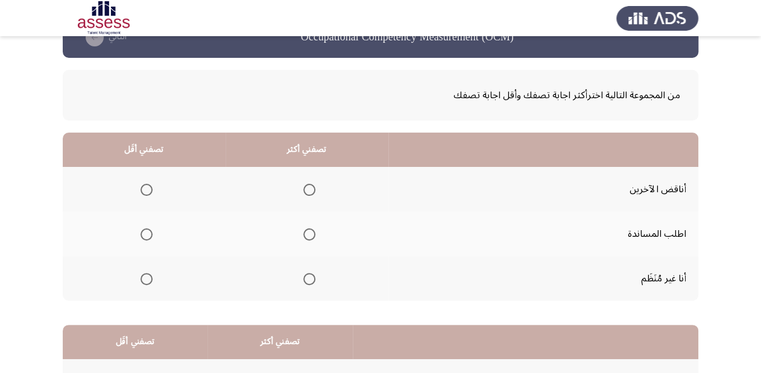
scroll to position [48, 0]
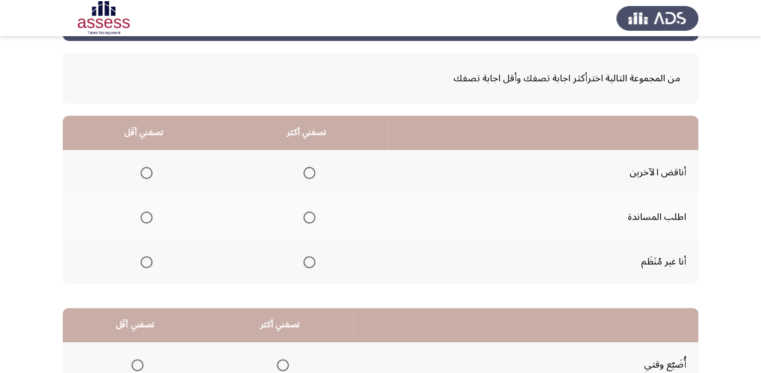
click at [145, 260] on span "Select an option" at bounding box center [146, 262] width 12 height 12
click at [145, 260] on input "Select an option" at bounding box center [146, 262] width 12 height 12
click at [306, 215] on span "Select an option" at bounding box center [309, 218] width 12 height 12
click at [306, 215] on input "Select an option" at bounding box center [309, 218] width 12 height 12
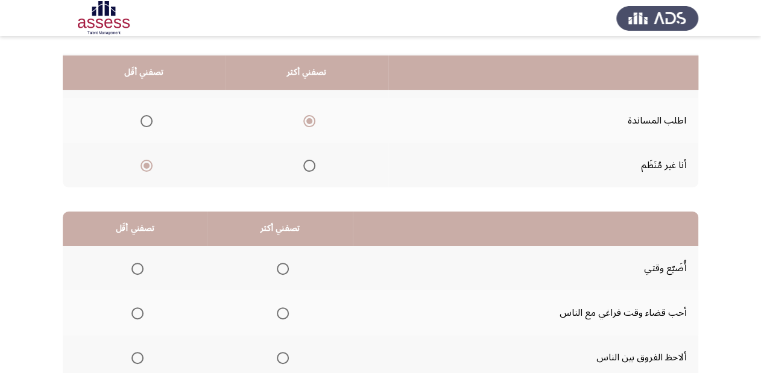
scroll to position [193, 0]
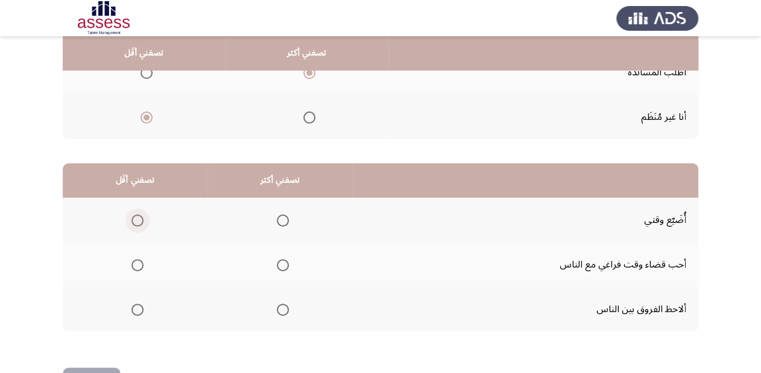
click at [138, 220] on span "Select an option" at bounding box center [137, 221] width 12 height 12
click at [138, 220] on input "Select an option" at bounding box center [137, 221] width 12 height 12
click at [283, 265] on span "Select an option" at bounding box center [283, 265] width 12 height 12
click at [283, 265] on input "Select an option" at bounding box center [283, 265] width 12 height 12
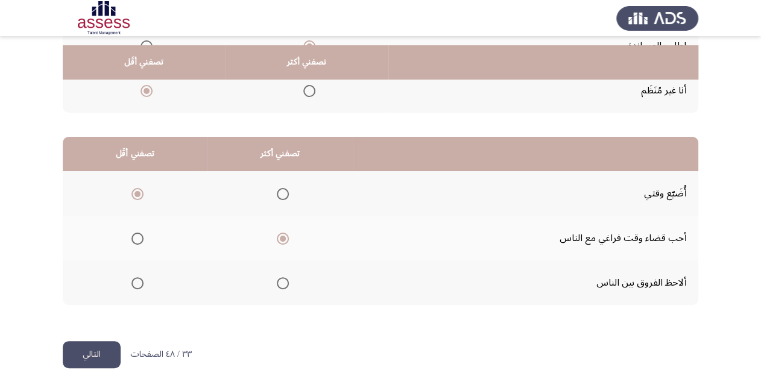
scroll to position [234, 0]
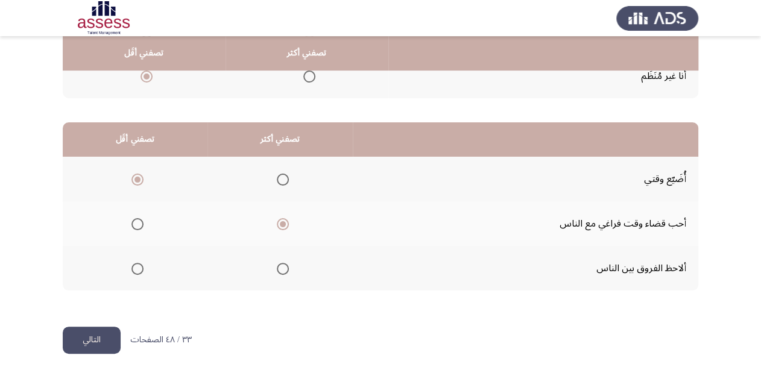
click at [112, 336] on button "التالي" at bounding box center [92, 340] width 58 height 27
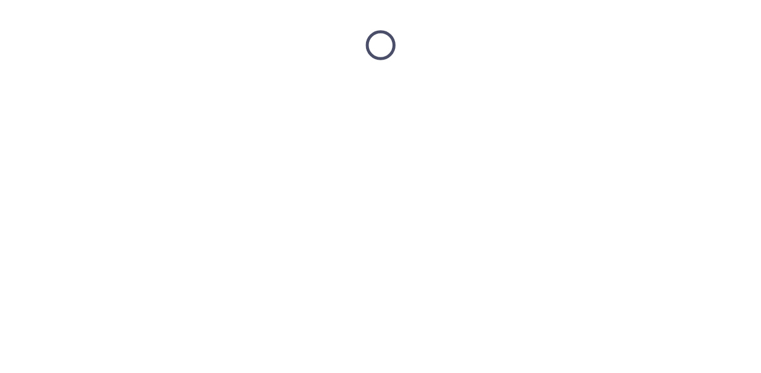
scroll to position [0, 0]
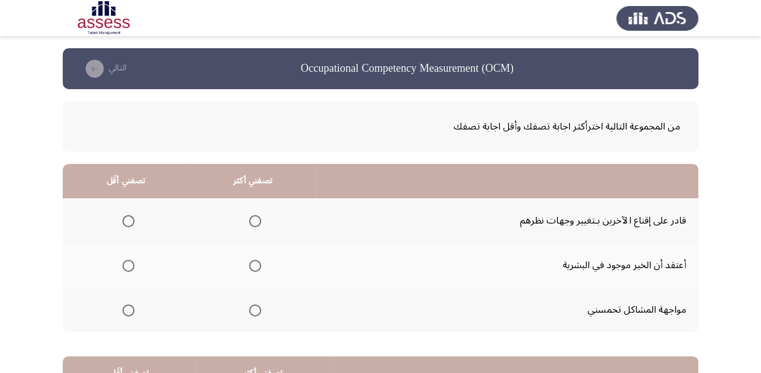
click at [252, 263] on span "Select an option" at bounding box center [255, 266] width 12 height 12
click at [252, 263] on input "Select an option" at bounding box center [255, 266] width 12 height 12
click at [253, 310] on span "Select an option" at bounding box center [255, 310] width 12 height 12
click at [253, 310] on input "Select an option" at bounding box center [255, 310] width 12 height 12
click at [123, 221] on span "Select an option" at bounding box center [128, 221] width 12 height 12
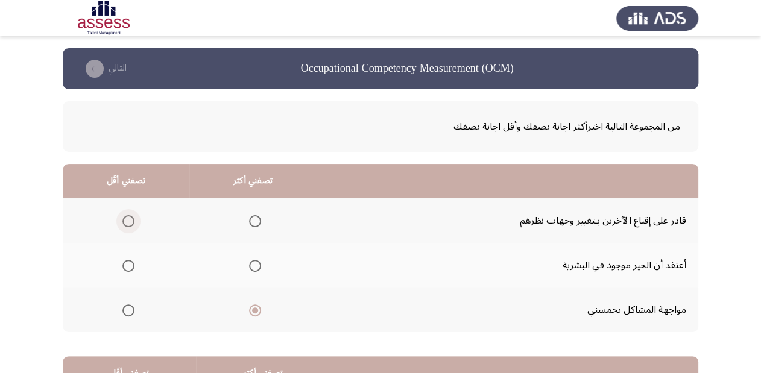
click at [123, 221] on input "Select an option" at bounding box center [128, 221] width 12 height 12
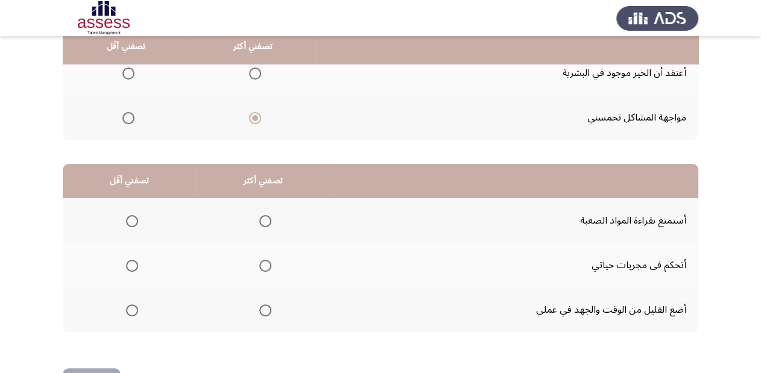
scroll to position [193, 0]
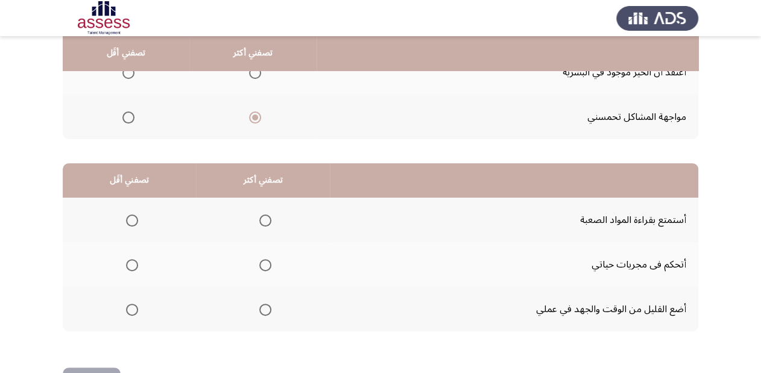
click at [260, 262] on span "Select an option" at bounding box center [265, 265] width 12 height 12
click at [260, 262] on input "Select an option" at bounding box center [265, 265] width 12 height 12
click at [134, 216] on span "Select an option" at bounding box center [132, 221] width 12 height 12
click at [134, 216] on input "Select an option" at bounding box center [132, 221] width 12 height 12
click at [137, 219] on span "Select an option" at bounding box center [132, 221] width 12 height 12
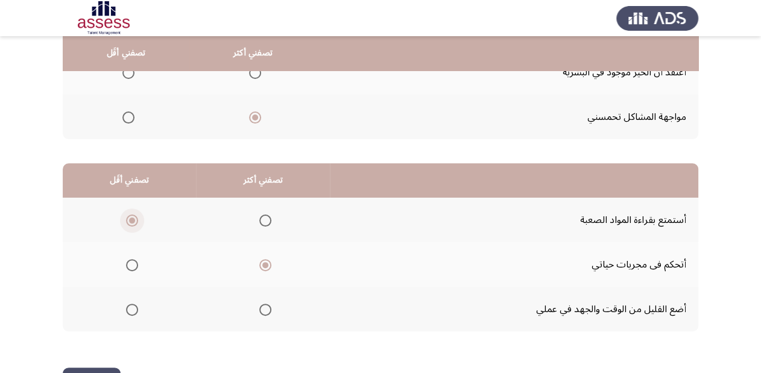
click at [137, 219] on input "Select an option" at bounding box center [132, 221] width 12 height 12
click at [130, 309] on span "Select an option" at bounding box center [132, 310] width 12 height 12
click at [130, 309] on input "Select an option" at bounding box center [132, 310] width 12 height 12
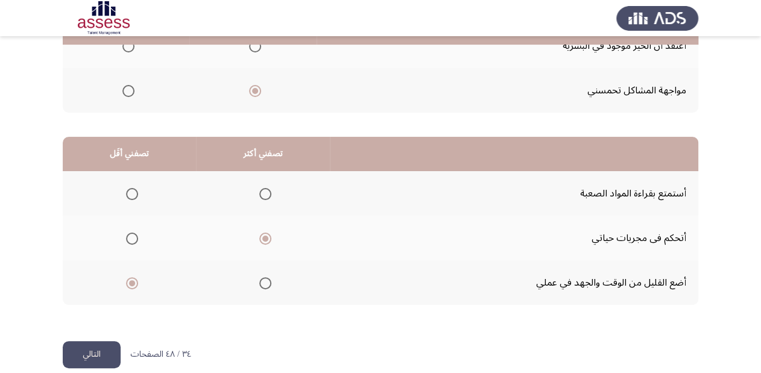
scroll to position [234, 0]
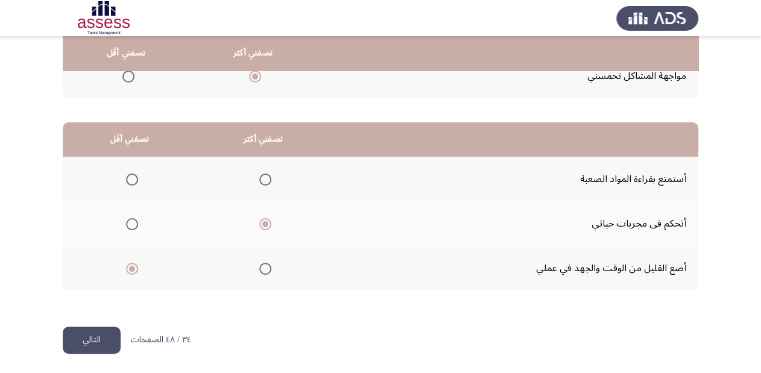
click at [91, 333] on button "التالي" at bounding box center [92, 340] width 58 height 27
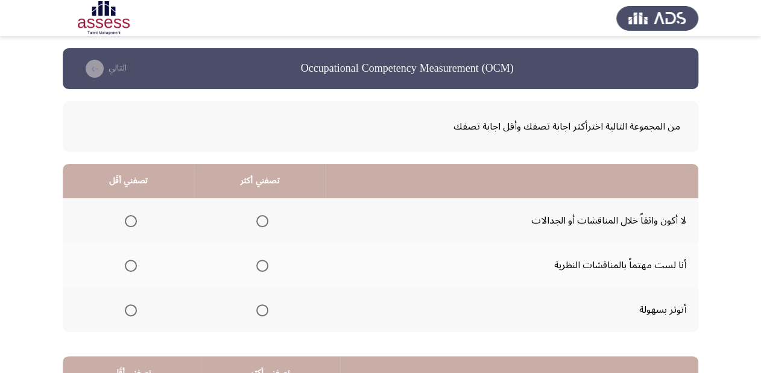
click at [128, 309] on span "Select an option" at bounding box center [131, 310] width 12 height 12
click at [128, 309] on input "Select an option" at bounding box center [131, 310] width 12 height 12
click at [264, 265] on span "Select an option" at bounding box center [262, 266] width 12 height 12
click at [264, 265] on input "Select an option" at bounding box center [262, 266] width 12 height 12
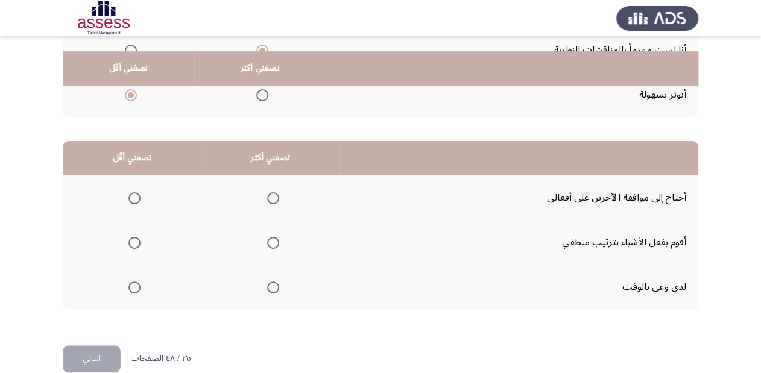
scroll to position [234, 0]
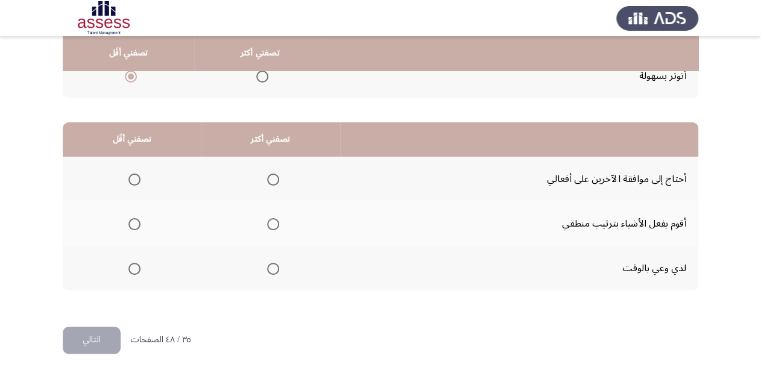
click at [271, 222] on span "Select an option" at bounding box center [273, 224] width 12 height 12
click at [271, 222] on input "Select an option" at bounding box center [273, 224] width 12 height 12
click at [130, 175] on span "Select an option" at bounding box center [134, 180] width 12 height 12
click at [130, 175] on input "Select an option" at bounding box center [134, 180] width 12 height 12
click at [94, 336] on button "التالي" at bounding box center [92, 340] width 58 height 27
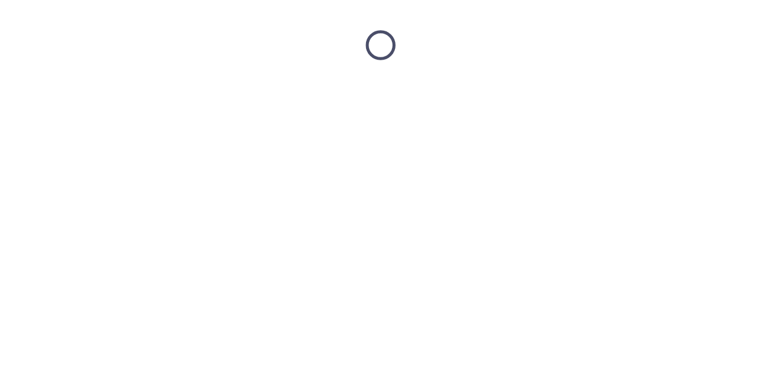
scroll to position [0, 0]
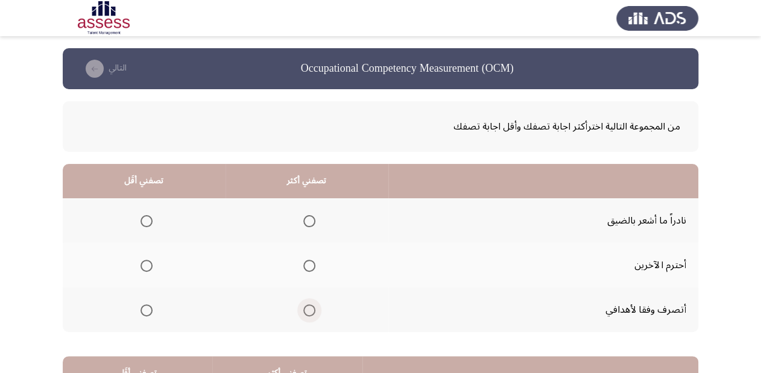
click at [310, 307] on span "Select an option" at bounding box center [309, 310] width 12 height 12
click at [310, 307] on input "Select an option" at bounding box center [309, 310] width 12 height 12
click at [146, 221] on span "Select an option" at bounding box center [146, 221] width 12 height 12
click at [146, 221] on input "Select an option" at bounding box center [146, 221] width 12 height 12
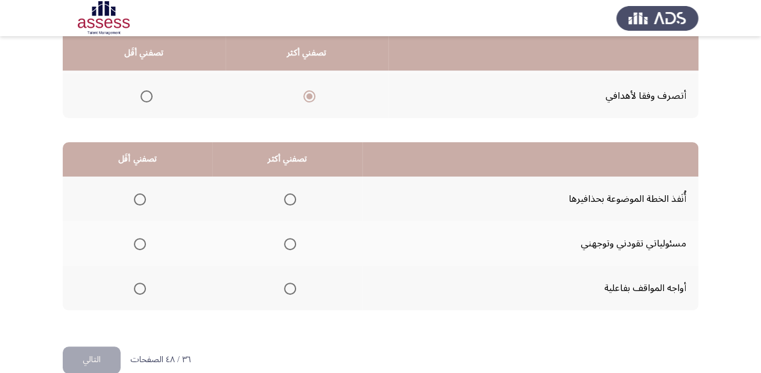
scroll to position [234, 0]
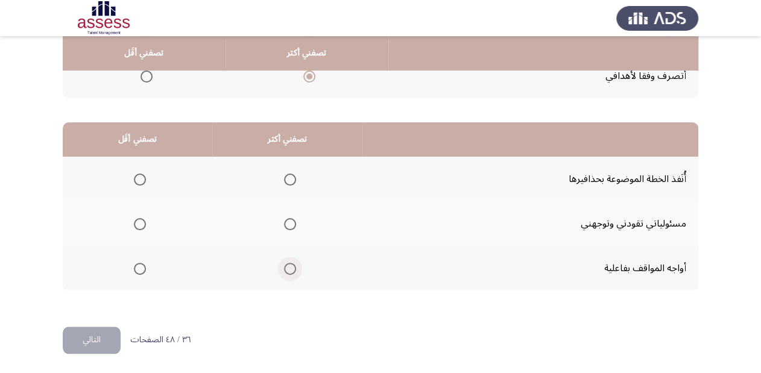
click at [285, 266] on span "Select an option" at bounding box center [290, 269] width 12 height 12
click at [285, 266] on input "Select an option" at bounding box center [290, 269] width 12 height 12
click at [138, 175] on span "Select an option" at bounding box center [140, 180] width 12 height 12
click at [138, 175] on input "Select an option" at bounding box center [140, 180] width 12 height 12
click at [82, 341] on button "التالي" at bounding box center [92, 340] width 58 height 27
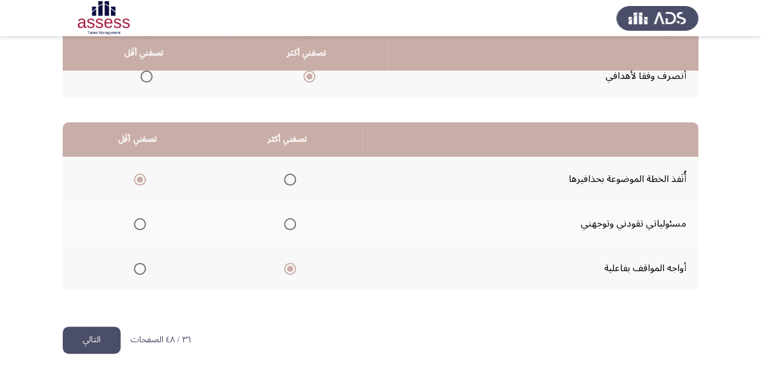
scroll to position [0, 0]
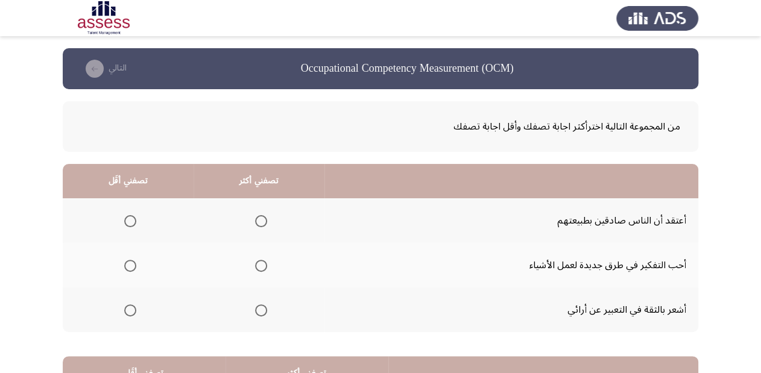
click at [256, 261] on span "Select an option" at bounding box center [261, 266] width 12 height 12
click at [256, 261] on input "Select an option" at bounding box center [261, 266] width 12 height 12
click at [130, 219] on span "Select an option" at bounding box center [130, 221] width 12 height 12
click at [130, 219] on input "Select an option" at bounding box center [130, 221] width 12 height 12
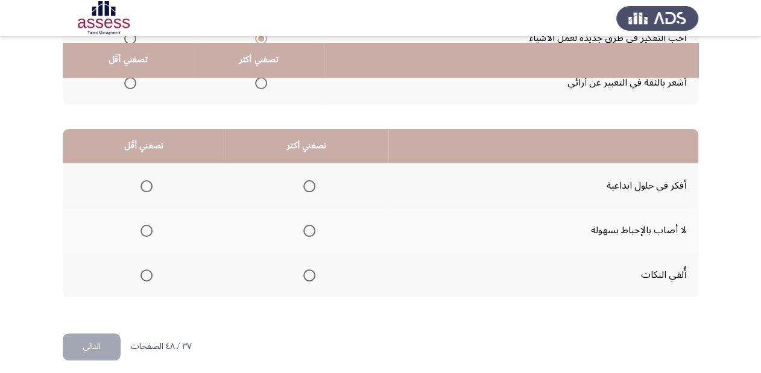
scroll to position [234, 0]
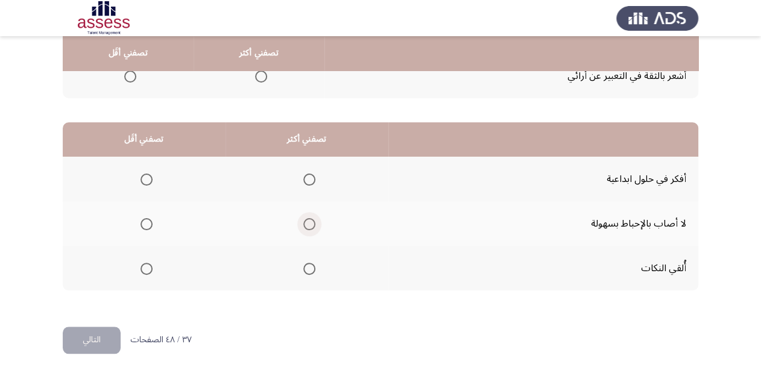
click at [306, 221] on span "Select an option" at bounding box center [309, 224] width 12 height 12
click at [306, 221] on input "Select an option" at bounding box center [309, 224] width 12 height 12
click at [136, 264] on label "Select an option" at bounding box center [144, 269] width 17 height 12
click at [140, 264] on input "Select an option" at bounding box center [146, 269] width 12 height 12
click at [107, 335] on button "التالي" at bounding box center [92, 340] width 58 height 27
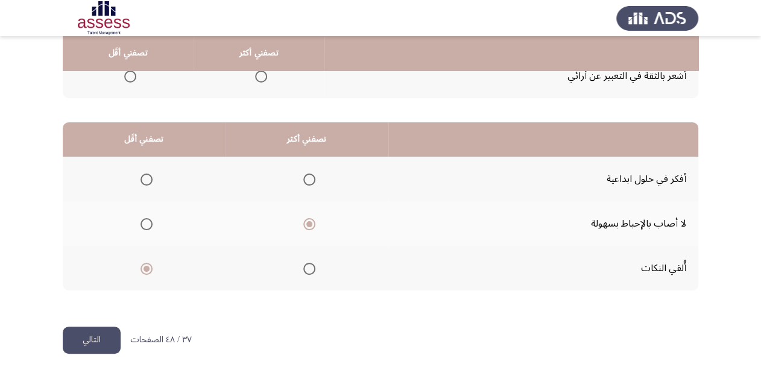
scroll to position [0, 0]
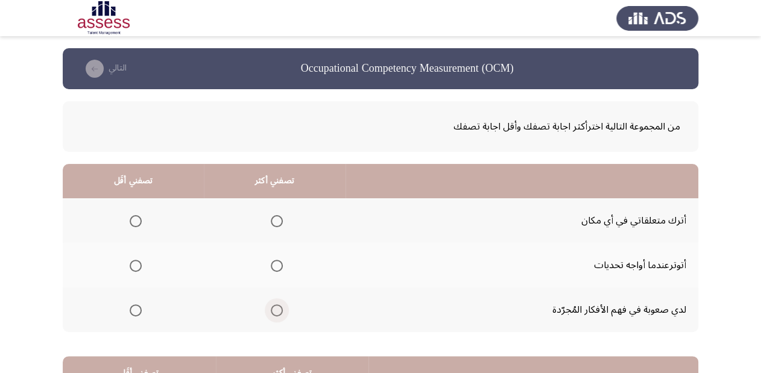
click at [272, 311] on span "Select an option" at bounding box center [277, 310] width 12 height 12
click at [272, 311] on input "Select an option" at bounding box center [277, 310] width 12 height 12
click at [130, 217] on span "Select an option" at bounding box center [136, 221] width 12 height 12
click at [130, 217] on input "Select an option" at bounding box center [136, 221] width 12 height 12
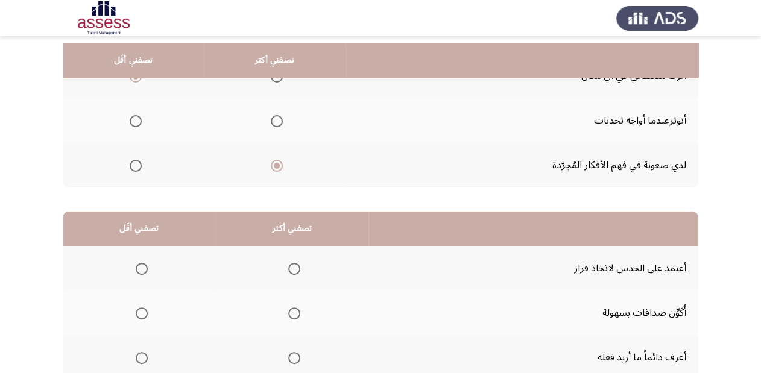
scroll to position [193, 0]
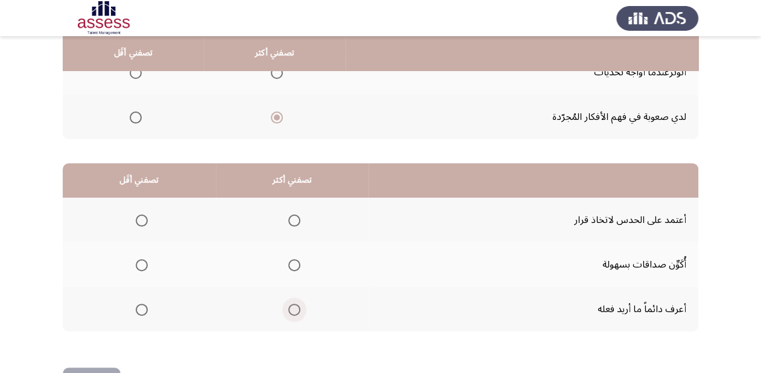
click at [294, 306] on span "Select an option" at bounding box center [294, 310] width 12 height 12
click at [294, 306] on input "Select an option" at bounding box center [294, 310] width 12 height 12
click at [142, 216] on span "Select an option" at bounding box center [142, 221] width 12 height 12
click at [142, 216] on input "Select an option" at bounding box center [142, 221] width 12 height 12
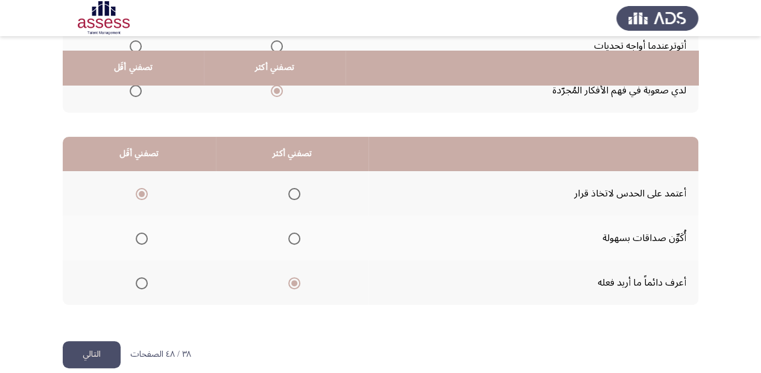
scroll to position [234, 0]
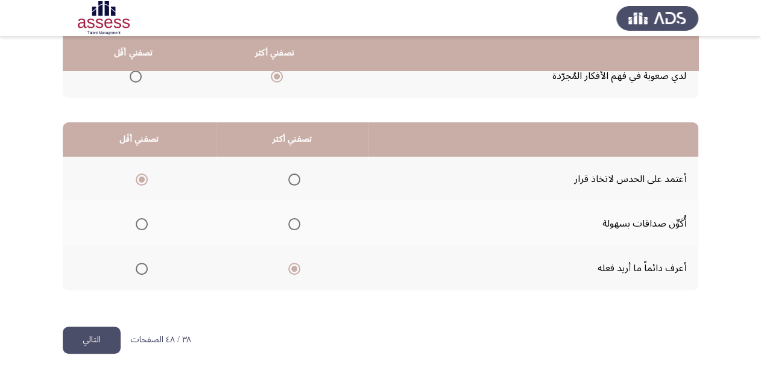
click at [84, 338] on button "التالي" at bounding box center [92, 340] width 58 height 27
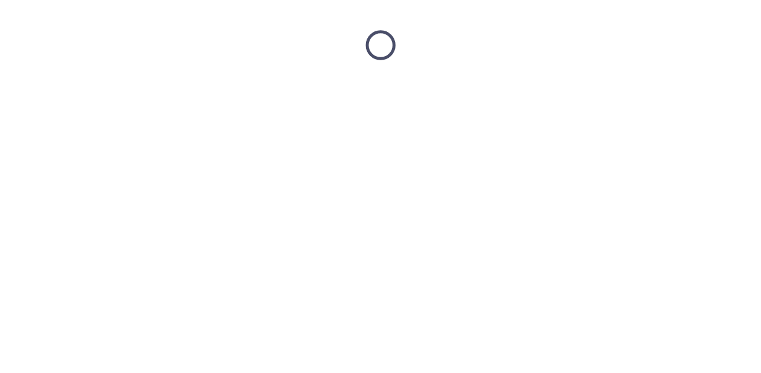
scroll to position [0, 0]
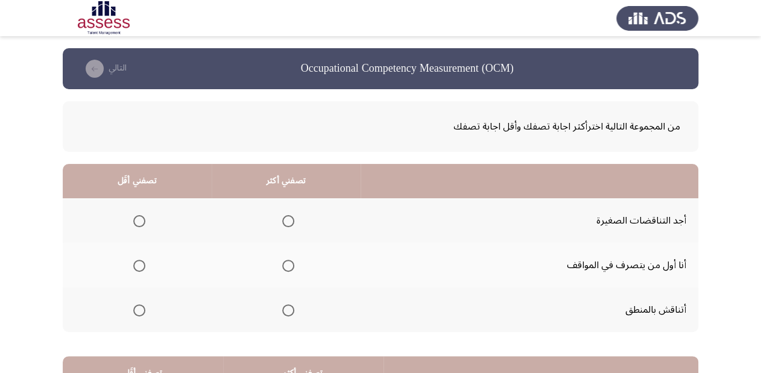
click at [287, 308] on span "Select an option" at bounding box center [288, 310] width 12 height 12
click at [287, 308] on input "Select an option" at bounding box center [288, 310] width 12 height 12
click at [142, 265] on span "Select an option" at bounding box center [139, 266] width 12 height 12
click at [142, 265] on input "Select an option" at bounding box center [139, 266] width 12 height 12
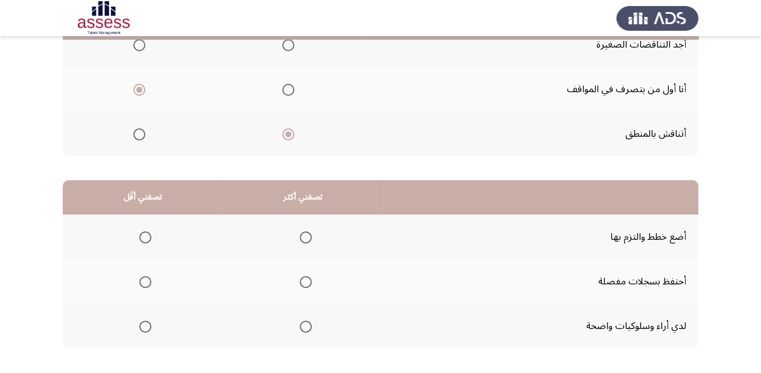
scroll to position [193, 0]
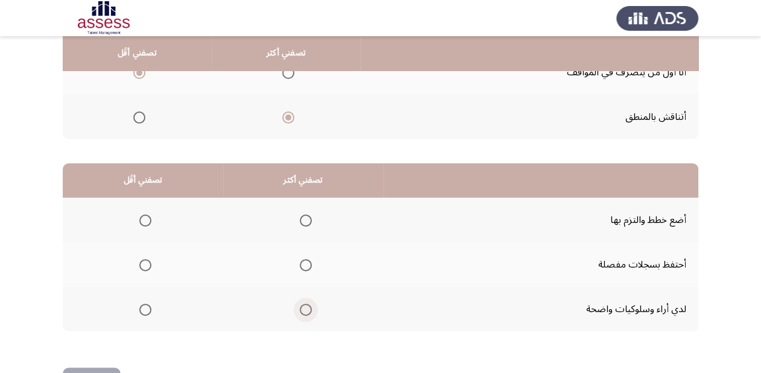
click at [303, 306] on span "Select an option" at bounding box center [306, 310] width 12 height 12
click at [303, 306] on input "Select an option" at bounding box center [306, 310] width 12 height 12
click at [145, 262] on span "Select an option" at bounding box center [145, 265] width 12 height 12
click at [145, 262] on input "Select an option" at bounding box center [145, 265] width 12 height 12
click at [304, 260] on span "Select an option" at bounding box center [306, 265] width 12 height 12
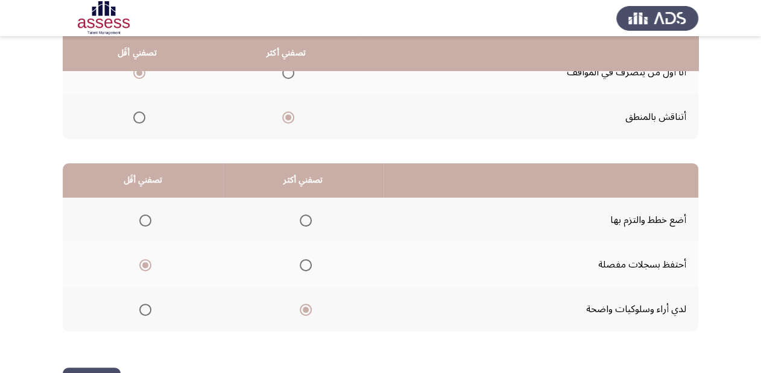
click at [304, 260] on input "Select an option" at bounding box center [306, 265] width 12 height 12
click at [143, 262] on span "Select an option" at bounding box center [145, 265] width 12 height 12
click at [143, 262] on input "Select an option" at bounding box center [145, 265] width 12 height 12
click at [307, 215] on span "Select an option" at bounding box center [306, 221] width 12 height 12
click at [307, 215] on input "Select an option" at bounding box center [306, 221] width 12 height 12
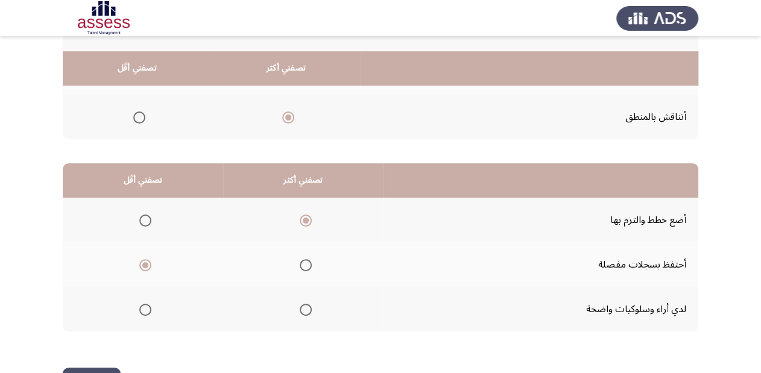
scroll to position [234, 0]
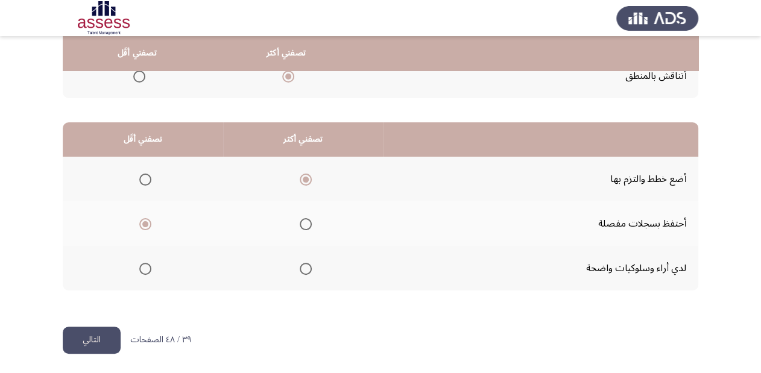
click at [87, 334] on button "التالي" at bounding box center [92, 340] width 58 height 27
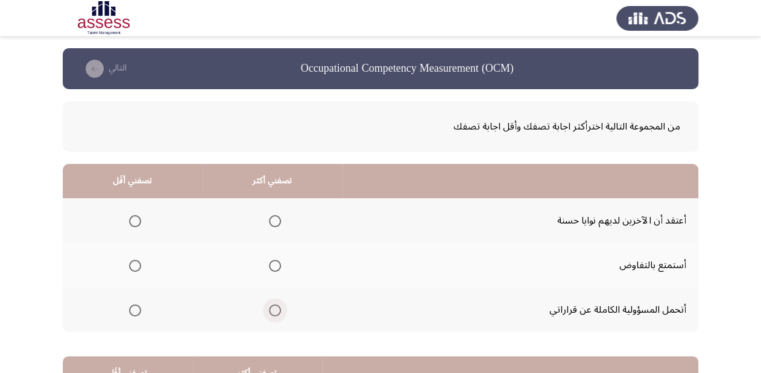
click at [275, 310] on span "Select an option" at bounding box center [275, 310] width 12 height 12
click at [275, 310] on input "Select an option" at bounding box center [275, 310] width 12 height 12
click at [136, 221] on span "Select an option" at bounding box center [135, 221] width 12 height 12
click at [136, 221] on input "Select an option" at bounding box center [135, 221] width 12 height 12
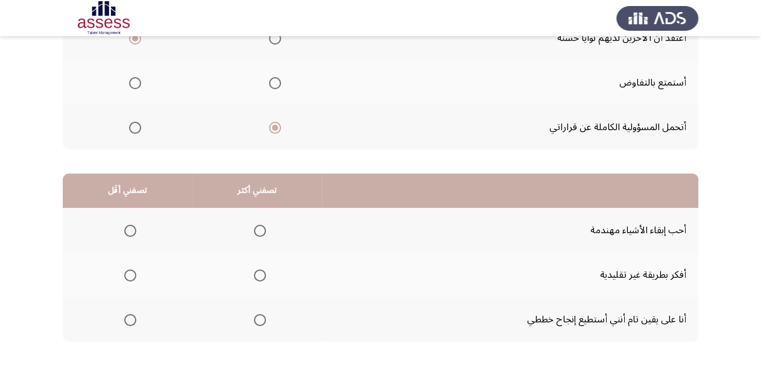
scroll to position [234, 0]
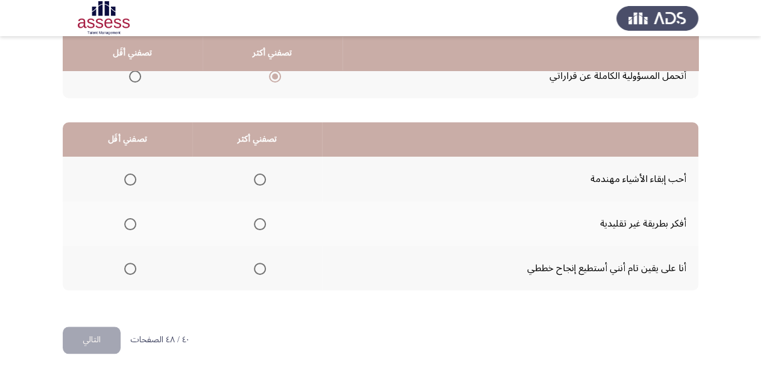
click at [125, 218] on span "Select an option" at bounding box center [130, 224] width 12 height 12
click at [125, 218] on input "Select an option" at bounding box center [130, 224] width 12 height 12
click at [257, 178] on span "Select an option" at bounding box center [260, 180] width 12 height 12
click at [257, 178] on input "Select an option" at bounding box center [260, 180] width 12 height 12
click at [115, 338] on button "التالي" at bounding box center [92, 340] width 58 height 27
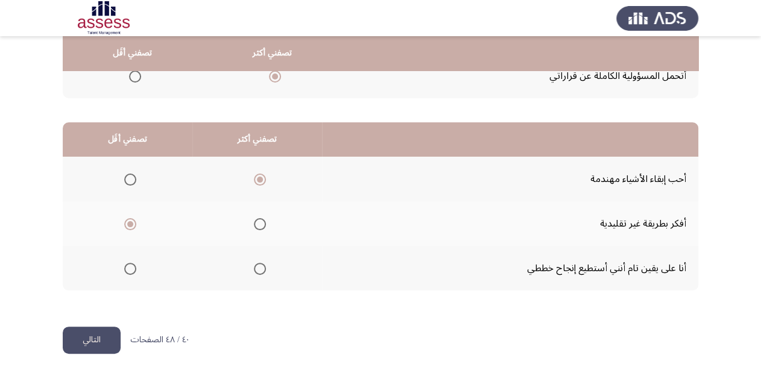
scroll to position [0, 0]
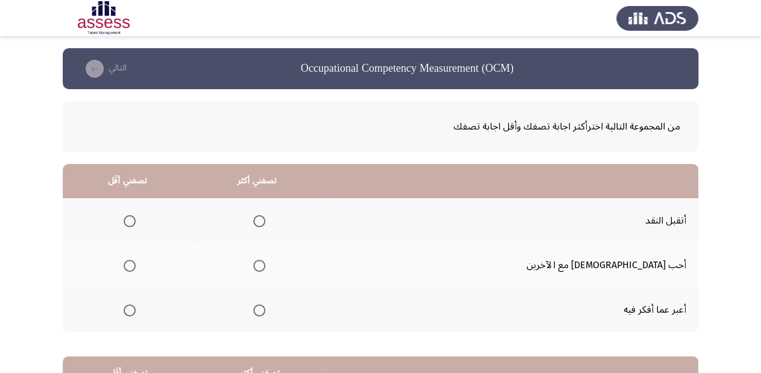
click at [265, 224] on span "Select an option" at bounding box center [259, 221] width 12 height 12
click at [265, 224] on input "Select an option" at bounding box center [259, 221] width 12 height 12
click at [136, 263] on span "Select an option" at bounding box center [130, 266] width 12 height 12
click at [136, 263] on input "Select an option" at bounding box center [130, 266] width 12 height 12
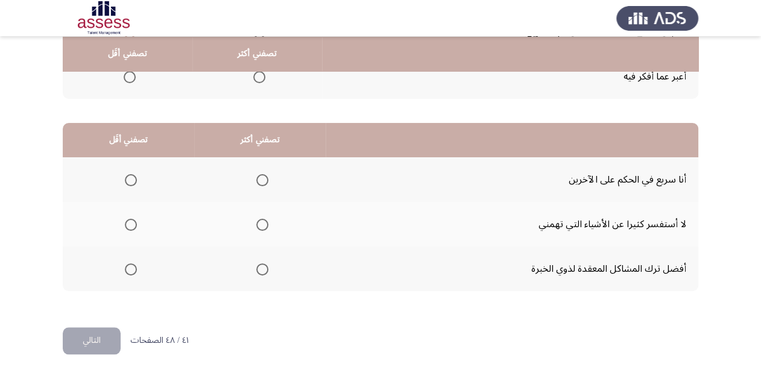
scroll to position [234, 0]
click at [258, 268] on span "Select an option" at bounding box center [262, 269] width 12 height 12
click at [258, 268] on input "Select an option" at bounding box center [262, 269] width 12 height 12
click at [130, 224] on span "Select an option" at bounding box center [131, 224] width 12 height 12
click at [130, 224] on input "Select an option" at bounding box center [131, 224] width 12 height 12
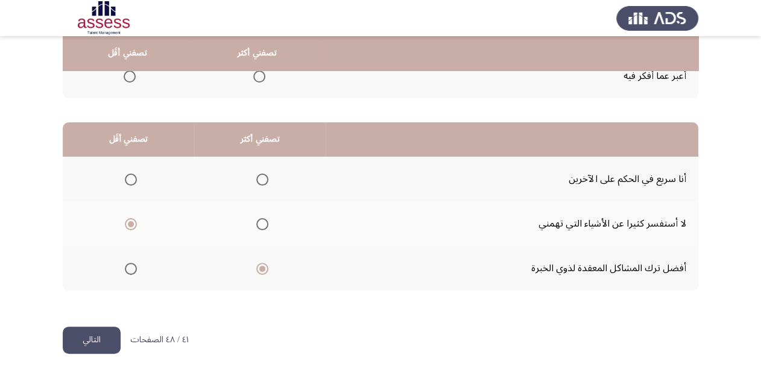
click at [89, 345] on button "التالي" at bounding box center [92, 340] width 58 height 27
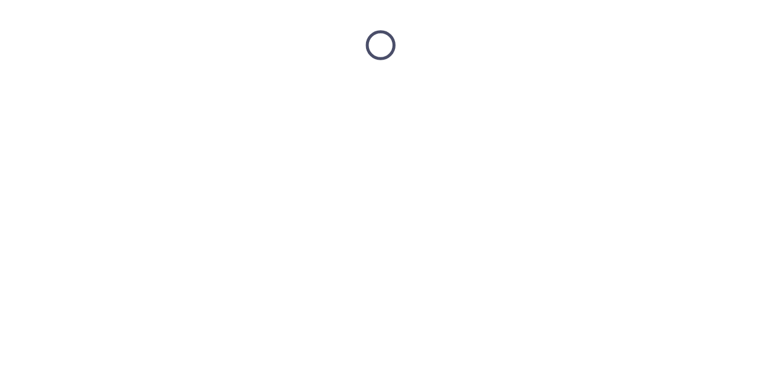
scroll to position [0, 0]
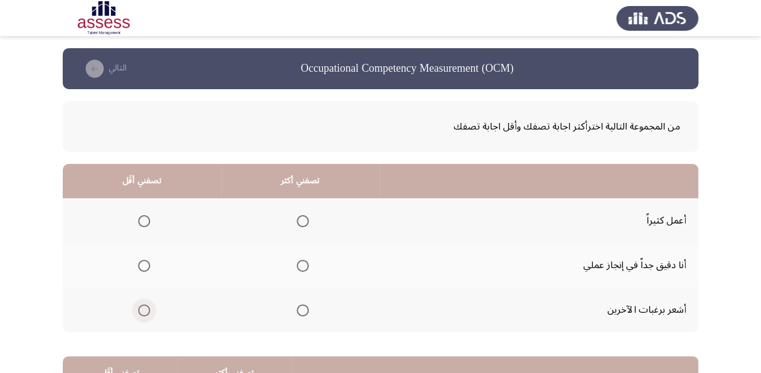
click at [149, 309] on span "Select an option" at bounding box center [144, 310] width 12 height 12
click at [149, 309] on input "Select an option" at bounding box center [144, 310] width 12 height 12
click at [300, 218] on span "Select an option" at bounding box center [303, 221] width 12 height 12
click at [300, 218] on input "Select an option" at bounding box center [303, 221] width 12 height 12
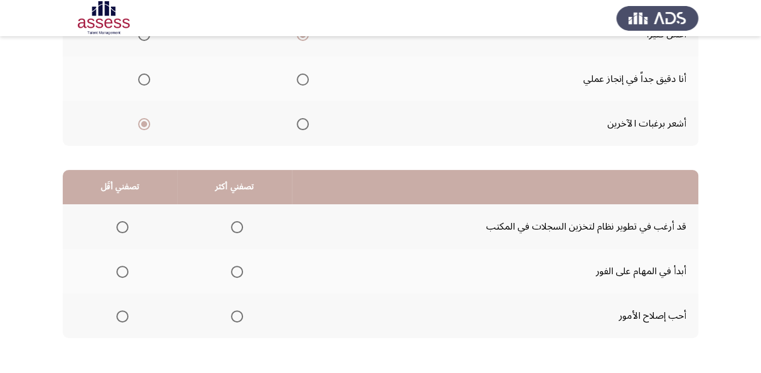
scroll to position [193, 0]
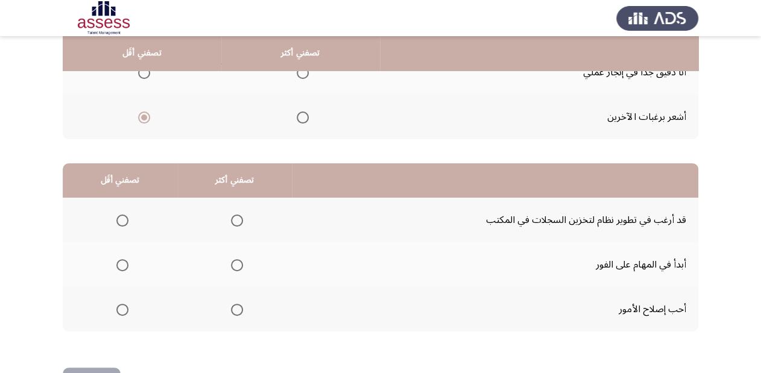
click at [231, 217] on span "Select an option" at bounding box center [237, 221] width 12 height 12
click at [231, 217] on input "Select an option" at bounding box center [237, 221] width 12 height 12
click at [124, 263] on span "Select an option" at bounding box center [122, 265] width 12 height 12
click at [124, 263] on input "Select an option" at bounding box center [122, 265] width 12 height 12
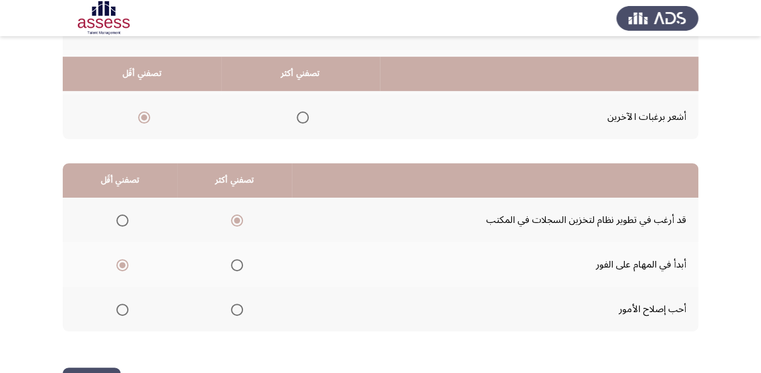
scroll to position [234, 0]
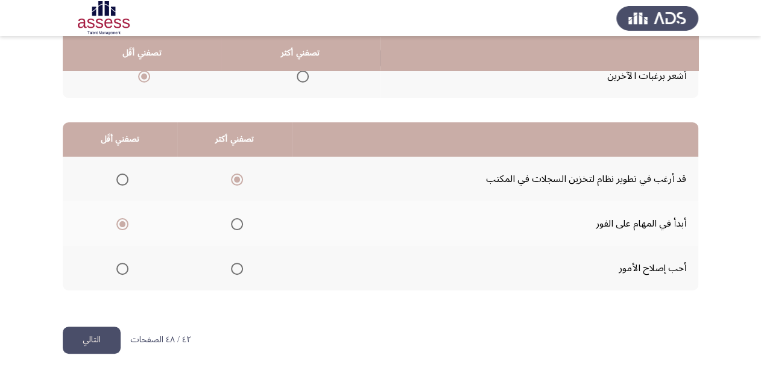
click at [102, 334] on button "التالي" at bounding box center [92, 340] width 58 height 27
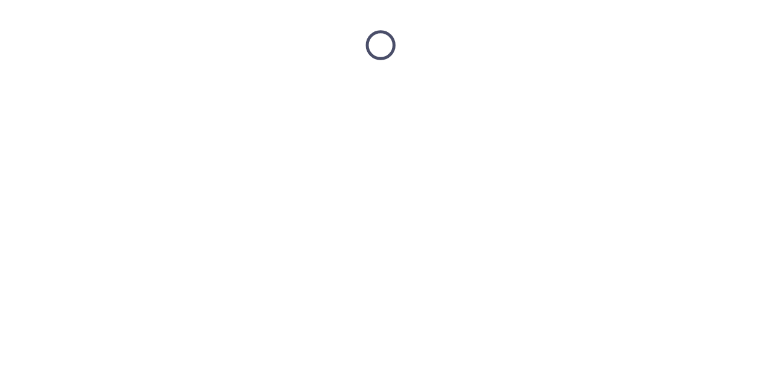
scroll to position [0, 0]
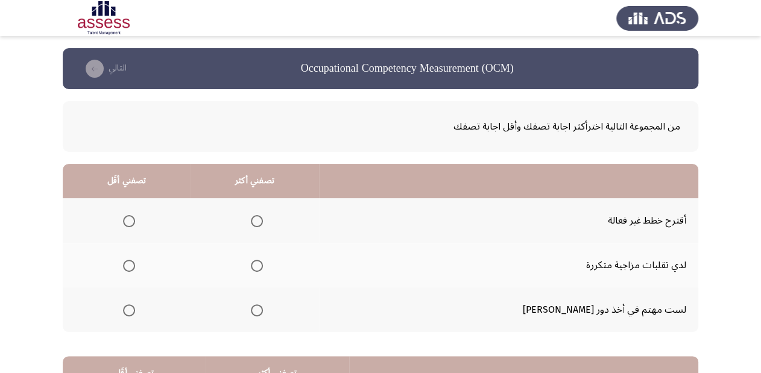
click at [135, 268] on span "Select an option" at bounding box center [129, 266] width 12 height 12
click at [135, 268] on input "Select an option" at bounding box center [129, 266] width 12 height 12
click at [263, 311] on span "Select an option" at bounding box center [257, 310] width 12 height 12
click at [263, 311] on input "Select an option" at bounding box center [257, 310] width 12 height 12
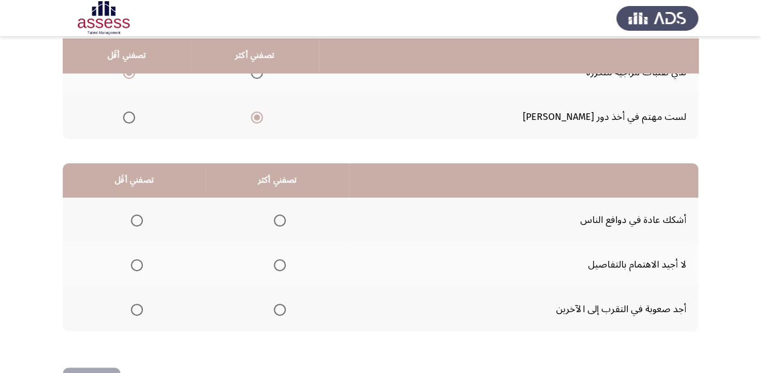
scroll to position [234, 0]
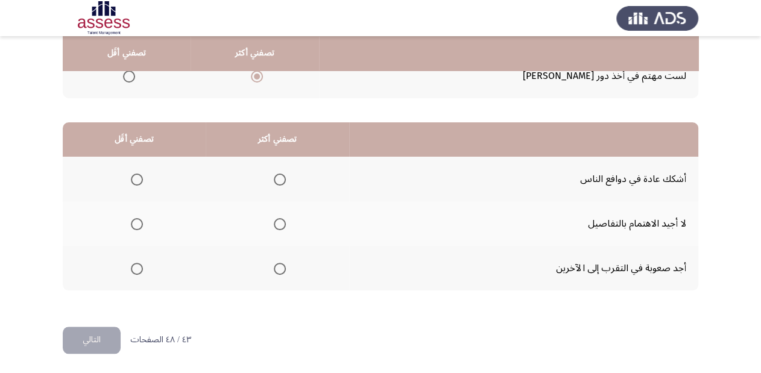
click at [97, 340] on button "التالي" at bounding box center [92, 340] width 58 height 27
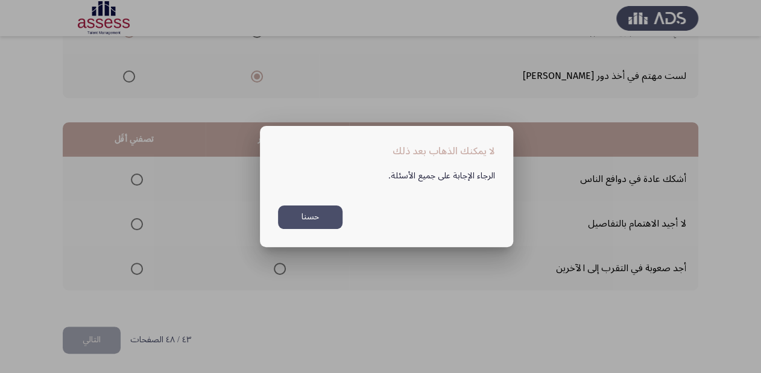
click at [311, 221] on button "حسنا" at bounding box center [310, 218] width 64 height 24
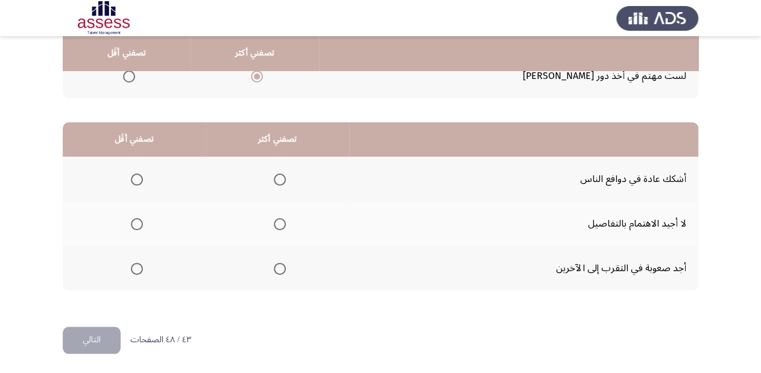
click at [135, 180] on span "Select an option" at bounding box center [137, 180] width 12 height 12
click at [135, 180] on input "Select an option" at bounding box center [137, 180] width 12 height 12
click at [280, 268] on span "Select an option" at bounding box center [280, 269] width 12 height 12
click at [280, 268] on input "Select an option" at bounding box center [280, 269] width 12 height 12
click at [86, 342] on button "التالي" at bounding box center [92, 340] width 58 height 27
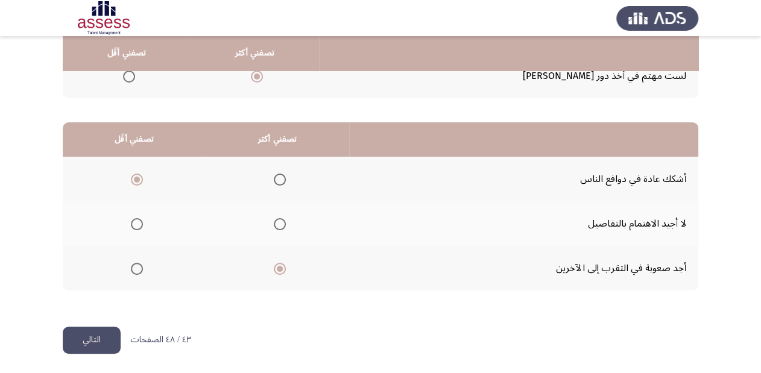
scroll to position [0, 0]
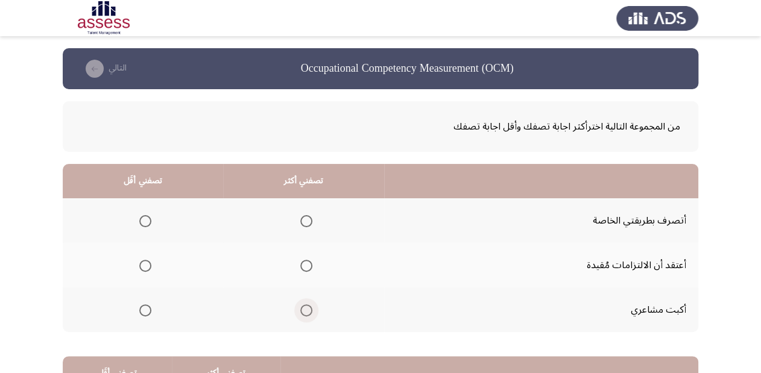
click at [305, 306] on span "Select an option" at bounding box center [306, 310] width 12 height 12
click at [305, 306] on input "Select an option" at bounding box center [306, 310] width 12 height 12
click at [143, 265] on span "Select an option" at bounding box center [145, 266] width 12 height 12
click at [143, 265] on input "Select an option" at bounding box center [145, 266] width 12 height 12
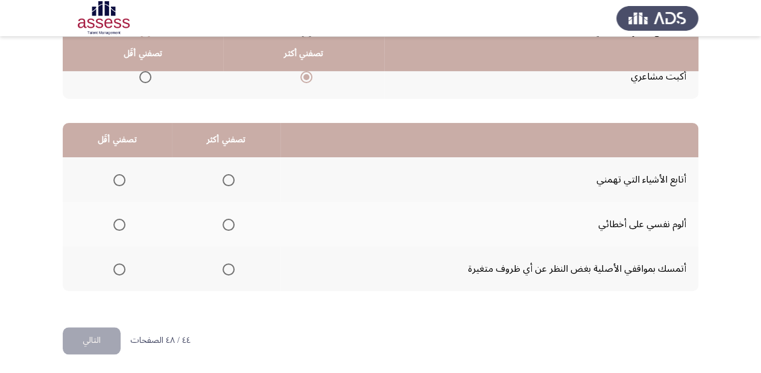
scroll to position [234, 0]
click at [227, 265] on span "Select an option" at bounding box center [228, 269] width 12 height 12
click at [227, 265] on input "Select an option" at bounding box center [228, 269] width 12 height 12
click at [118, 177] on span "Select an option" at bounding box center [119, 180] width 12 height 12
click at [118, 177] on input "Select an option" at bounding box center [119, 180] width 12 height 12
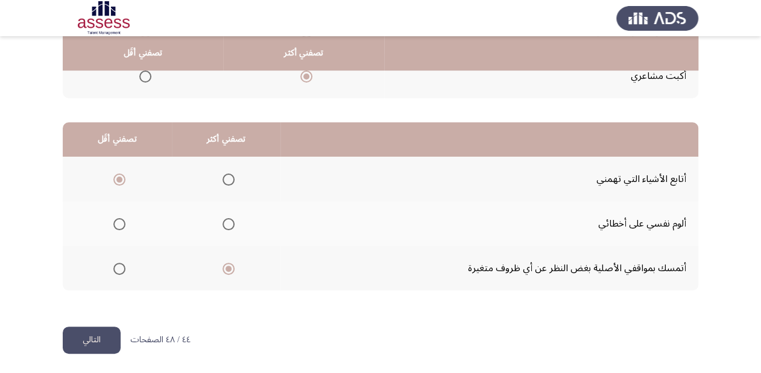
click at [95, 346] on button "التالي" at bounding box center [92, 340] width 58 height 27
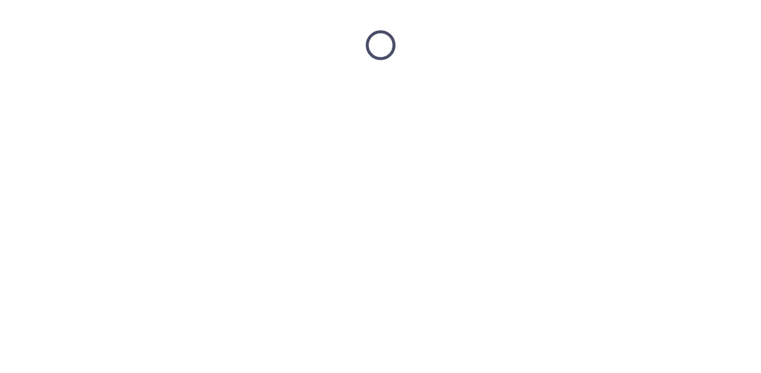
scroll to position [0, 0]
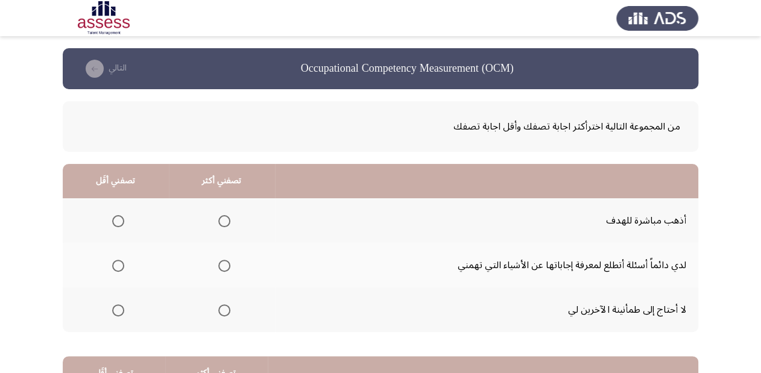
click at [225, 221] on span "Select an option" at bounding box center [224, 221] width 12 height 12
click at [225, 221] on input "Select an option" at bounding box center [224, 221] width 12 height 12
click at [116, 266] on span "Select an option" at bounding box center [118, 266] width 12 height 12
click at [116, 266] on input "Select an option" at bounding box center [118, 266] width 12 height 12
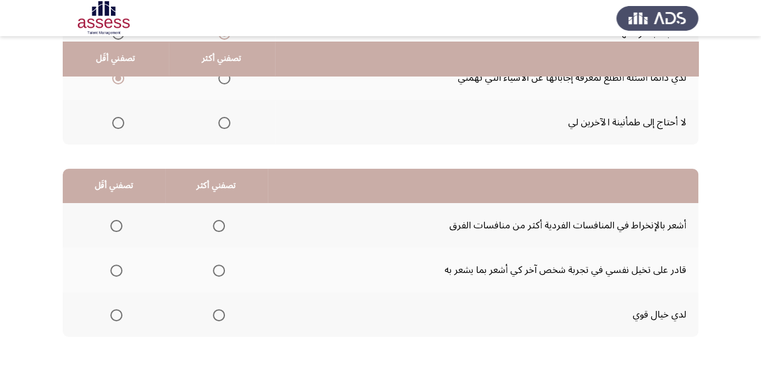
scroll to position [193, 0]
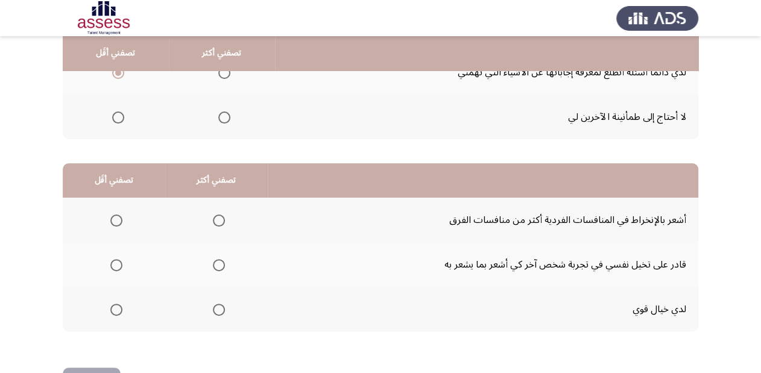
click at [220, 218] on span "Select an option" at bounding box center [219, 221] width 12 height 12
click at [220, 218] on input "Select an option" at bounding box center [219, 221] width 12 height 12
click at [121, 264] on span "Select an option" at bounding box center [116, 265] width 12 height 12
click at [121, 264] on input "Select an option" at bounding box center [116, 265] width 12 height 12
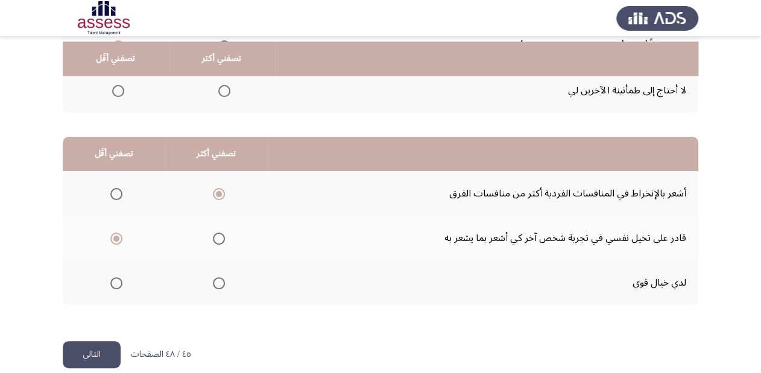
scroll to position [234, 0]
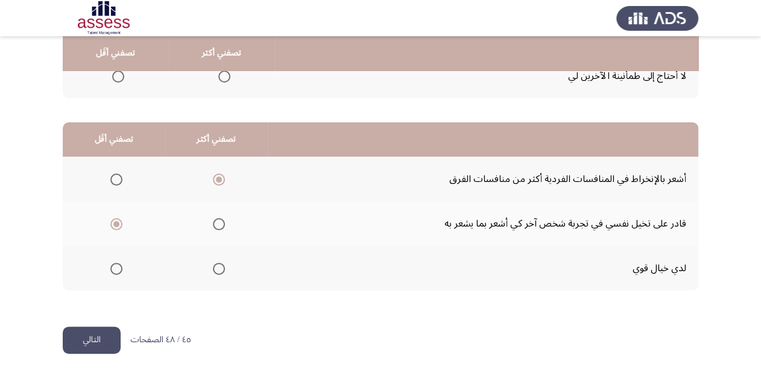
click at [90, 332] on button "التالي" at bounding box center [92, 340] width 58 height 27
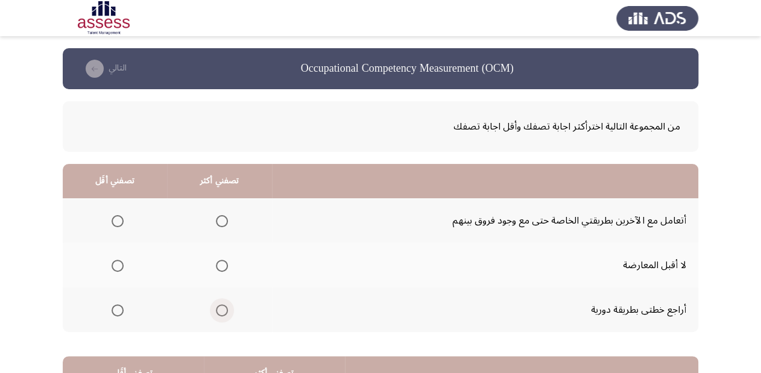
click at [221, 308] on span "Select an option" at bounding box center [222, 310] width 12 height 12
click at [221, 308] on input "Select an option" at bounding box center [222, 310] width 12 height 12
click at [123, 219] on span "Select an option" at bounding box center [118, 221] width 12 height 12
click at [123, 219] on input "Select an option" at bounding box center [118, 221] width 12 height 12
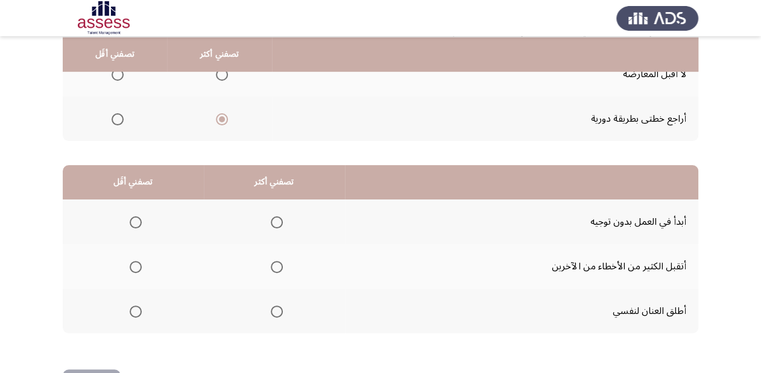
scroll to position [193, 0]
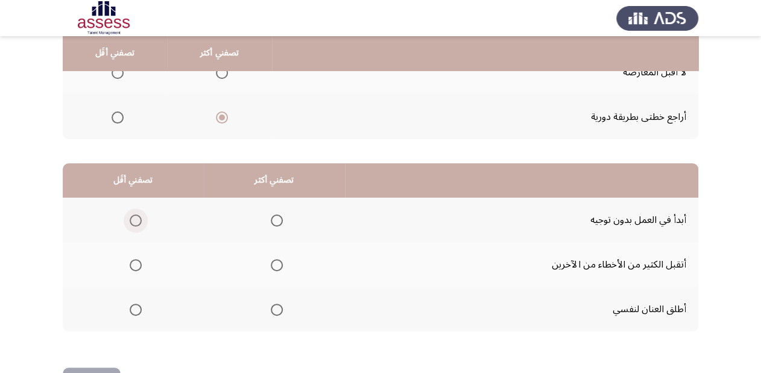
click at [135, 222] on span "Select an option" at bounding box center [136, 221] width 12 height 12
click at [135, 222] on input "Select an option" at bounding box center [136, 221] width 12 height 12
click at [274, 304] on span "Select an option" at bounding box center [277, 310] width 12 height 12
click at [274, 304] on input "Select an option" at bounding box center [277, 310] width 12 height 12
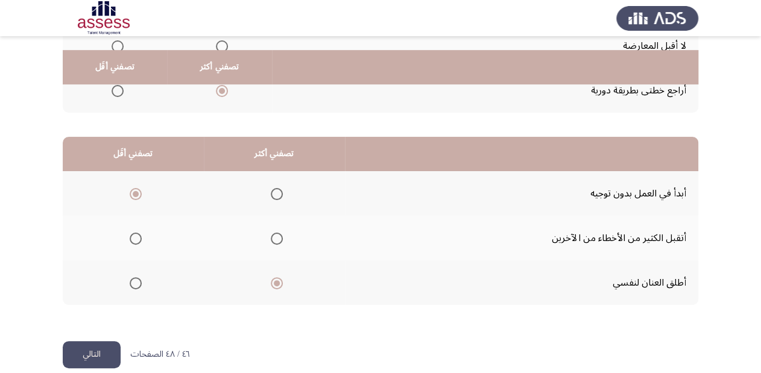
scroll to position [234, 0]
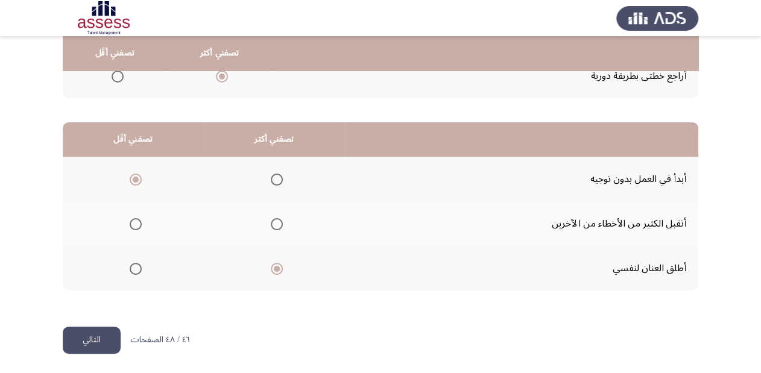
click at [93, 341] on button "التالي" at bounding box center [92, 340] width 58 height 27
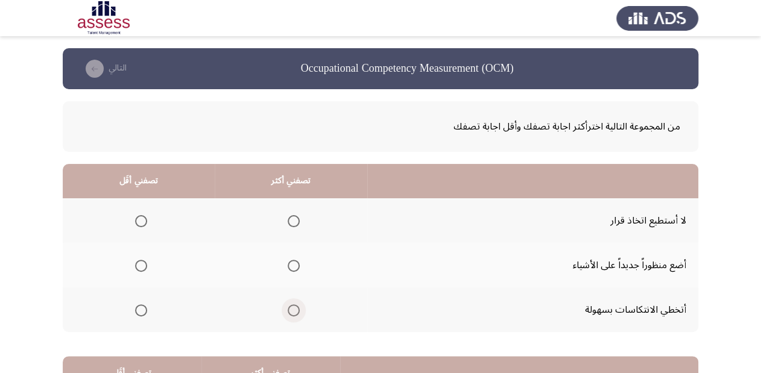
click at [292, 315] on span "Select an option" at bounding box center [294, 310] width 12 height 12
click at [292, 315] on input "Select an option" at bounding box center [294, 310] width 12 height 12
click at [139, 221] on span "Select an option" at bounding box center [141, 221] width 12 height 12
click at [139, 221] on input "Select an option" at bounding box center [141, 221] width 12 height 12
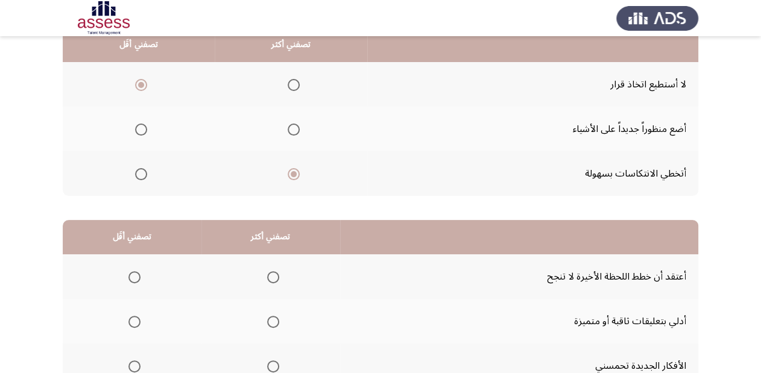
scroll to position [193, 0]
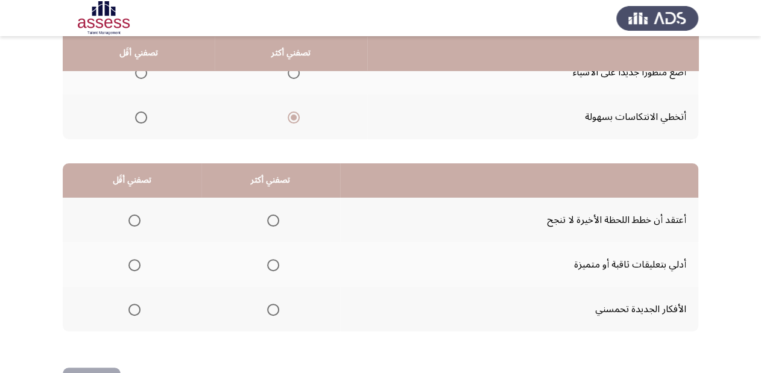
click at [270, 309] on span "Select an option" at bounding box center [273, 310] width 12 height 12
click at [270, 309] on input "Select an option" at bounding box center [273, 310] width 12 height 12
click at [133, 218] on span "Select an option" at bounding box center [134, 221] width 12 height 12
click at [133, 218] on input "Select an option" at bounding box center [134, 221] width 12 height 12
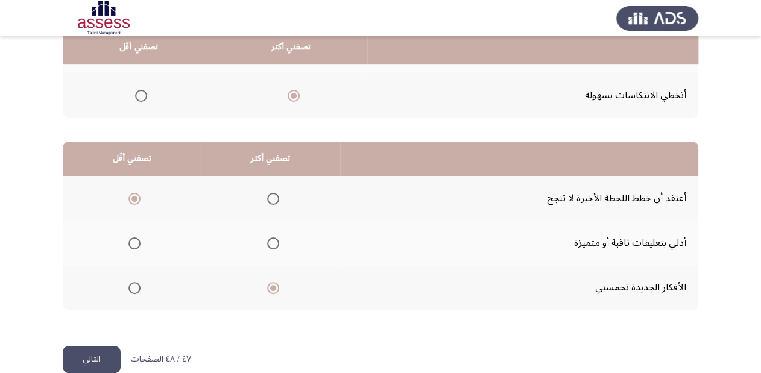
scroll to position [234, 0]
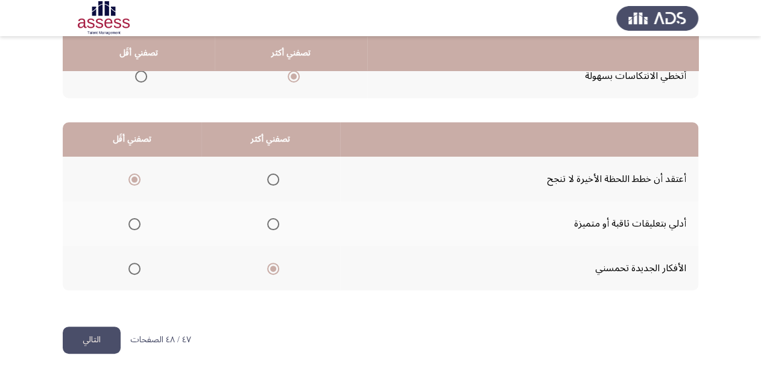
click at [99, 333] on button "التالي" at bounding box center [92, 340] width 58 height 27
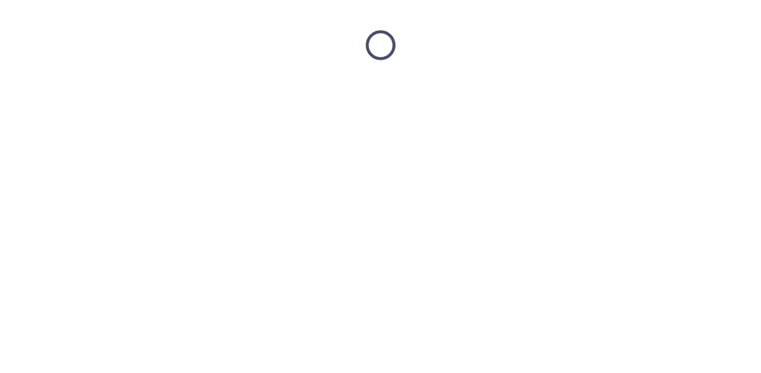
scroll to position [0, 0]
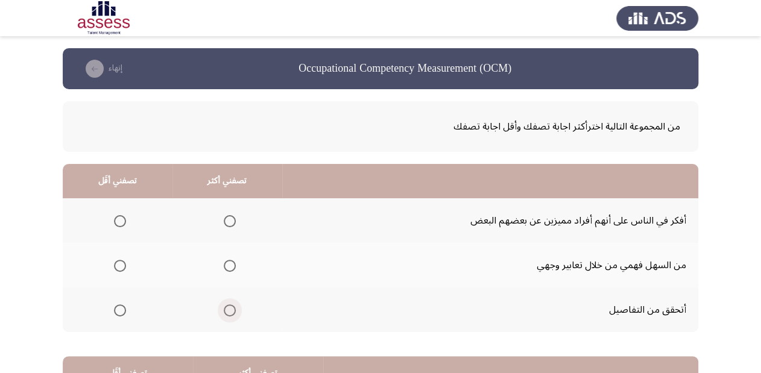
click at [231, 308] on span "Select an option" at bounding box center [230, 310] width 12 height 12
click at [231, 308] on input "Select an option" at bounding box center [230, 310] width 12 height 12
click at [118, 262] on span "Select an option" at bounding box center [120, 266] width 12 height 12
click at [118, 262] on input "Select an option" at bounding box center [120, 266] width 12 height 12
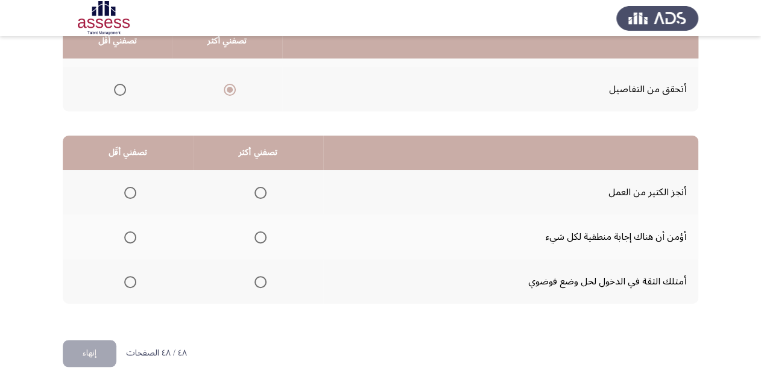
scroll to position [234, 0]
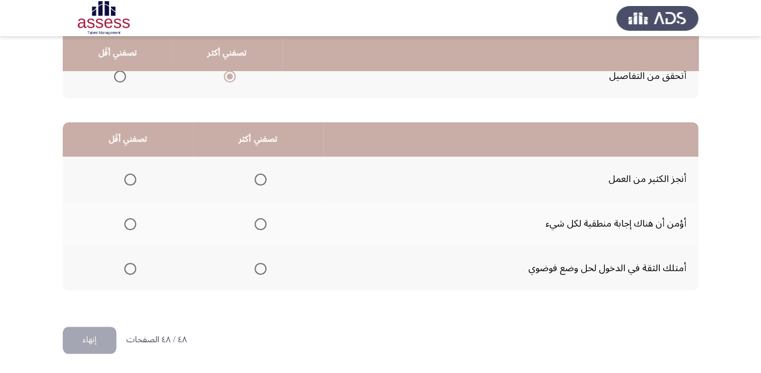
click at [256, 265] on span "Select an option" at bounding box center [260, 269] width 12 height 12
click at [256, 265] on input "Select an option" at bounding box center [260, 269] width 12 height 12
click at [129, 225] on span "Select an option" at bounding box center [130, 224] width 12 height 12
click at [129, 225] on input "Select an option" at bounding box center [130, 224] width 12 height 12
click at [110, 336] on button "إنهاء" at bounding box center [90, 340] width 54 height 27
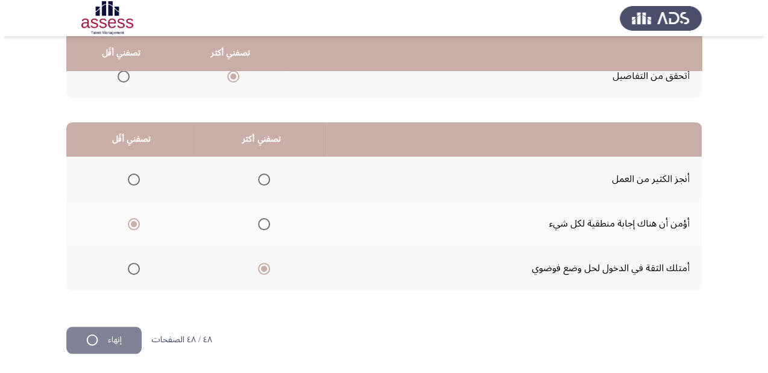
scroll to position [0, 0]
